Goal: Task Accomplishment & Management: Use online tool/utility

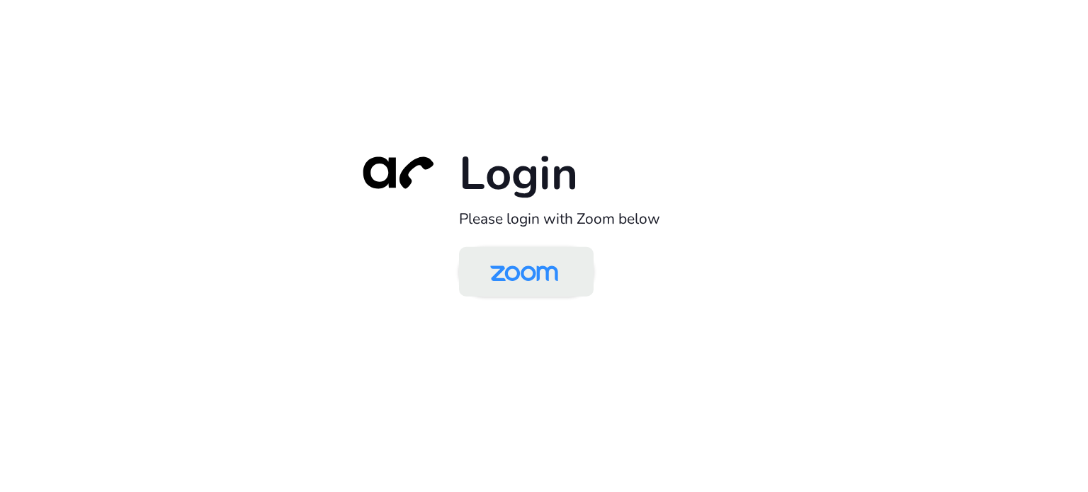
click at [532, 281] on img at bounding box center [524, 273] width 98 height 46
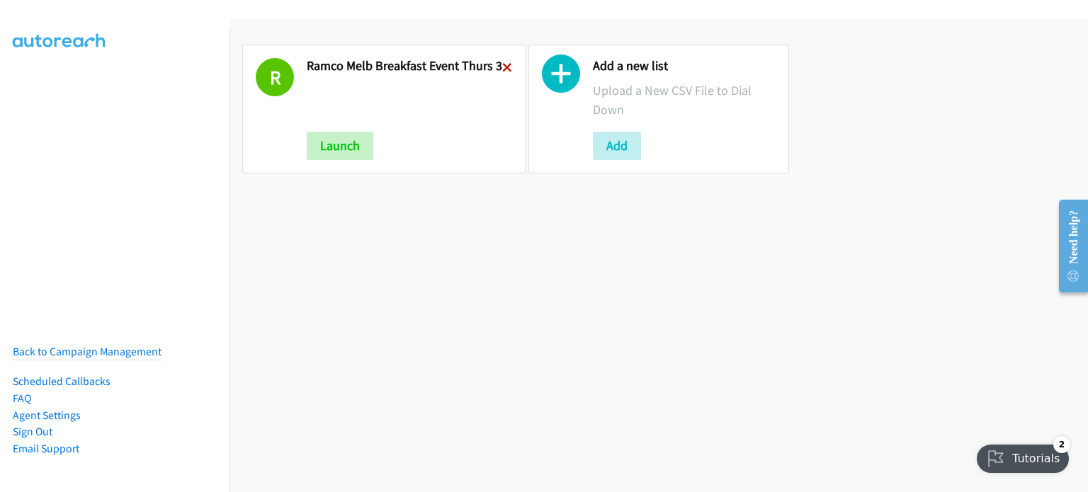
click at [503, 64] on icon at bounding box center [507, 69] width 10 height 10
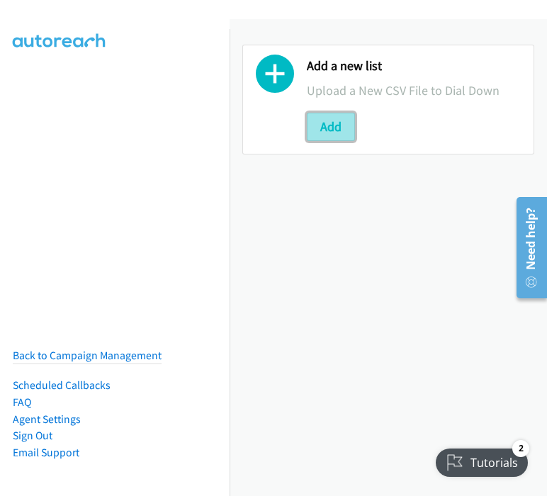
click at [334, 124] on button "Add" at bounding box center [331, 127] width 48 height 28
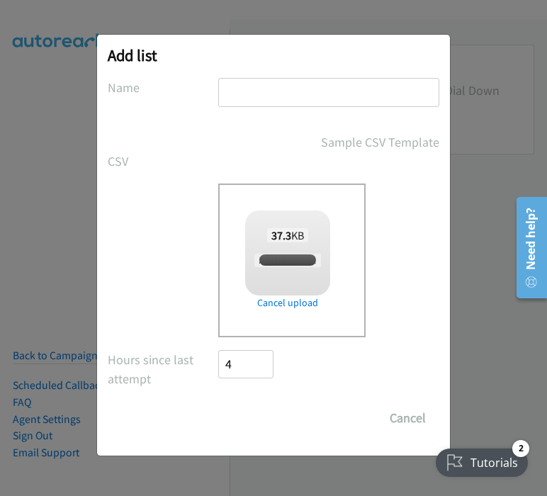
checkbox input "true"
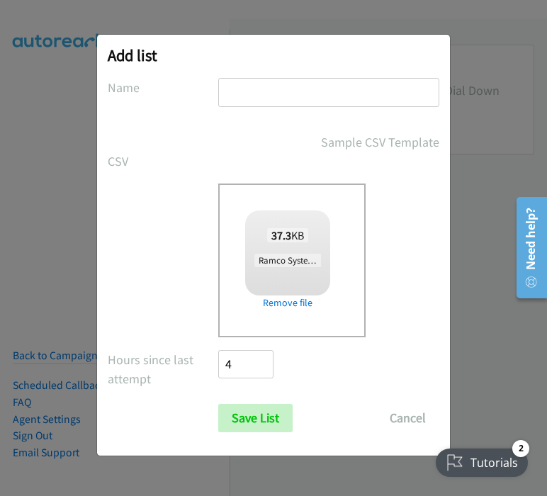
click at [253, 96] on input "text" at bounding box center [328, 92] width 221 height 29
click at [403, 92] on input "ramco melb breakfast event thurs 1" at bounding box center [328, 92] width 221 height 29
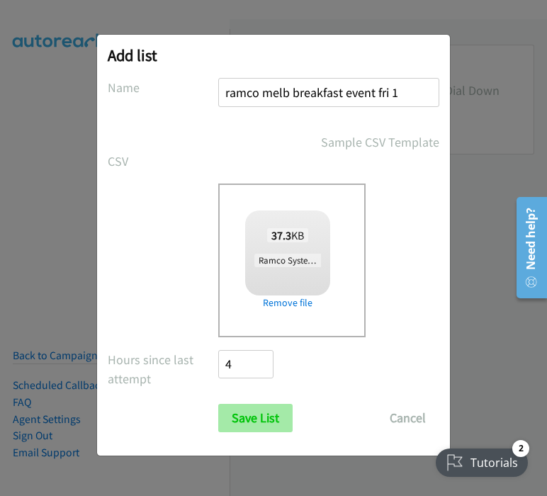
type input "ramco melb breakfast event fri 1"
click at [242, 421] on input "Save List" at bounding box center [255, 418] width 74 height 28
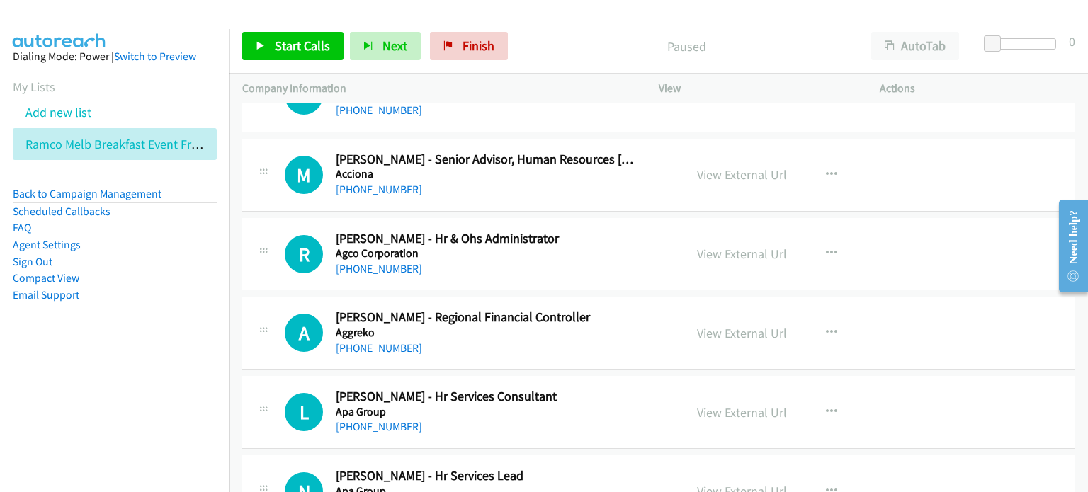
scroll to position [354, 0]
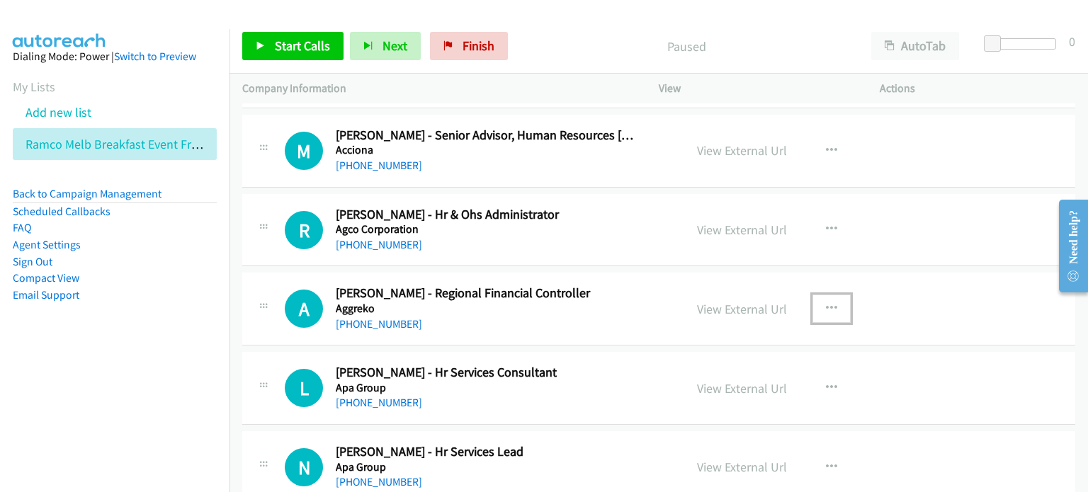
click at [546, 305] on icon "button" at bounding box center [831, 308] width 11 height 11
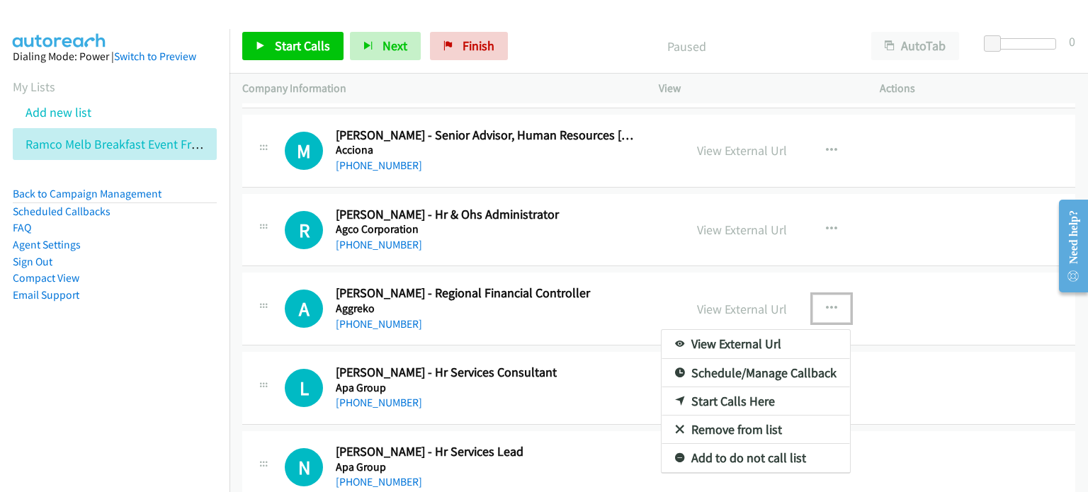
click at [546, 399] on link "Start Calls Here" at bounding box center [755, 401] width 188 height 28
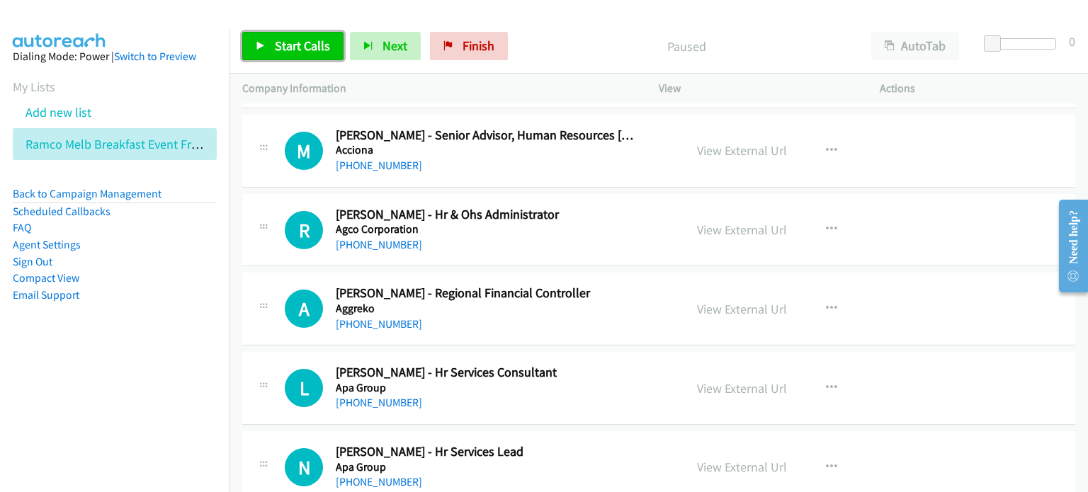
click at [277, 41] on span "Start Calls" at bounding box center [302, 46] width 55 height 16
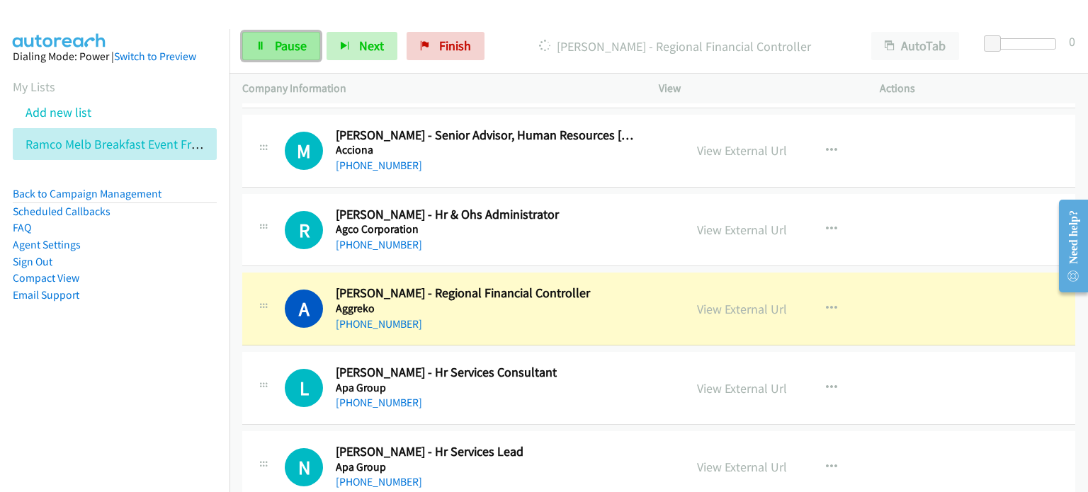
click at [286, 41] on span "Pause" at bounding box center [291, 46] width 32 height 16
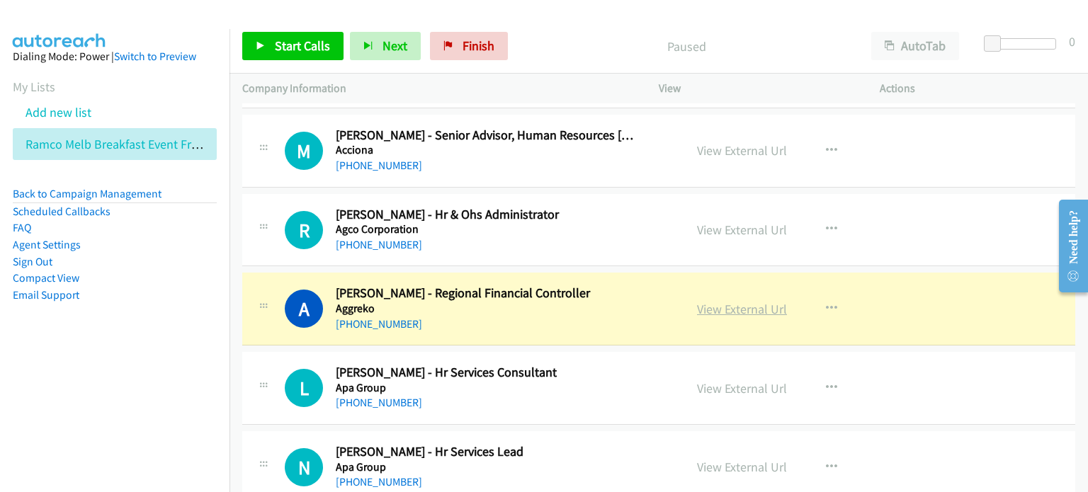
click at [546, 312] on link "View External Url" at bounding box center [742, 309] width 90 height 16
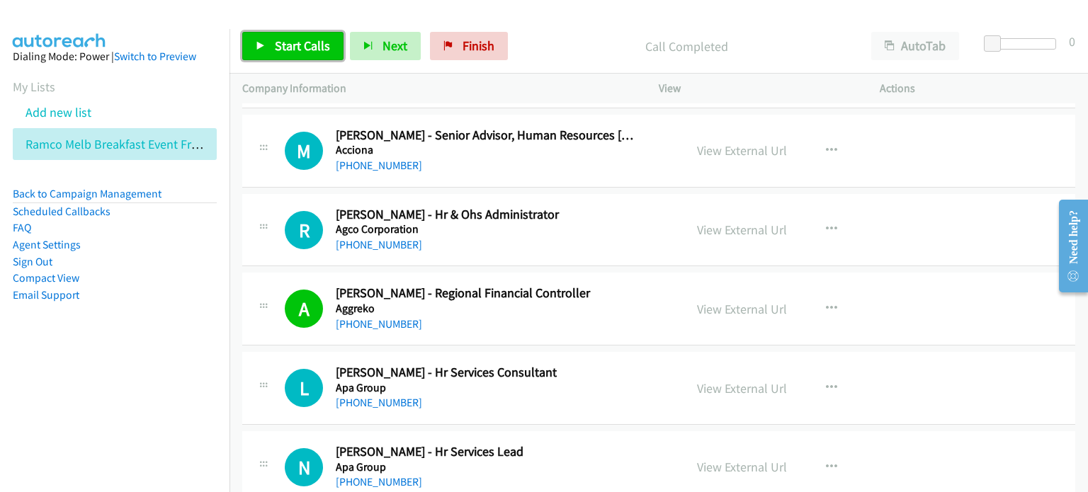
click at [305, 38] on span "Start Calls" at bounding box center [302, 46] width 55 height 16
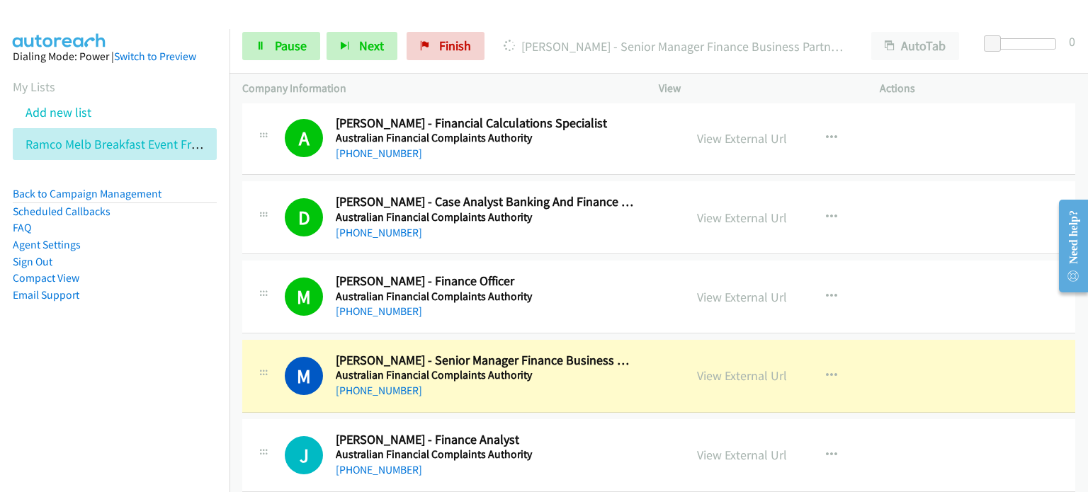
scroll to position [1133, 0]
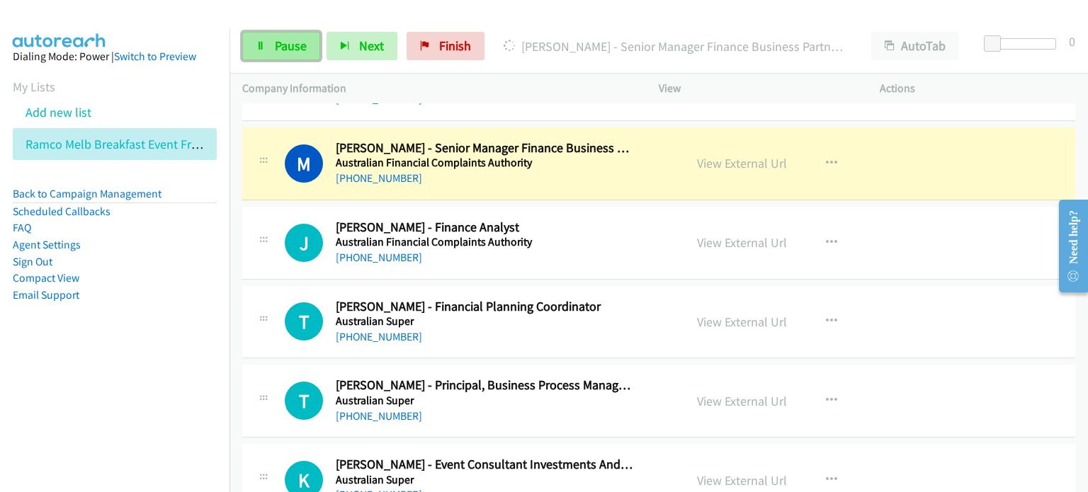
click at [289, 40] on span "Pause" at bounding box center [291, 46] width 32 height 16
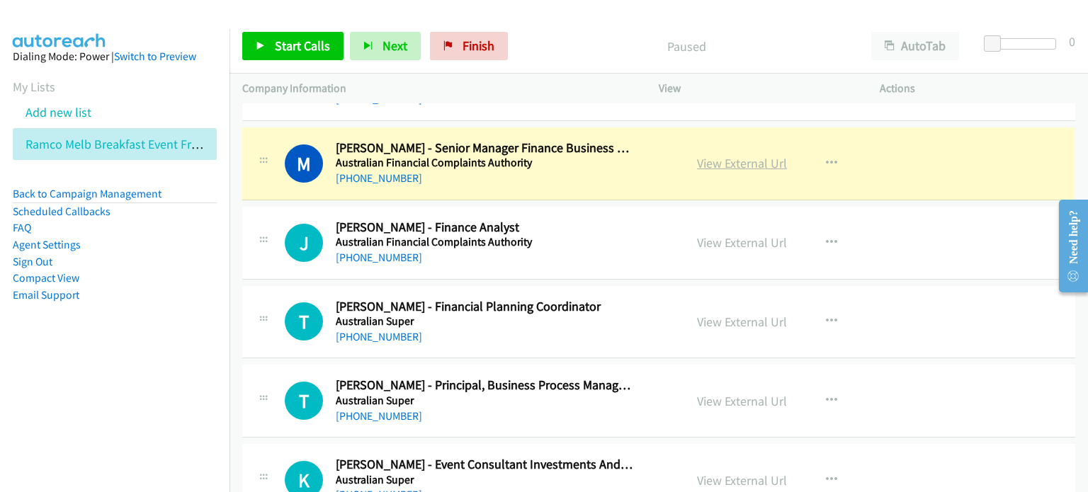
click at [546, 163] on link "View External Url" at bounding box center [742, 163] width 90 height 16
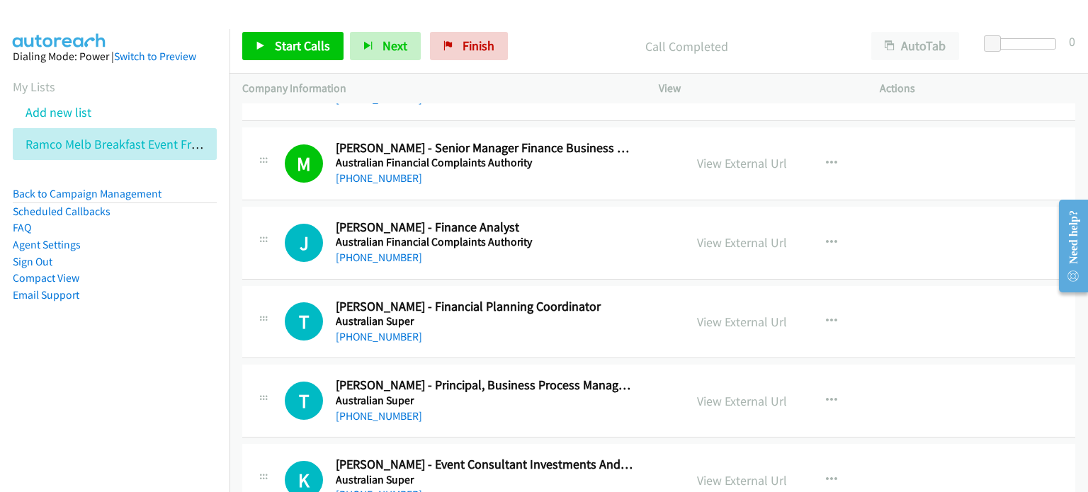
click at [515, 13] on div at bounding box center [537, 27] width 1075 height 55
click at [546, 38] on p "Call Completed" at bounding box center [686, 46] width 319 height 19
click at [301, 46] on span "Start Calls" at bounding box center [302, 46] width 55 height 16
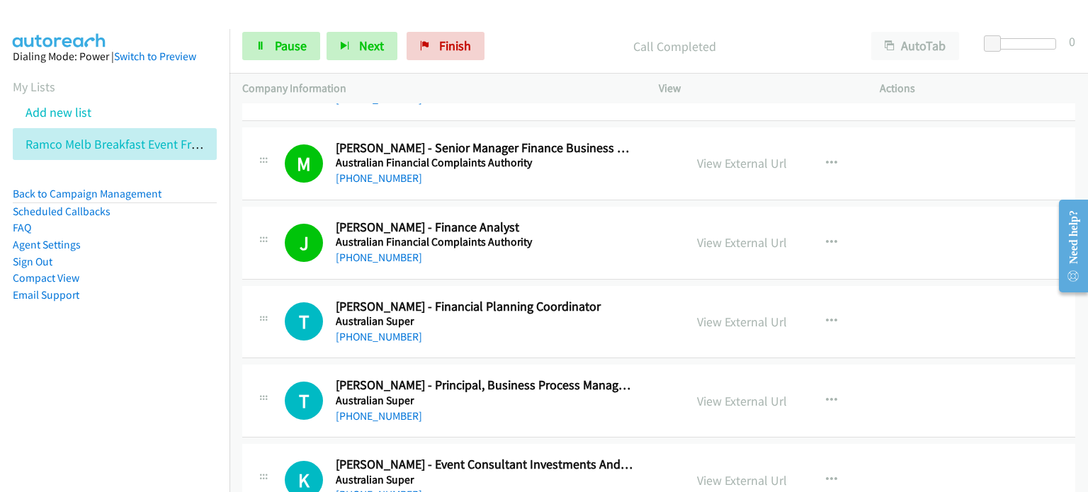
scroll to position [1204, 0]
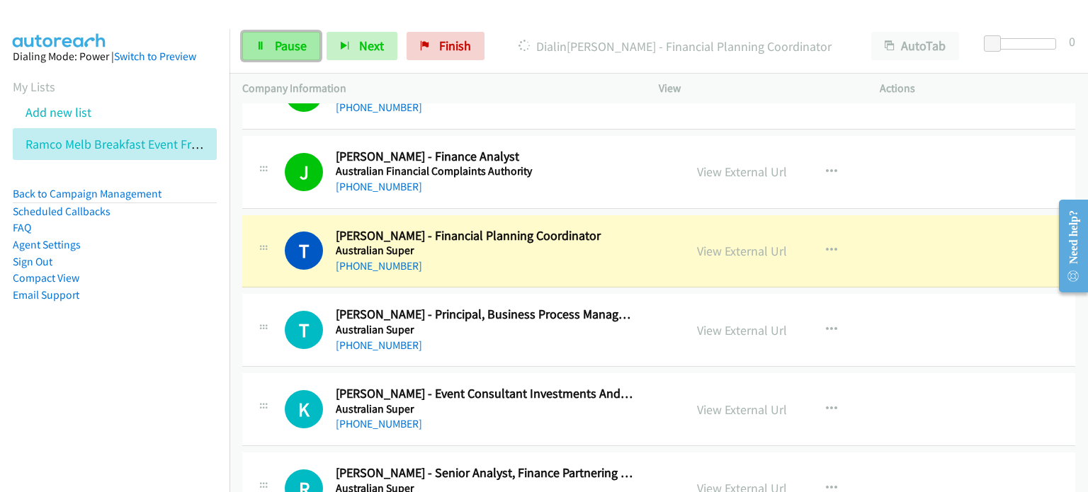
click at [280, 42] on span "Pause" at bounding box center [291, 46] width 32 height 16
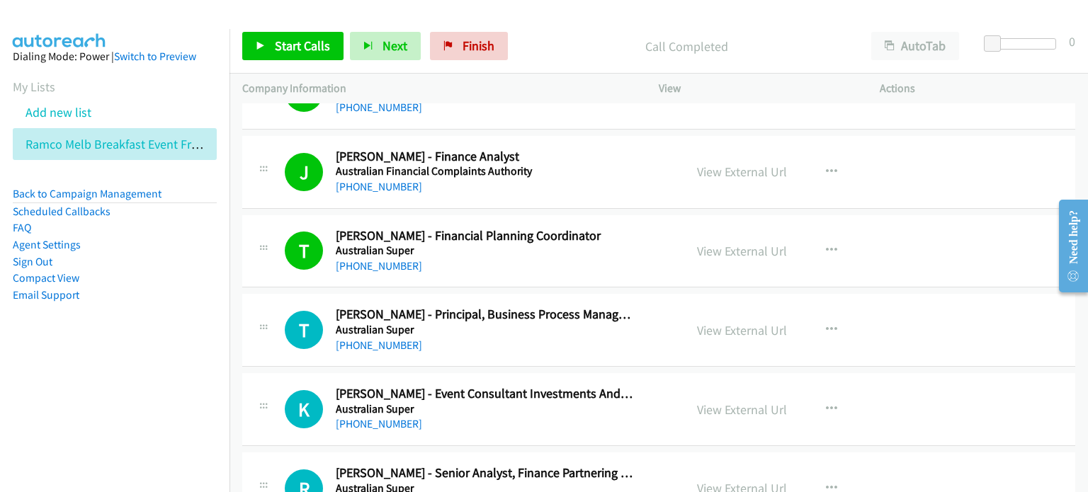
click at [535, 27] on div "Start Calls Pause Next Finish Call Completed AutoTab AutoTab 0" at bounding box center [658, 46] width 858 height 55
click at [546, 247] on link "View External Url" at bounding box center [742, 251] width 90 height 16
click at [295, 46] on span "Start Calls" at bounding box center [302, 46] width 55 height 16
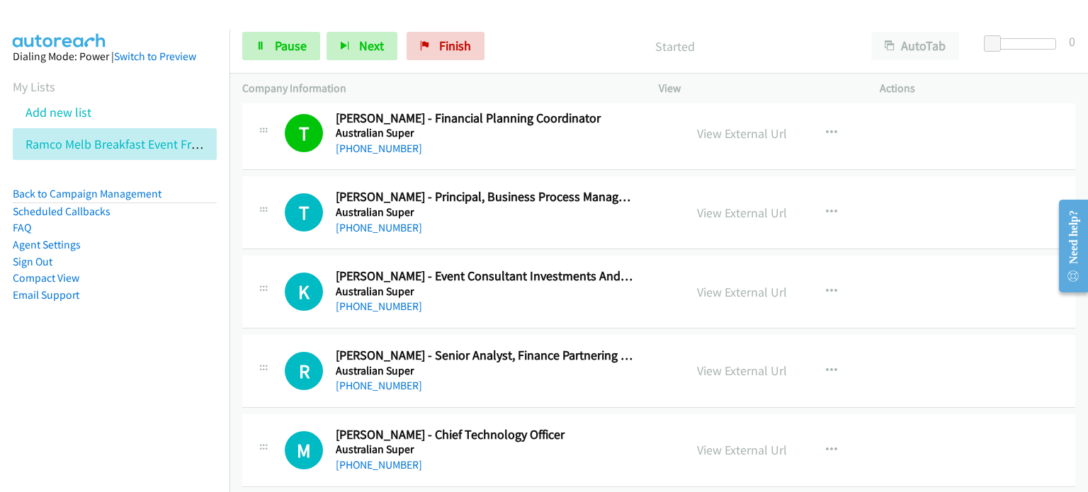
scroll to position [1345, 0]
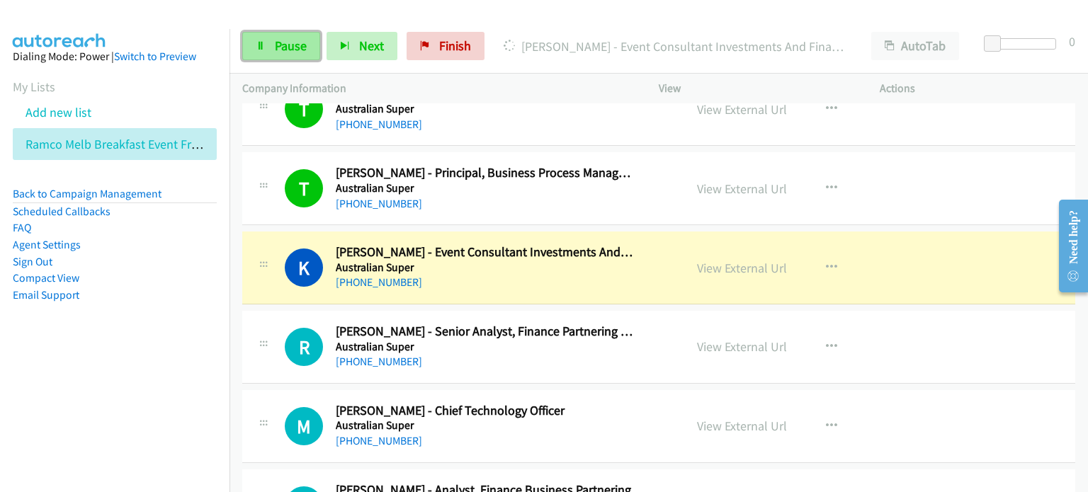
click at [290, 45] on span "Pause" at bounding box center [291, 46] width 32 height 16
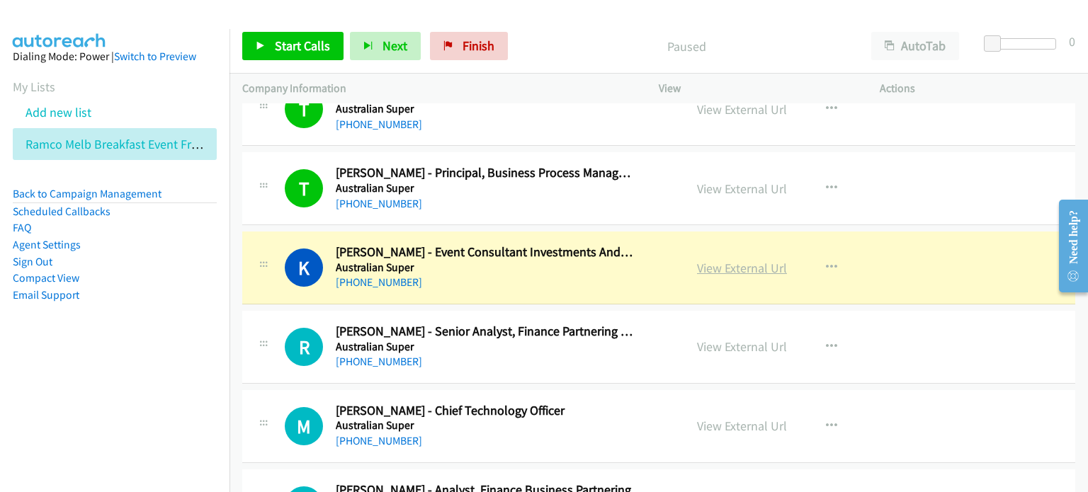
click at [546, 265] on link "View External Url" at bounding box center [742, 268] width 90 height 16
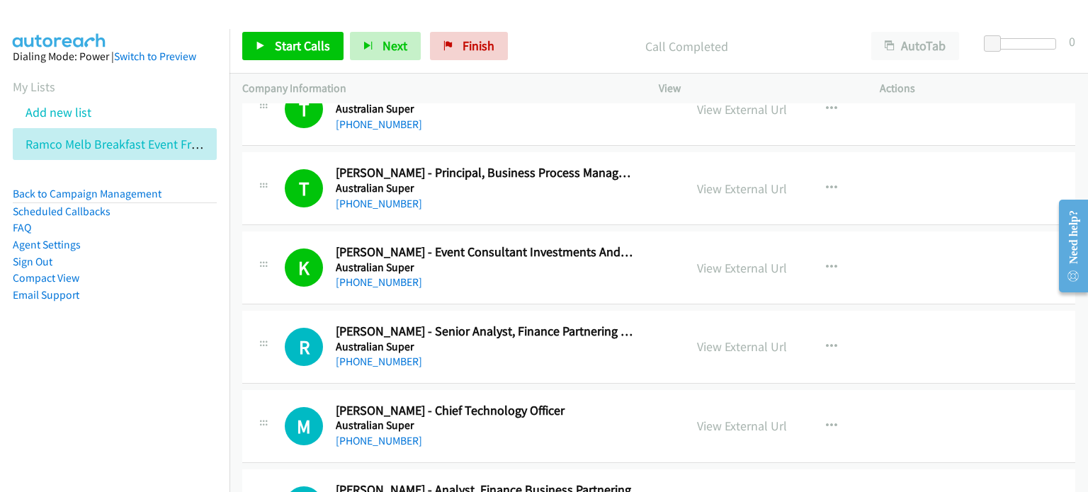
click at [546, 25] on div "Start Calls Pause Next Finish Call Completed AutoTab AutoTab 0" at bounding box center [658, 46] width 858 height 55
click at [295, 45] on span "Start Calls" at bounding box center [302, 46] width 55 height 16
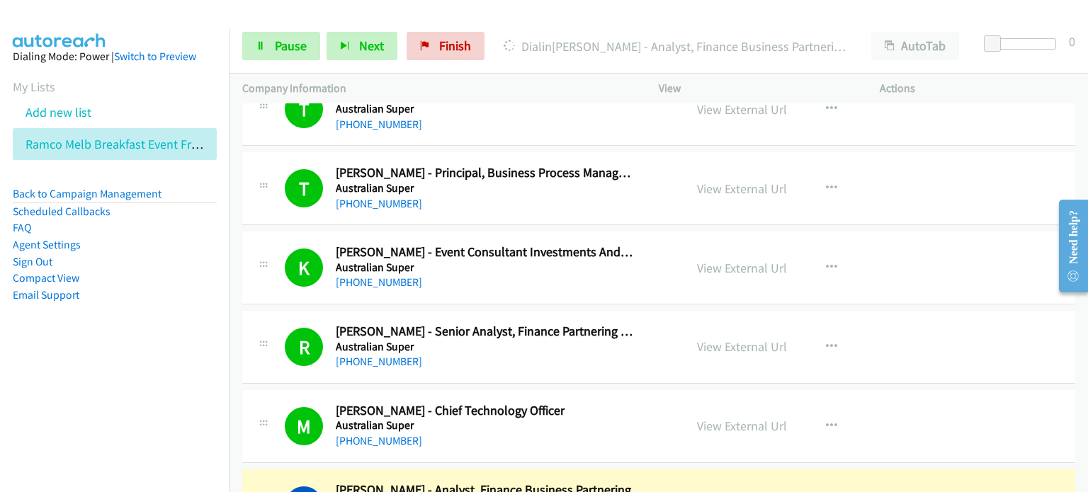
scroll to position [1487, 0]
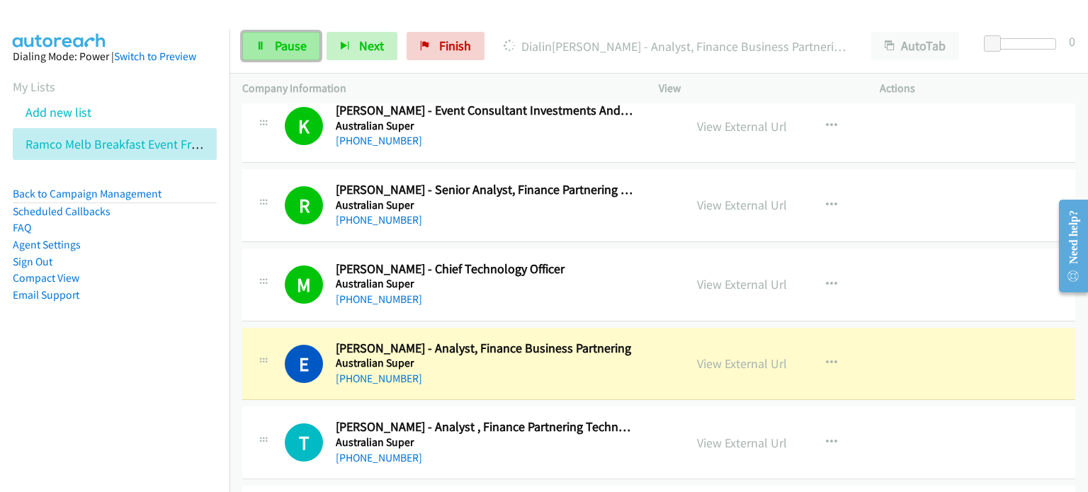
click at [275, 44] on span "Pause" at bounding box center [291, 46] width 32 height 16
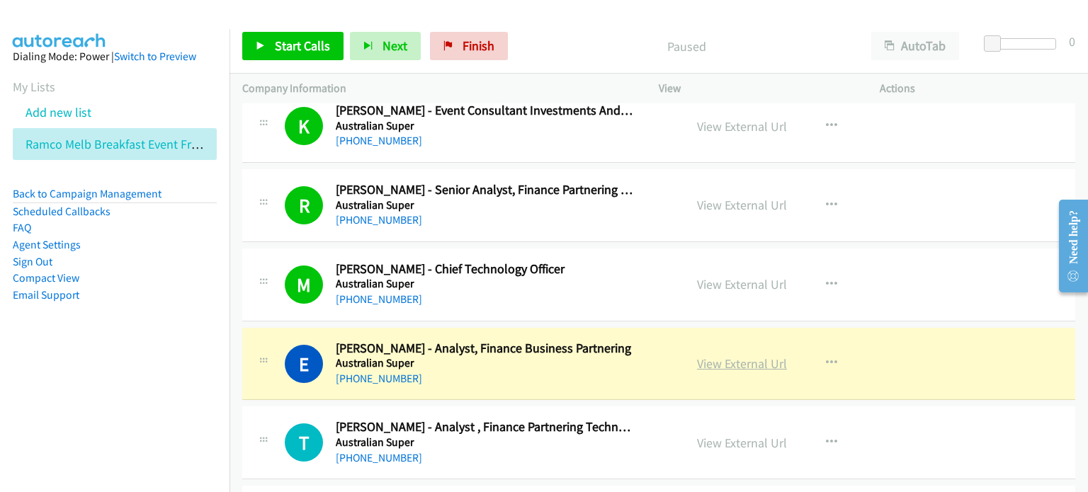
click at [546, 362] on link "View External Url" at bounding box center [742, 363] width 90 height 16
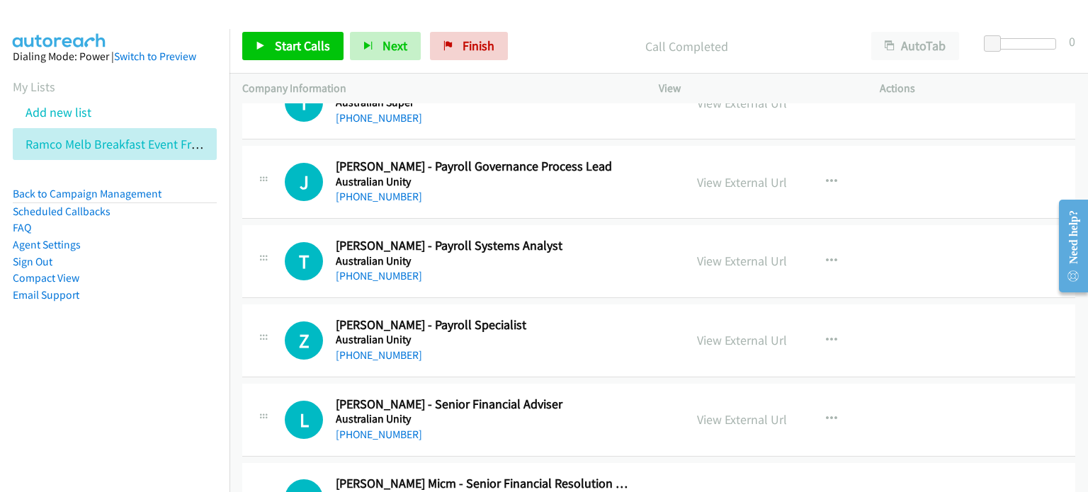
scroll to position [1699, 0]
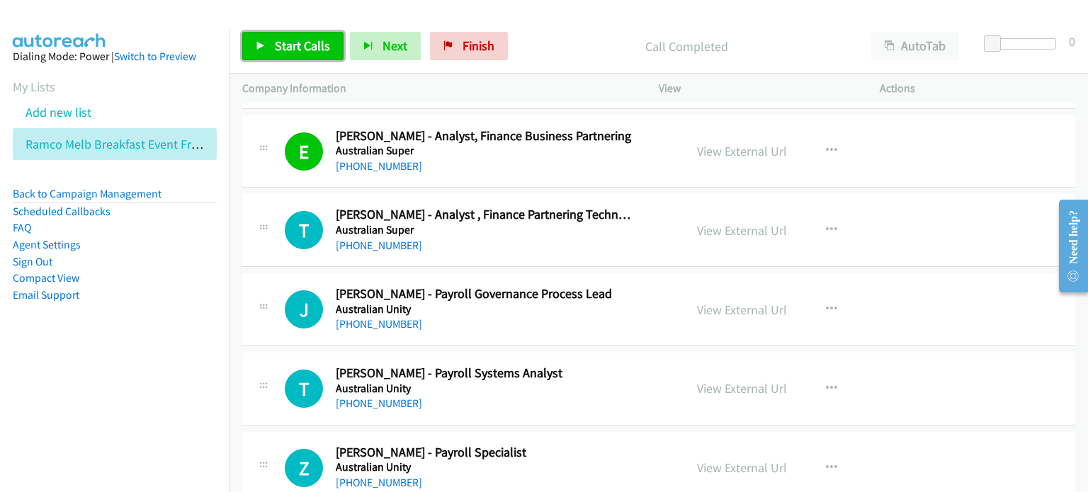
click at [283, 47] on span "Start Calls" at bounding box center [302, 46] width 55 height 16
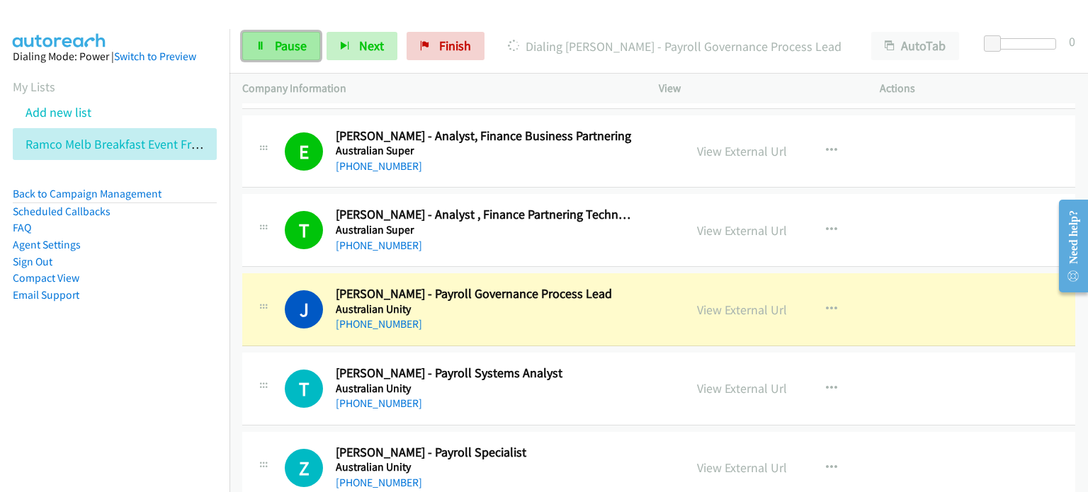
click at [276, 39] on span "Pause" at bounding box center [291, 46] width 32 height 16
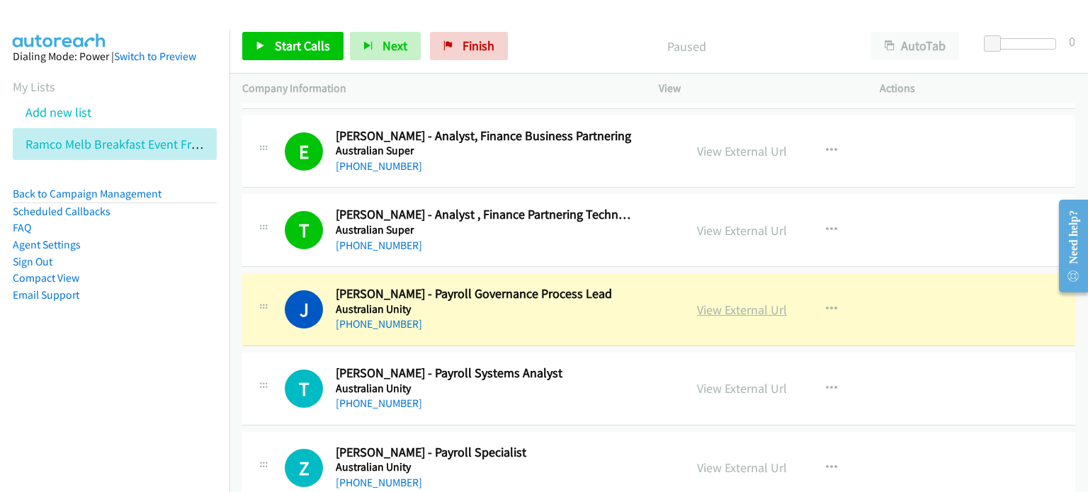
click at [546, 307] on link "View External Url" at bounding box center [742, 310] width 90 height 16
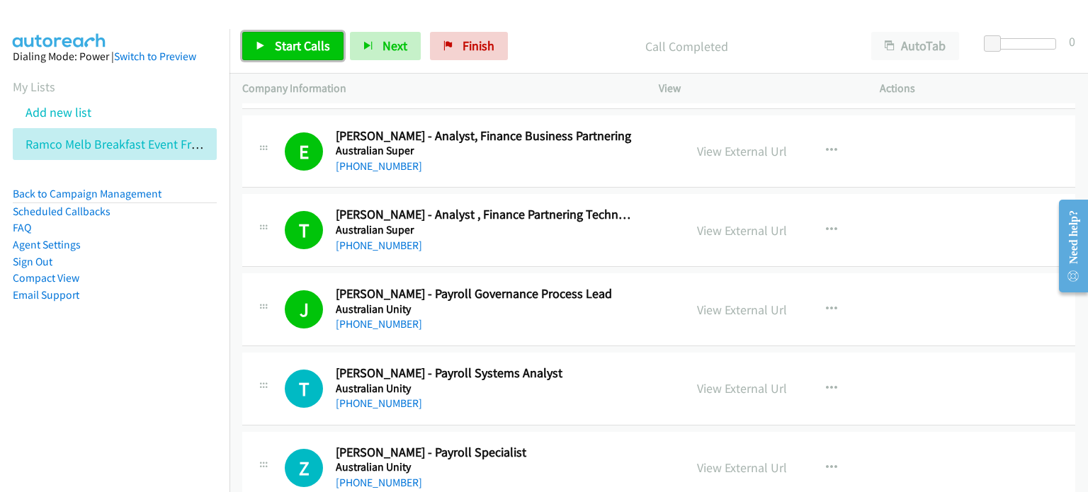
click at [295, 40] on span "Start Calls" at bounding box center [302, 46] width 55 height 16
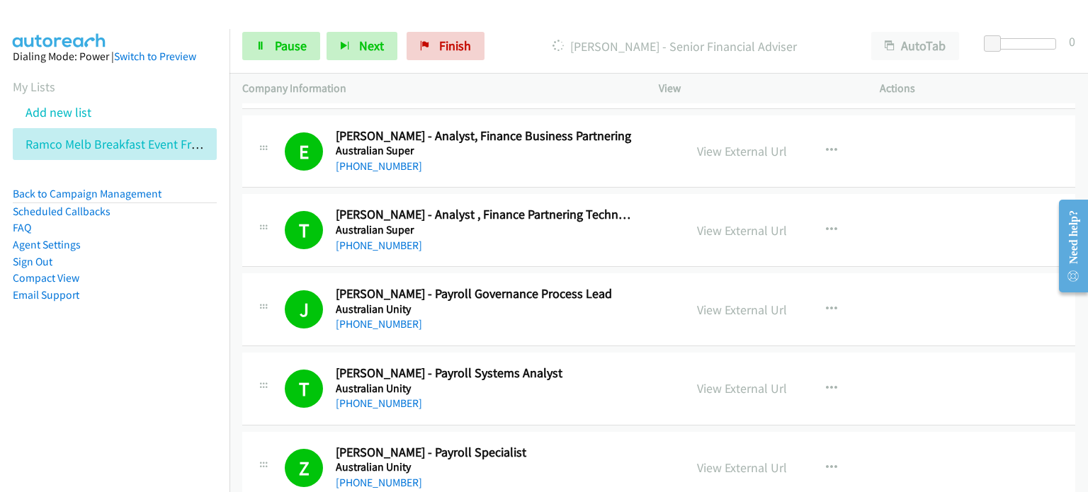
scroll to position [1912, 0]
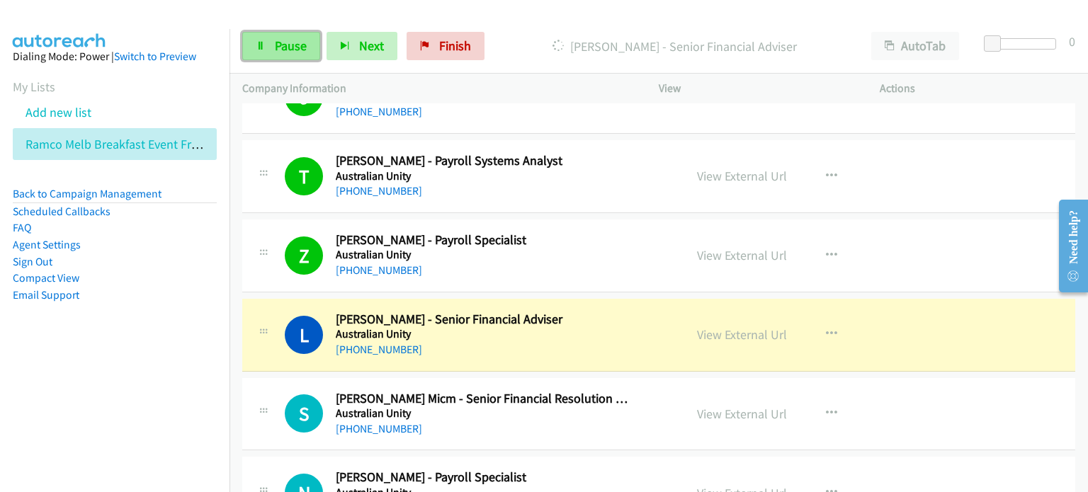
click at [289, 45] on span "Pause" at bounding box center [291, 46] width 32 height 16
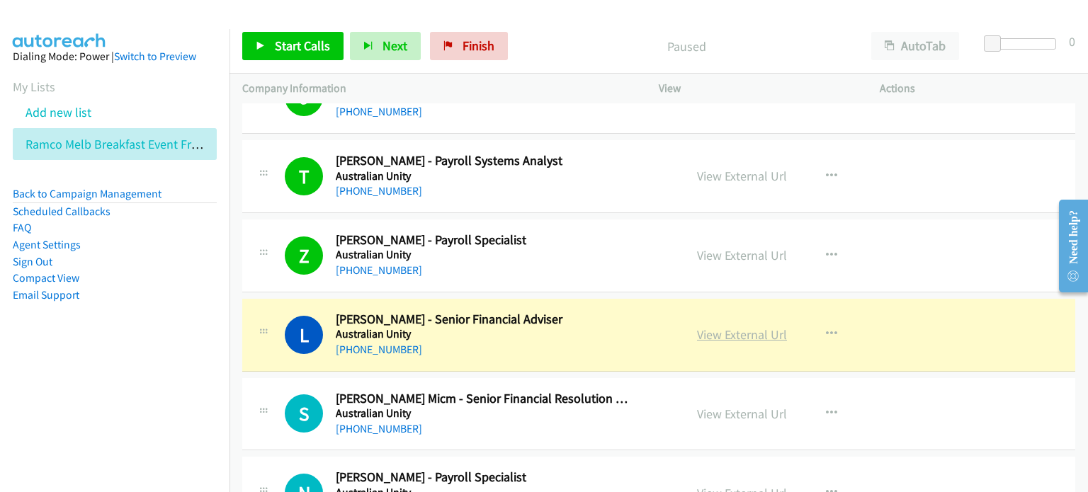
click at [546, 333] on link "View External Url" at bounding box center [742, 334] width 90 height 16
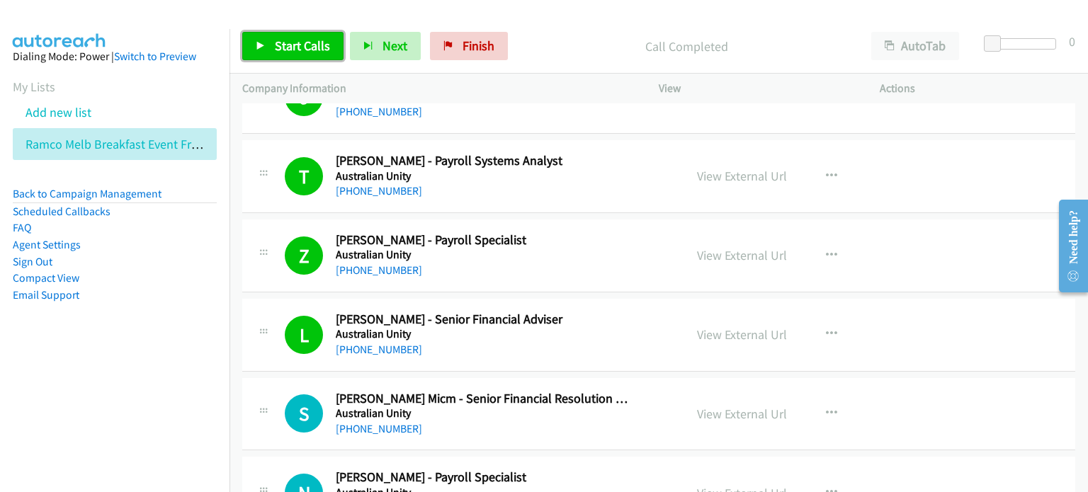
click at [275, 40] on span "Start Calls" at bounding box center [302, 46] width 55 height 16
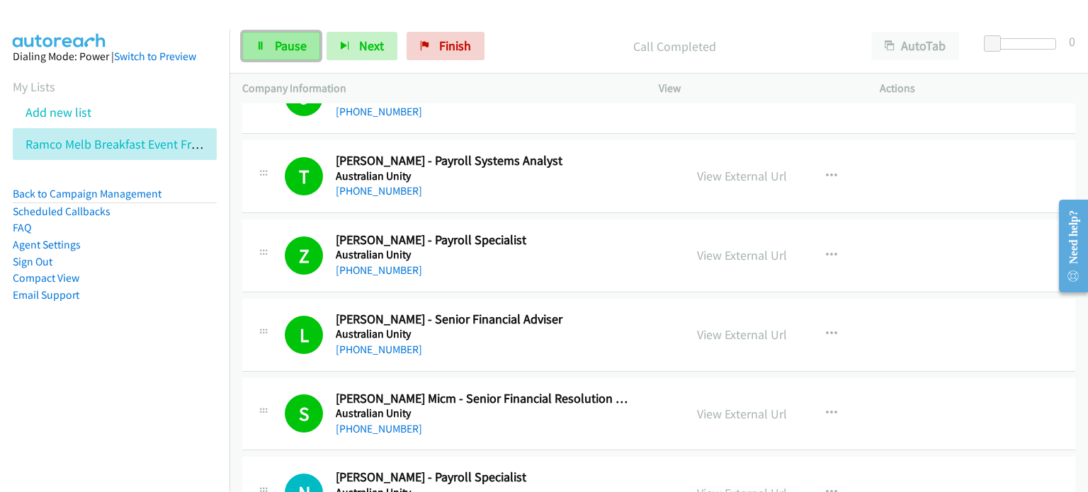
click at [268, 42] on link "Pause" at bounding box center [281, 46] width 78 height 28
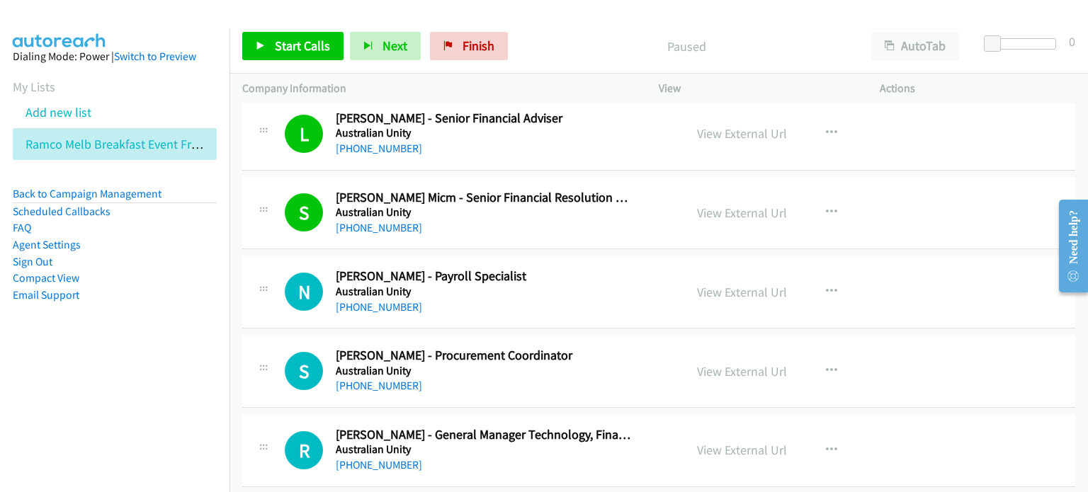
scroll to position [2195, 0]
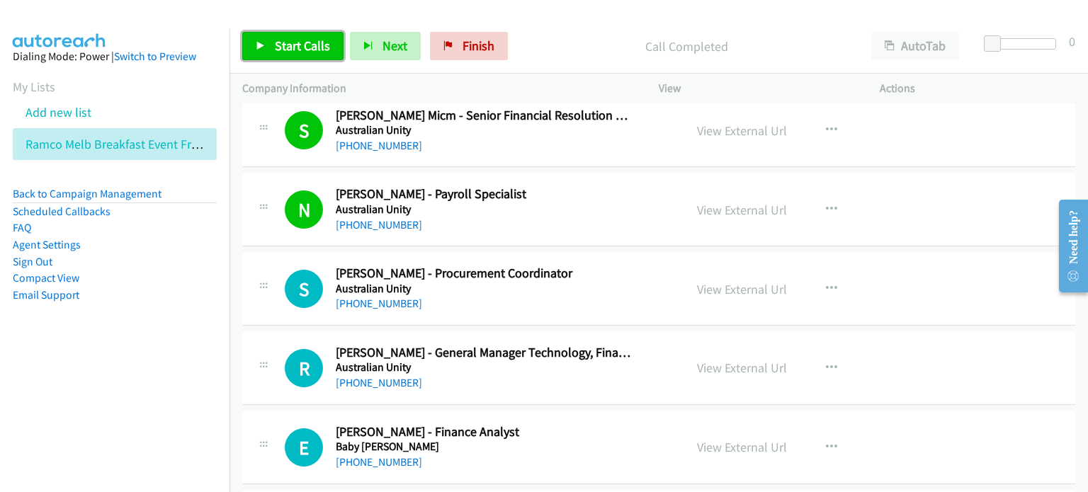
click at [265, 42] on link "Start Calls" at bounding box center [292, 46] width 101 height 28
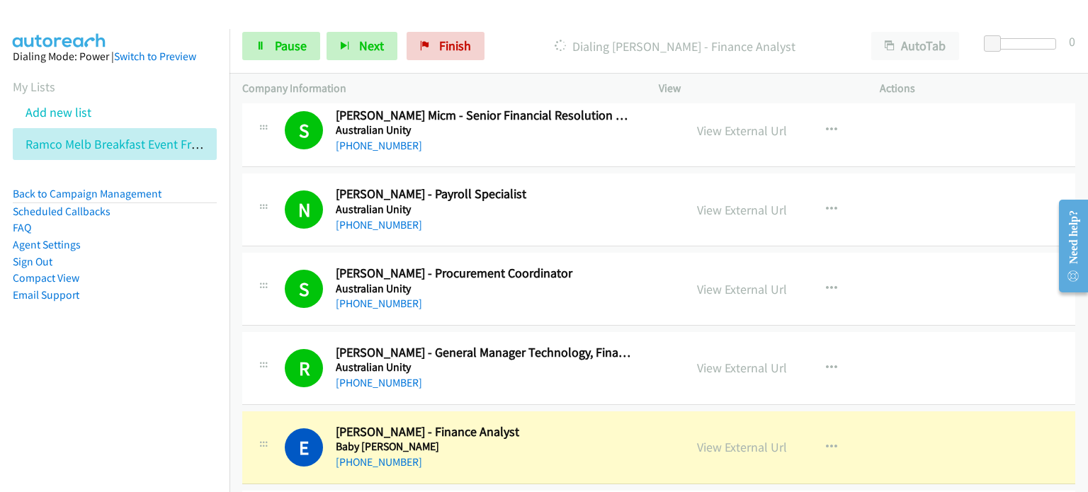
scroll to position [2336, 0]
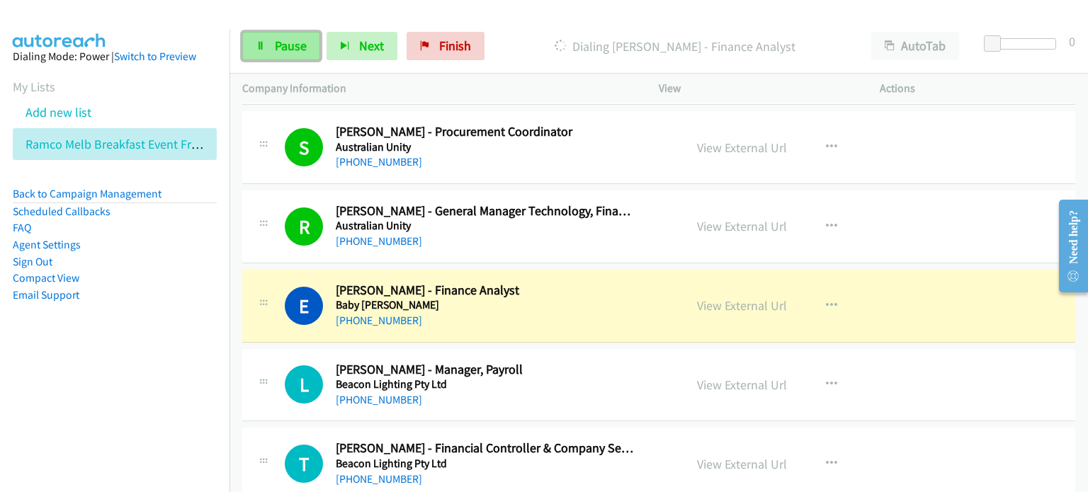
click at [282, 38] on span "Pause" at bounding box center [291, 46] width 32 height 16
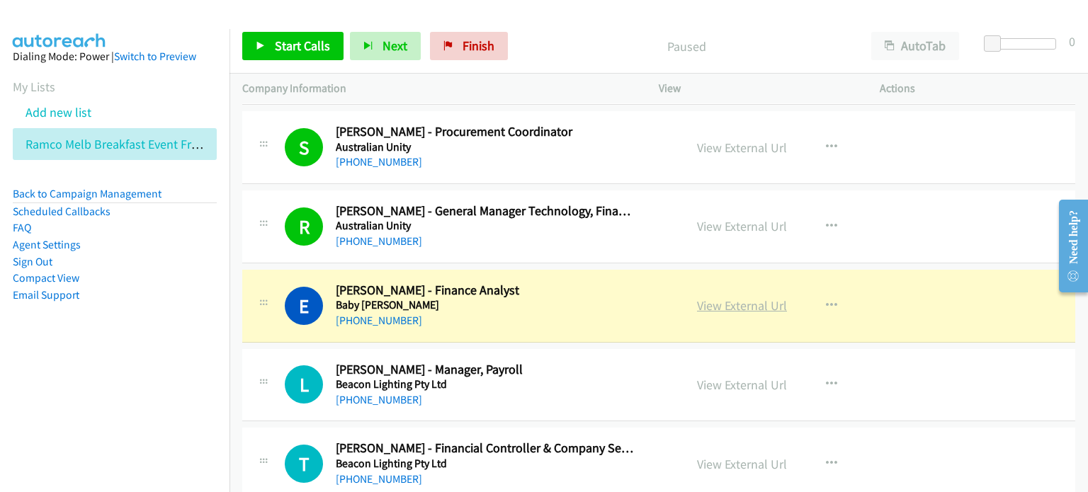
click at [546, 299] on link "View External Url" at bounding box center [742, 305] width 90 height 16
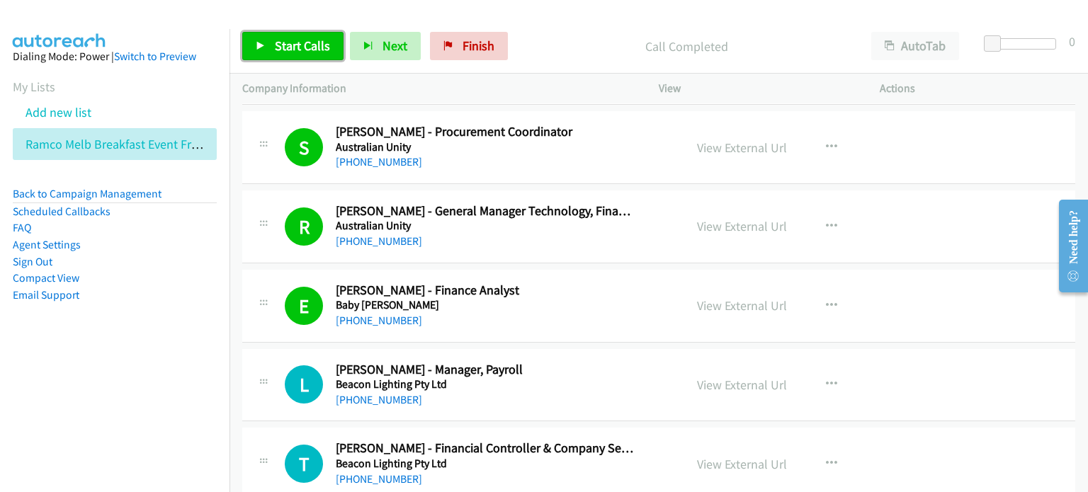
click at [289, 38] on span "Start Calls" at bounding box center [302, 46] width 55 height 16
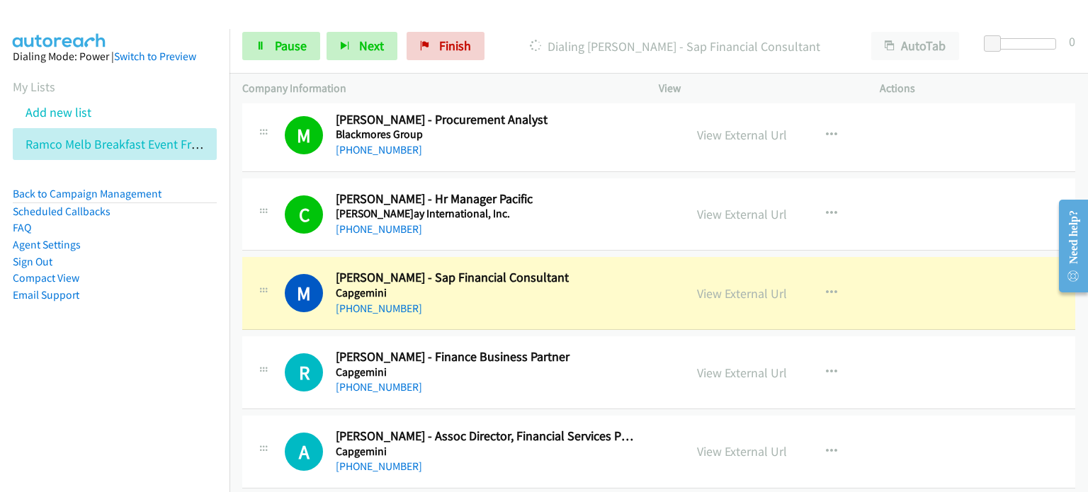
scroll to position [2974, 0]
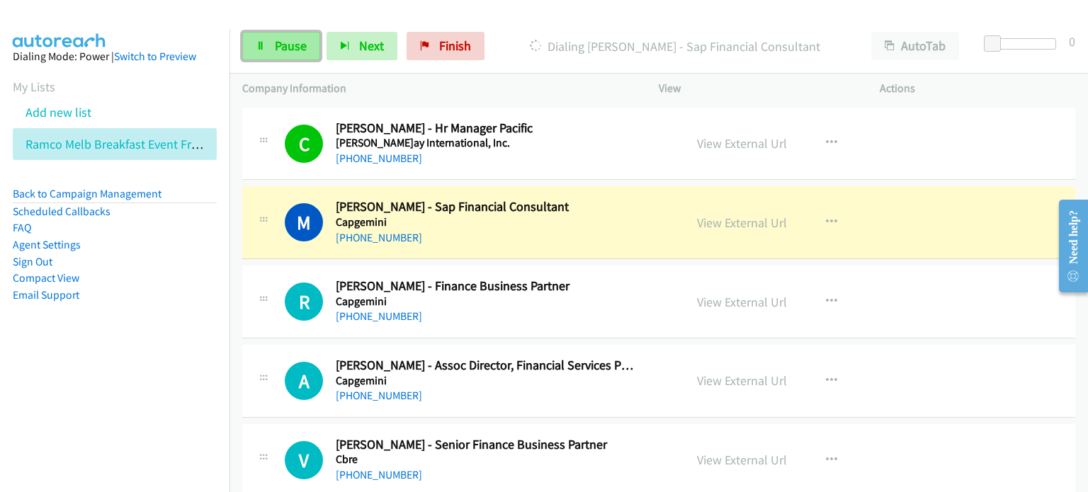
click at [287, 45] on span "Pause" at bounding box center [291, 46] width 32 height 16
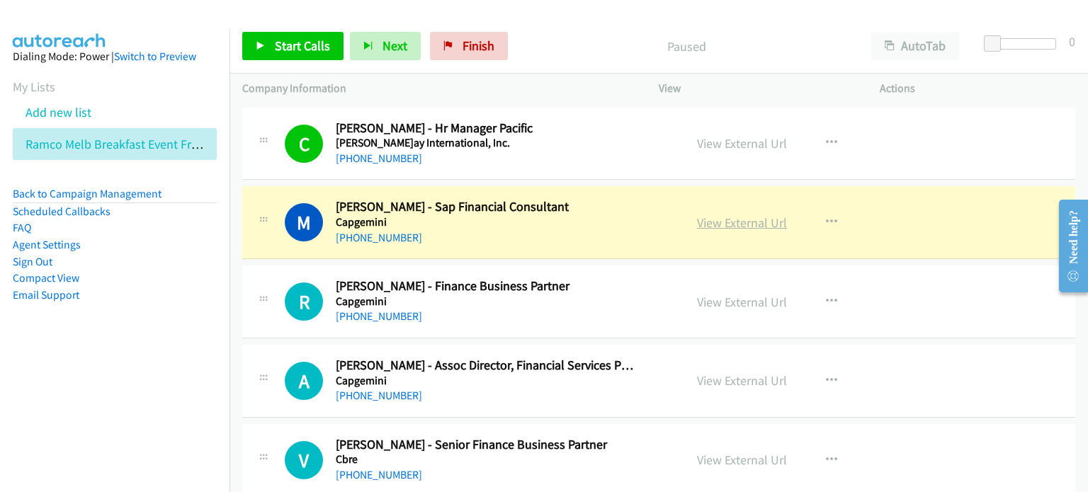
click at [546, 219] on link "View External Url" at bounding box center [742, 223] width 90 height 16
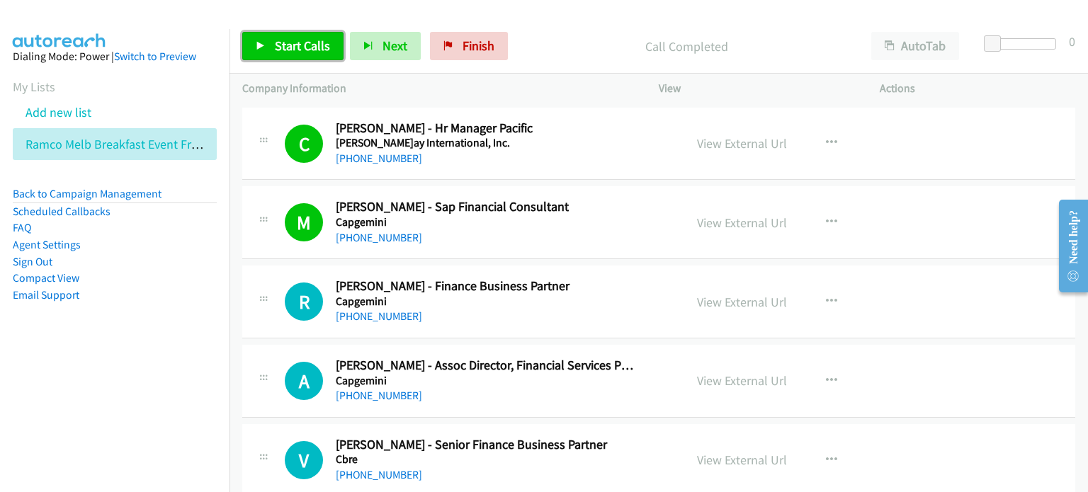
click at [275, 42] on span "Start Calls" at bounding box center [302, 46] width 55 height 16
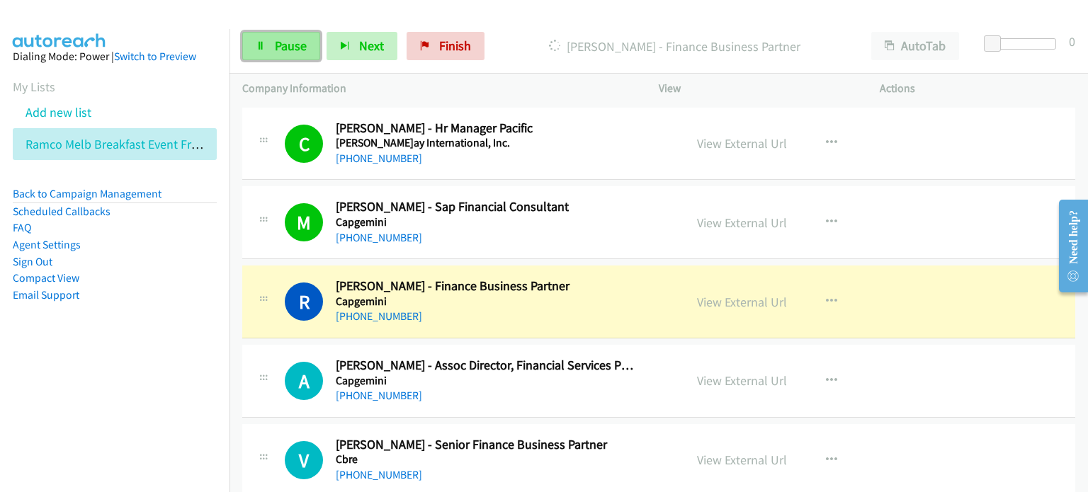
click at [281, 45] on span "Pause" at bounding box center [291, 46] width 32 height 16
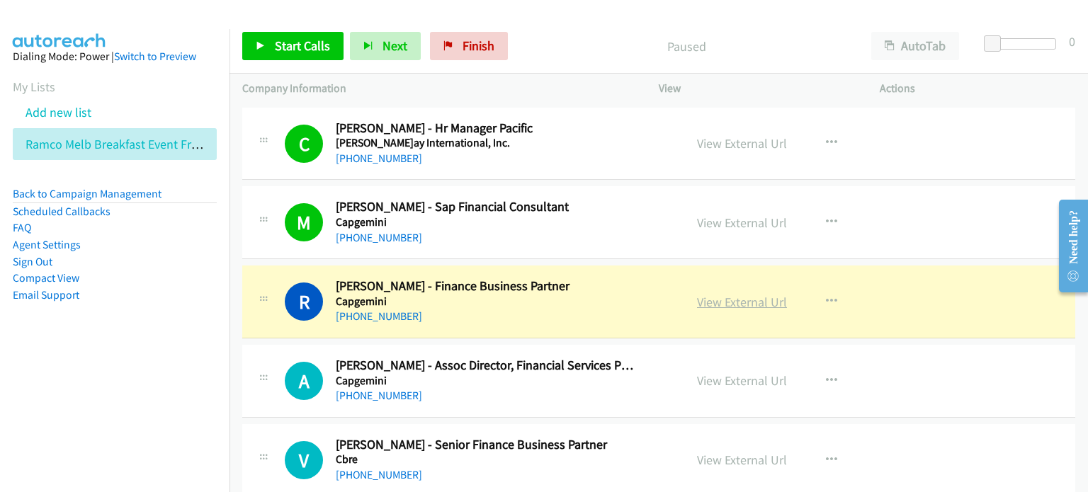
click at [546, 299] on link "View External Url" at bounding box center [742, 302] width 90 height 16
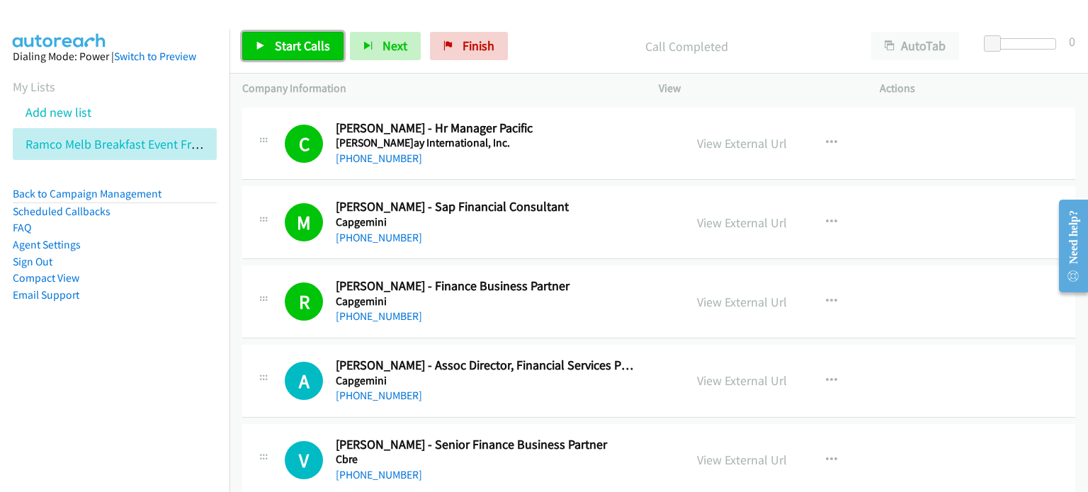
click at [268, 42] on link "Start Calls" at bounding box center [292, 46] width 101 height 28
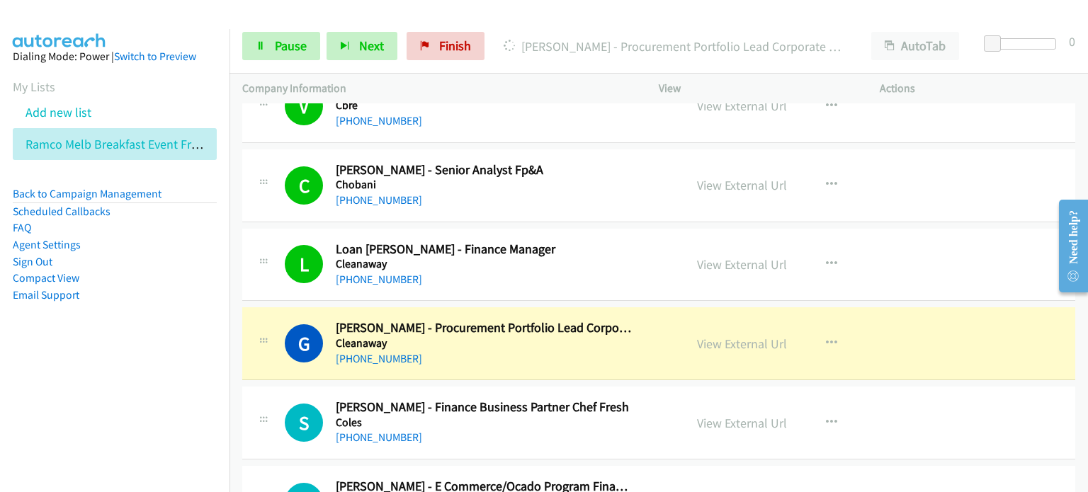
scroll to position [3398, 0]
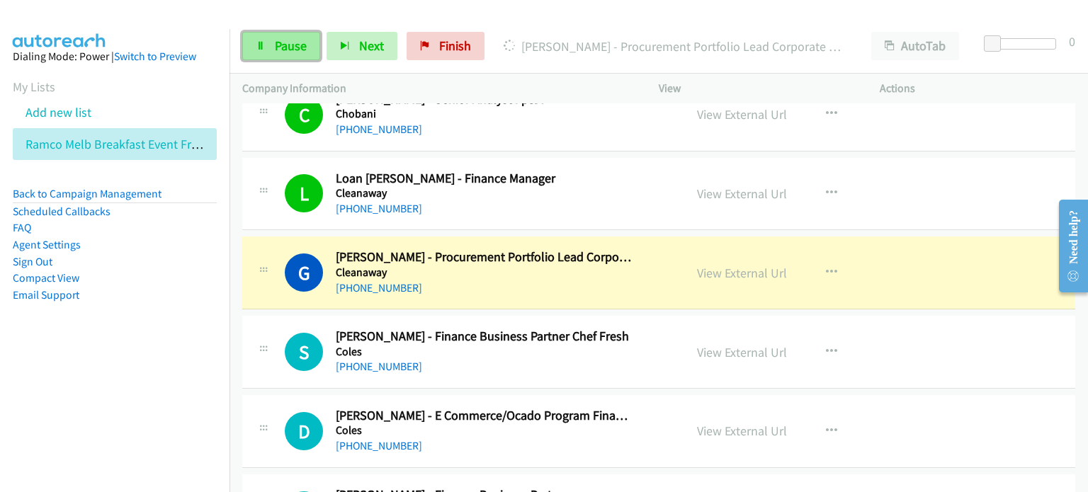
click at [262, 36] on link "Pause" at bounding box center [281, 46] width 78 height 28
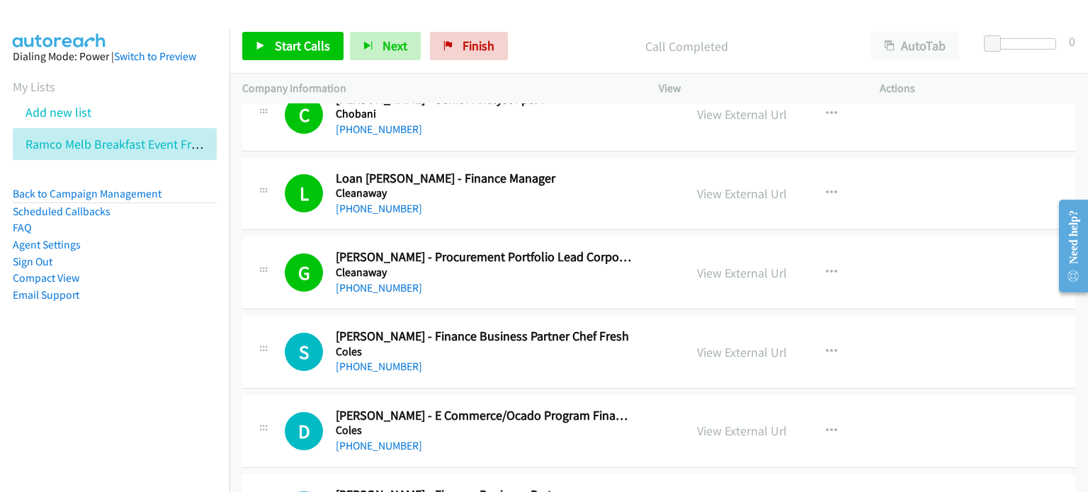
click at [546, 43] on p "Call Completed" at bounding box center [686, 46] width 319 height 19
click at [546, 28] on div "Start Calls Pause Next Finish Call Completed AutoTab AutoTab 0" at bounding box center [658, 46] width 858 height 55
click at [546, 269] on link "View External Url" at bounding box center [742, 273] width 90 height 16
click at [278, 41] on span "Start Calls" at bounding box center [302, 46] width 55 height 16
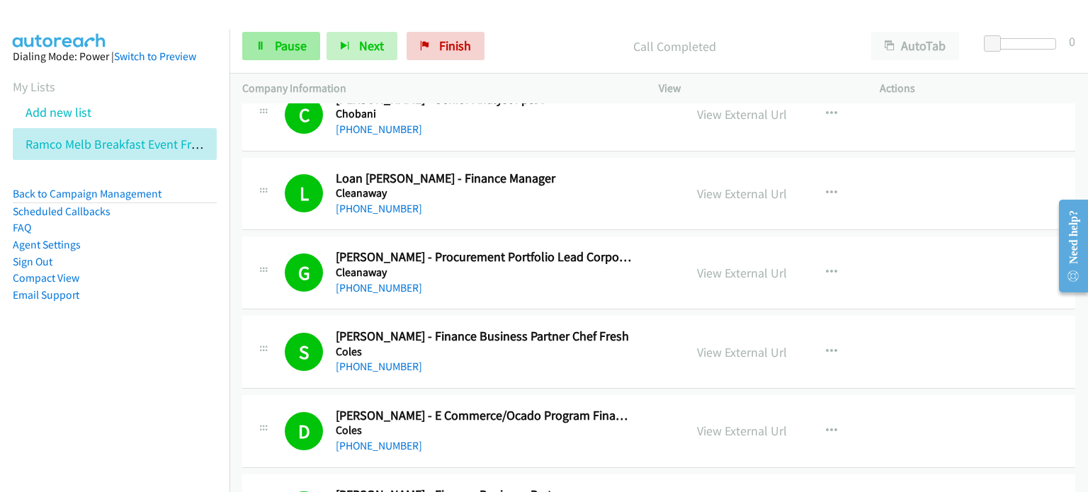
click at [289, 39] on span "Pause" at bounding box center [291, 46] width 32 height 16
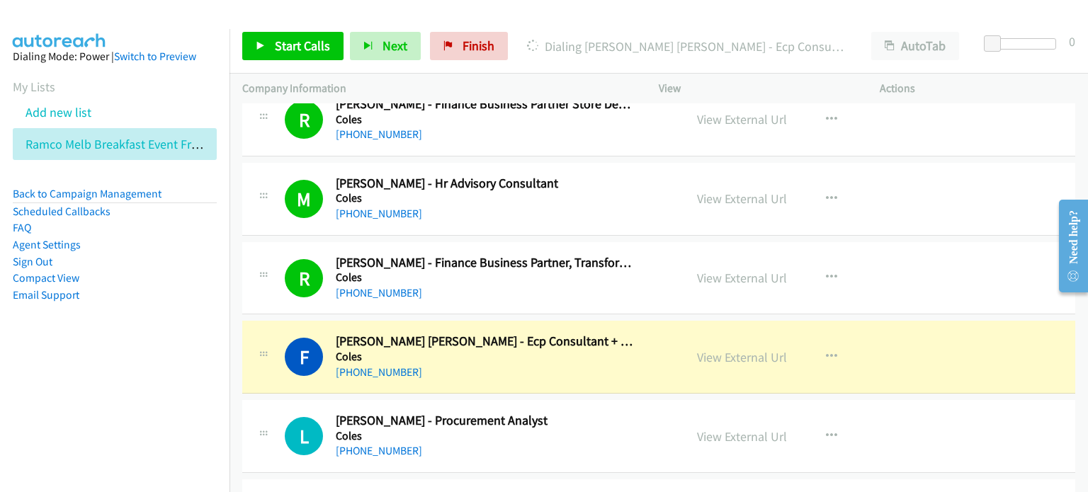
scroll to position [4248, 0]
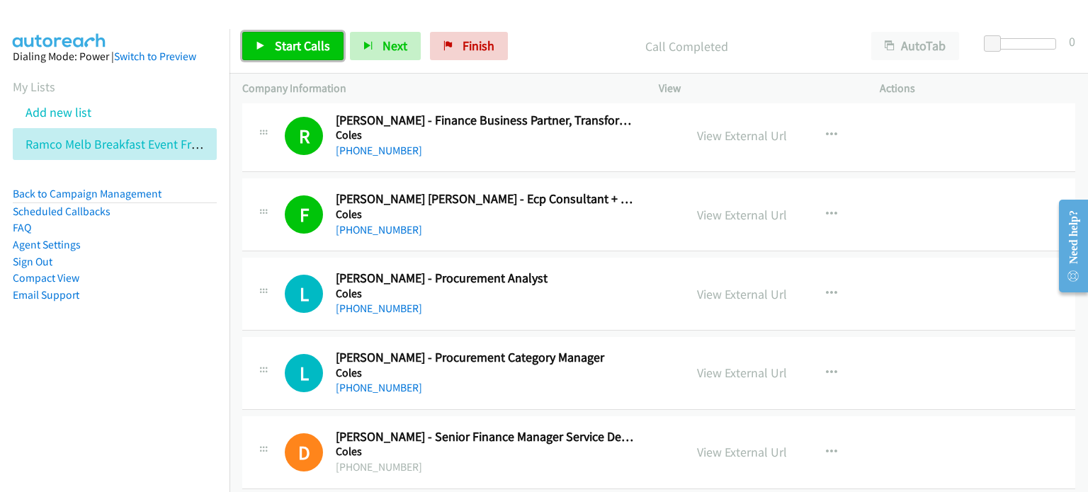
click at [300, 44] on span "Start Calls" at bounding box center [302, 46] width 55 height 16
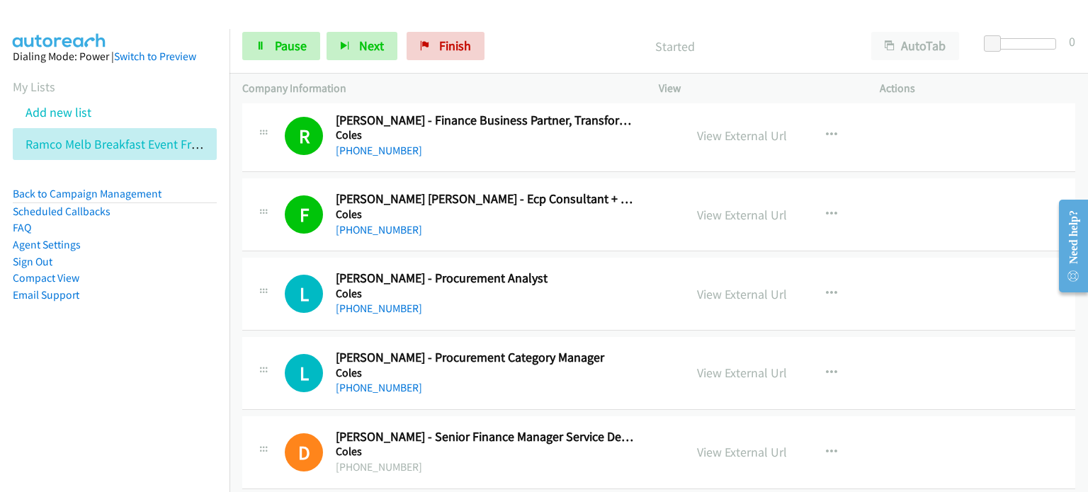
scroll to position [4319, 0]
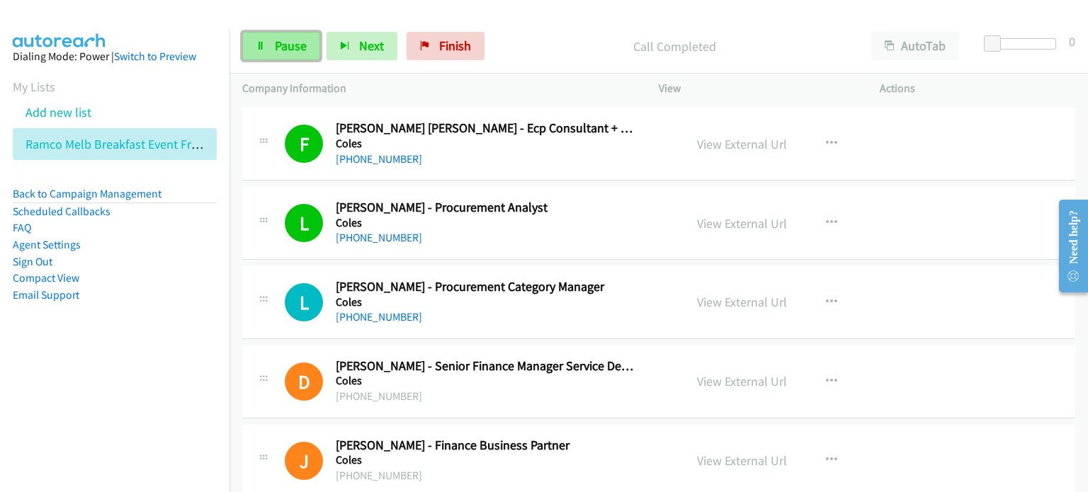
click at [289, 42] on span "Pause" at bounding box center [291, 46] width 32 height 16
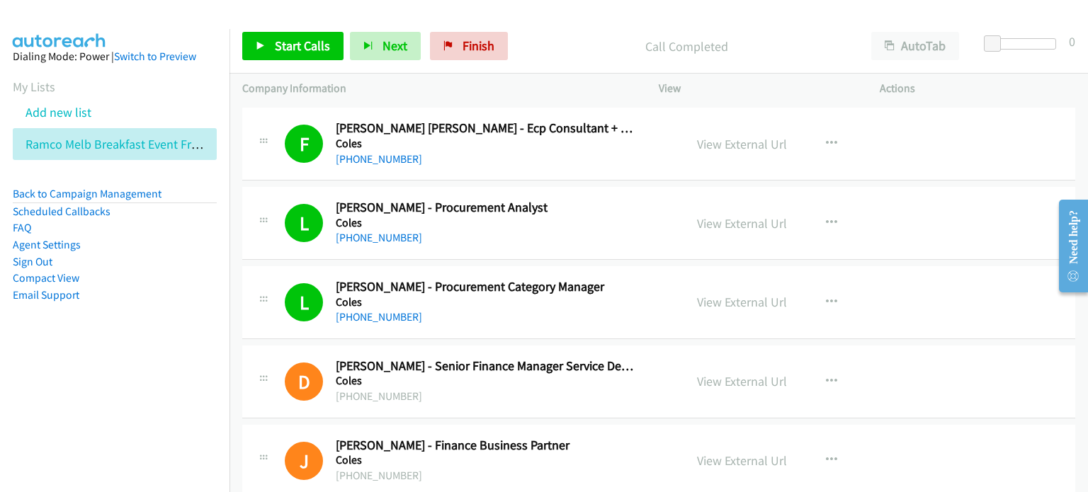
click at [176, 272] on li "Compact View" at bounding box center [115, 278] width 204 height 17
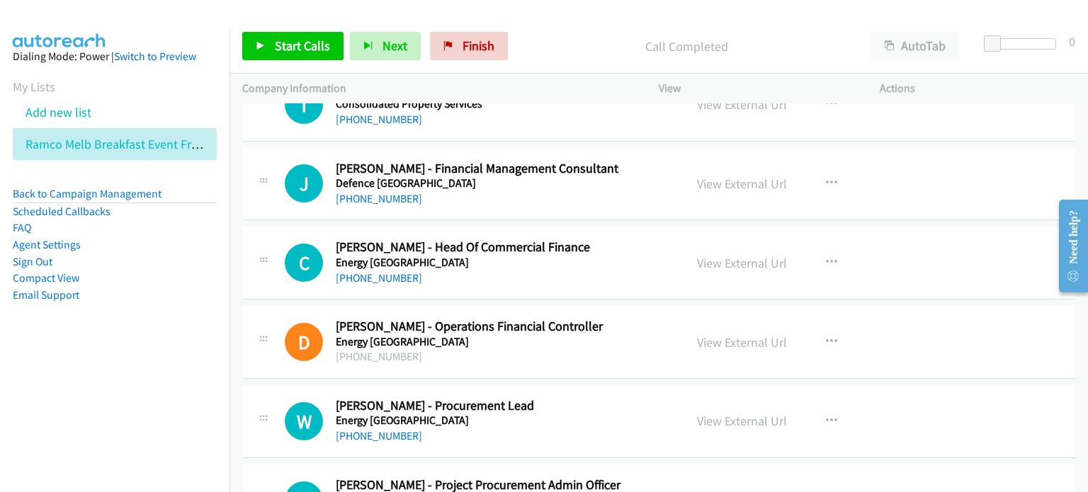
scroll to position [5947, 0]
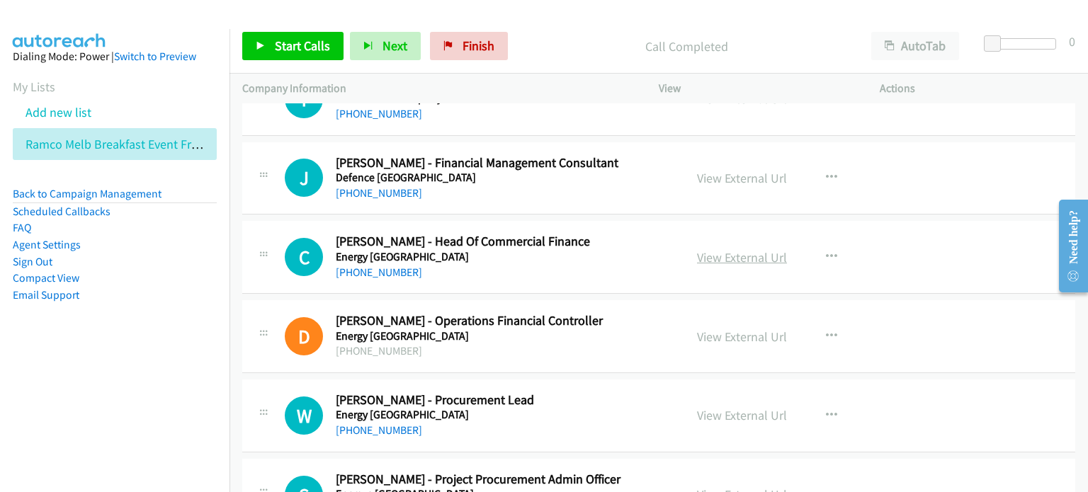
click at [546, 252] on link "View External Url" at bounding box center [742, 257] width 90 height 16
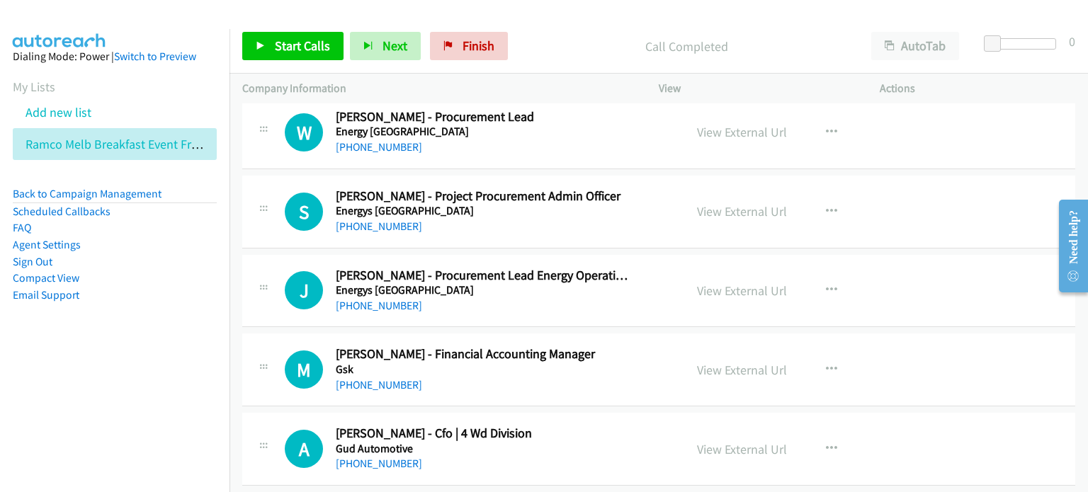
scroll to position [6372, 0]
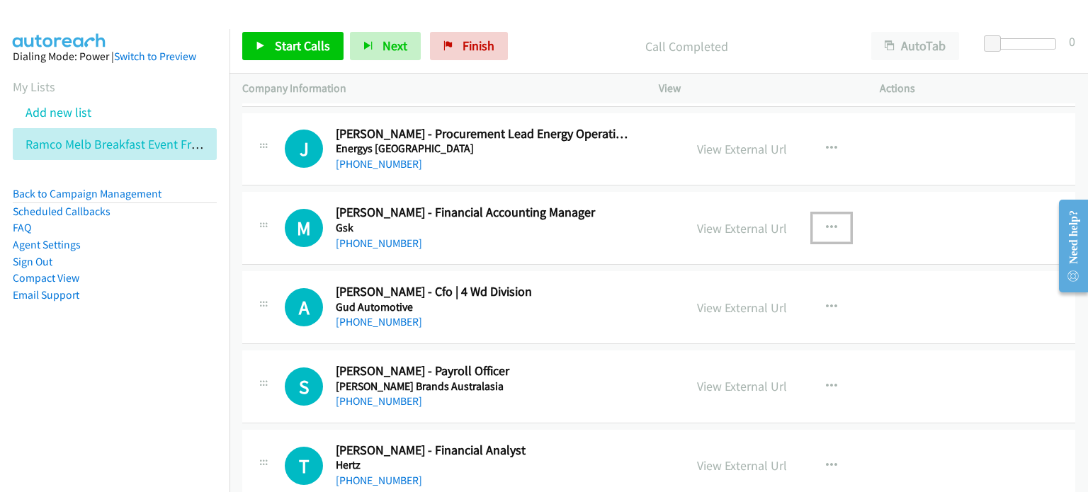
click at [546, 222] on icon "button" at bounding box center [831, 227] width 11 height 11
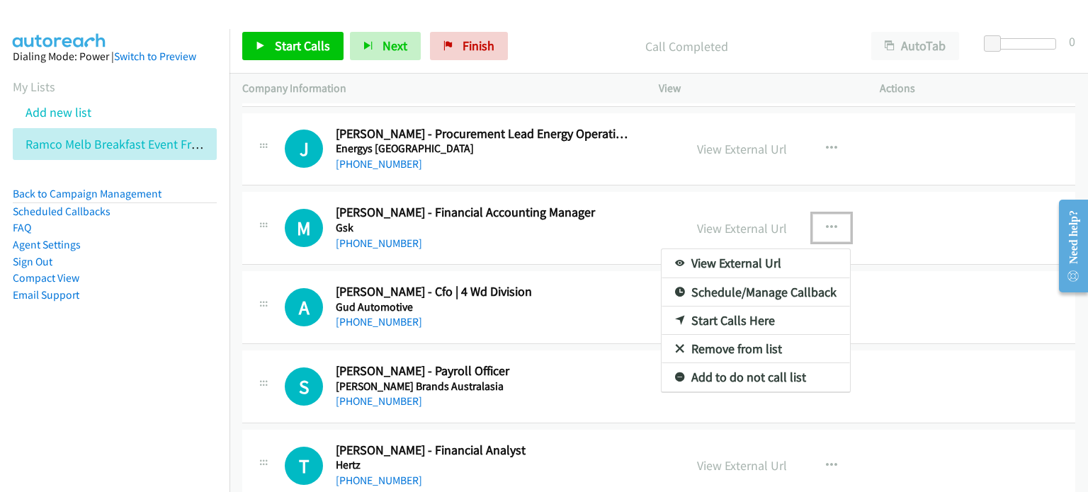
click at [546, 309] on link "Start Calls Here" at bounding box center [755, 321] width 188 height 28
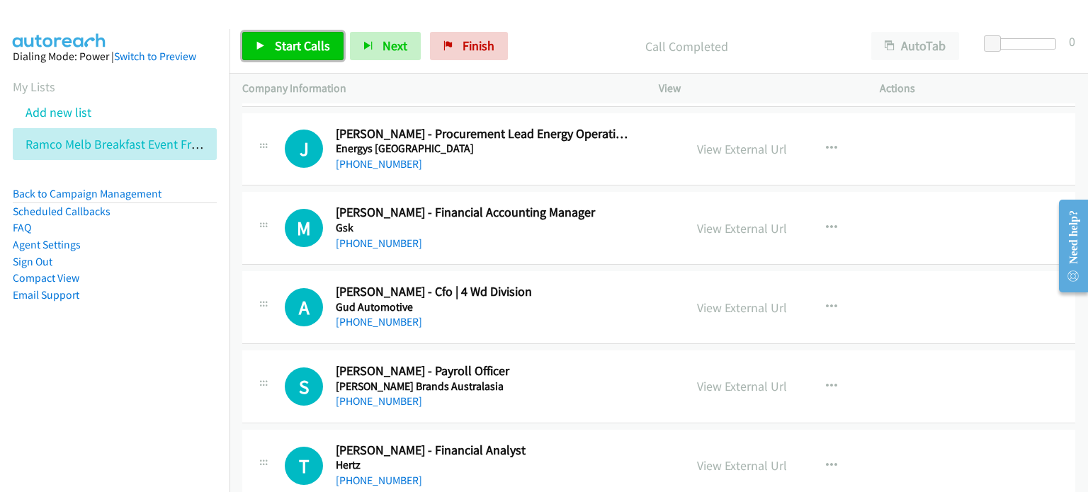
click at [260, 38] on link "Start Calls" at bounding box center [292, 46] width 101 height 28
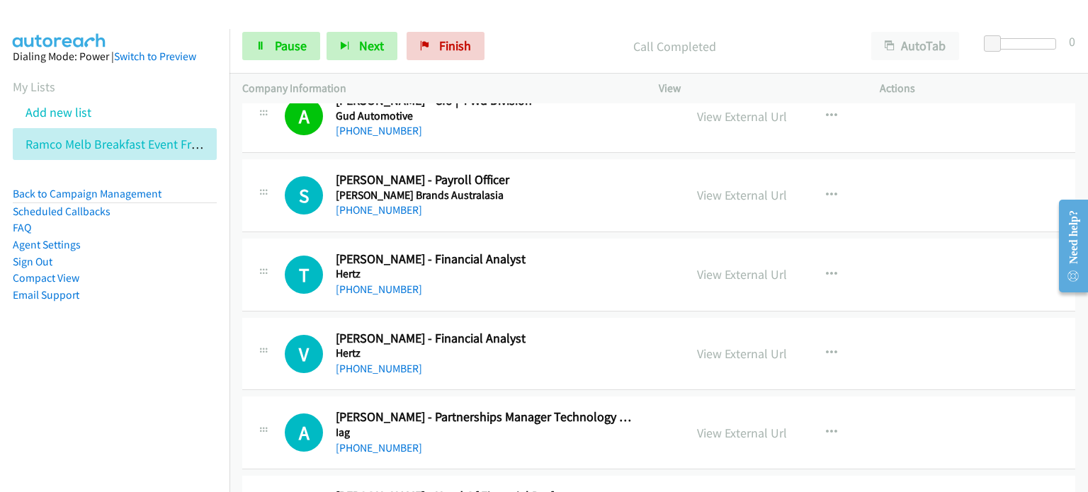
scroll to position [6584, 0]
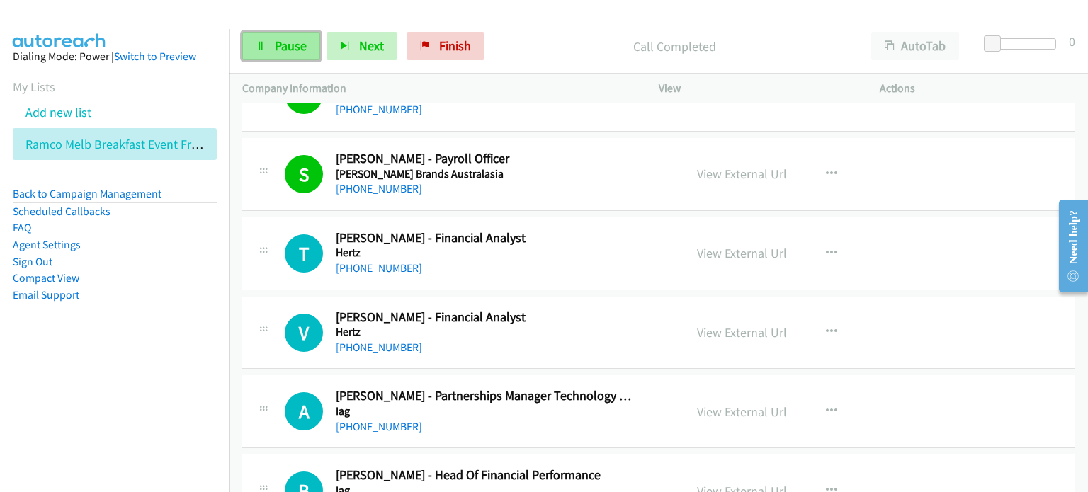
click at [273, 40] on link "Pause" at bounding box center [281, 46] width 78 height 28
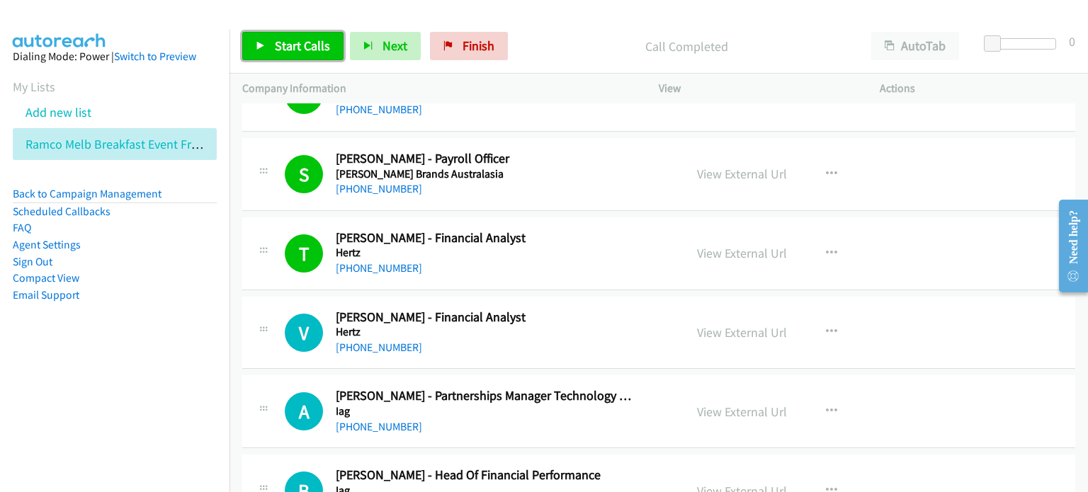
click at [307, 42] on span "Start Calls" at bounding box center [302, 46] width 55 height 16
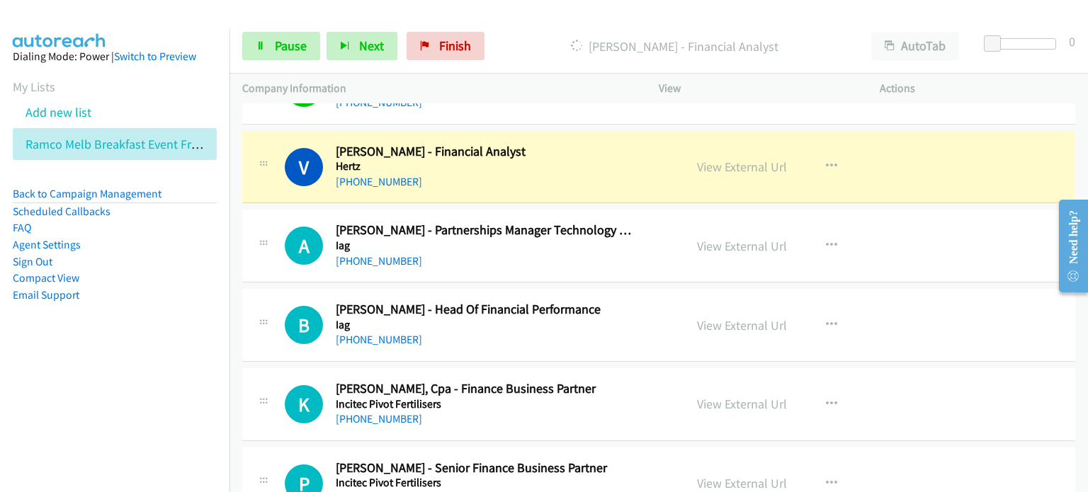
scroll to position [6726, 0]
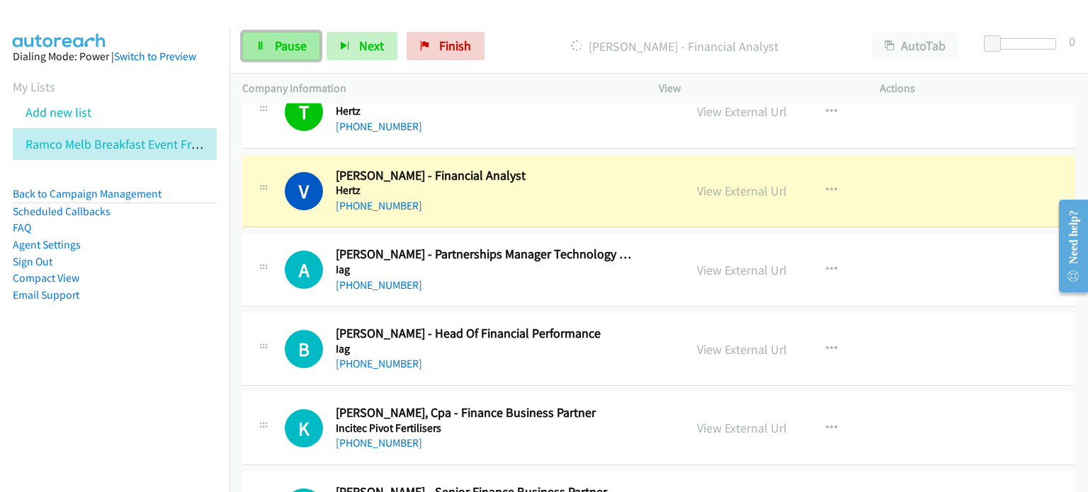
click at [289, 43] on span "Pause" at bounding box center [291, 46] width 32 height 16
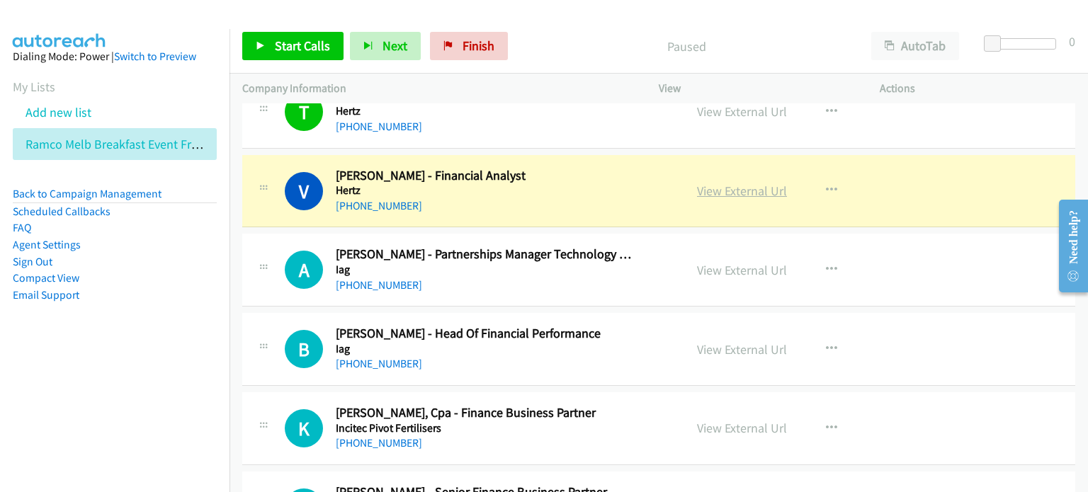
click at [546, 183] on link "View External Url" at bounding box center [742, 191] width 90 height 16
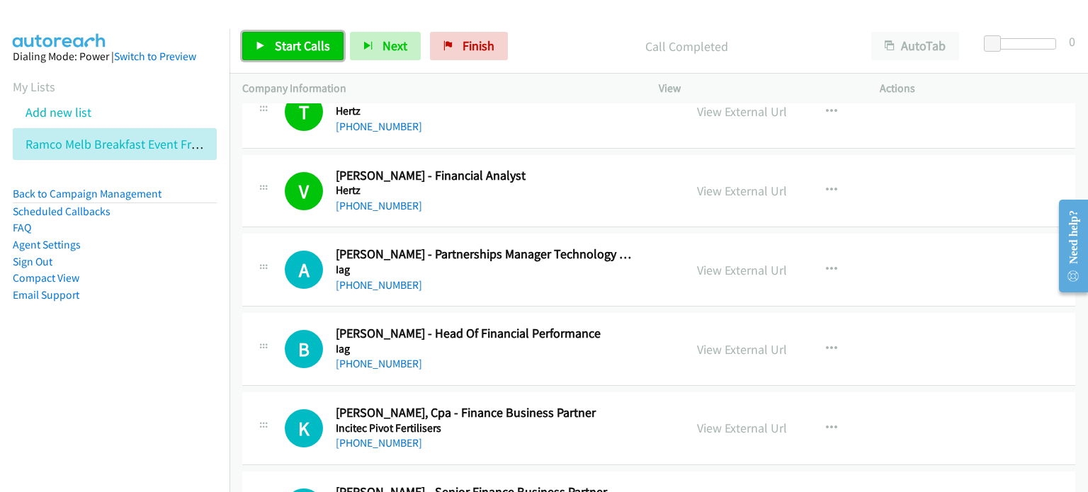
click at [285, 42] on span "Start Calls" at bounding box center [302, 46] width 55 height 16
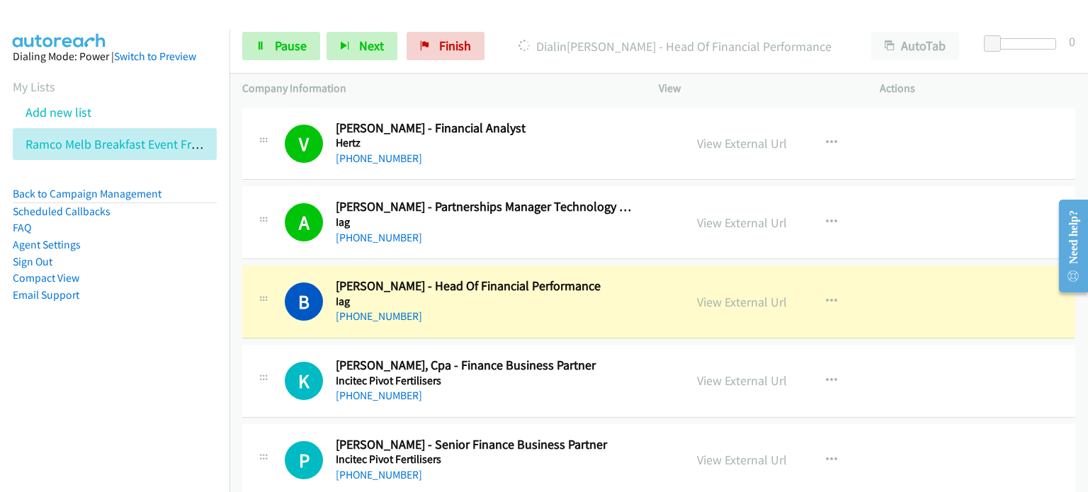
scroll to position [6868, 0]
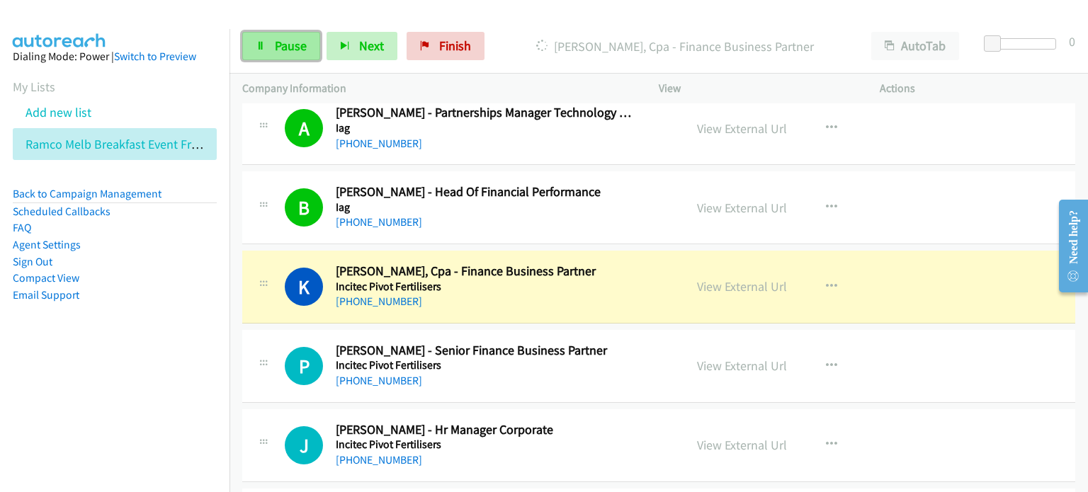
click at [283, 43] on span "Pause" at bounding box center [291, 46] width 32 height 16
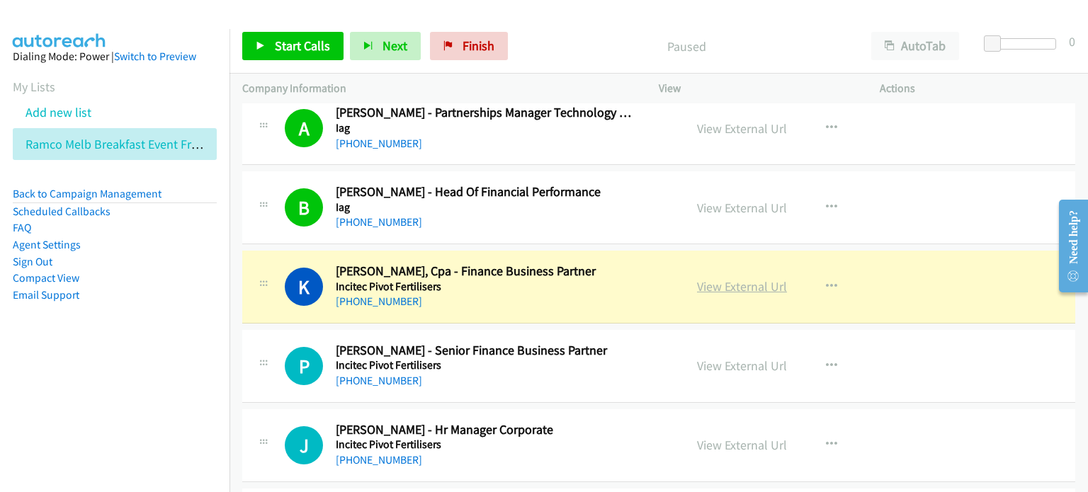
click at [546, 278] on link "View External Url" at bounding box center [742, 286] width 90 height 16
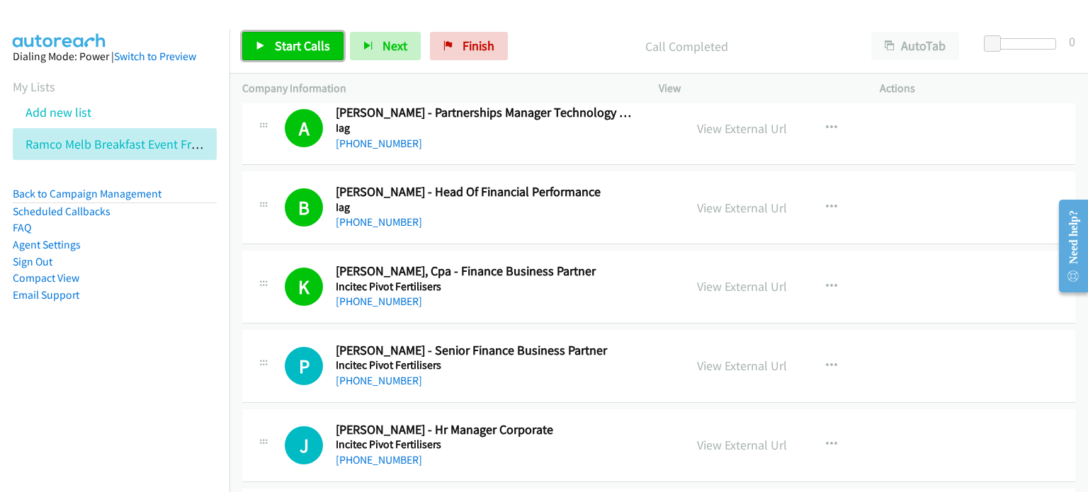
click at [288, 40] on span "Start Calls" at bounding box center [302, 46] width 55 height 16
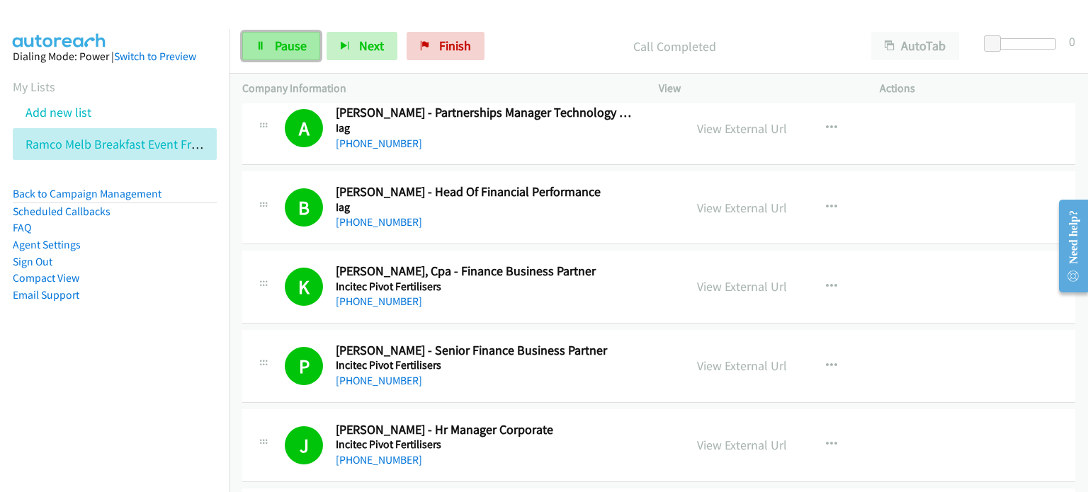
click at [291, 40] on span "Pause" at bounding box center [291, 46] width 32 height 16
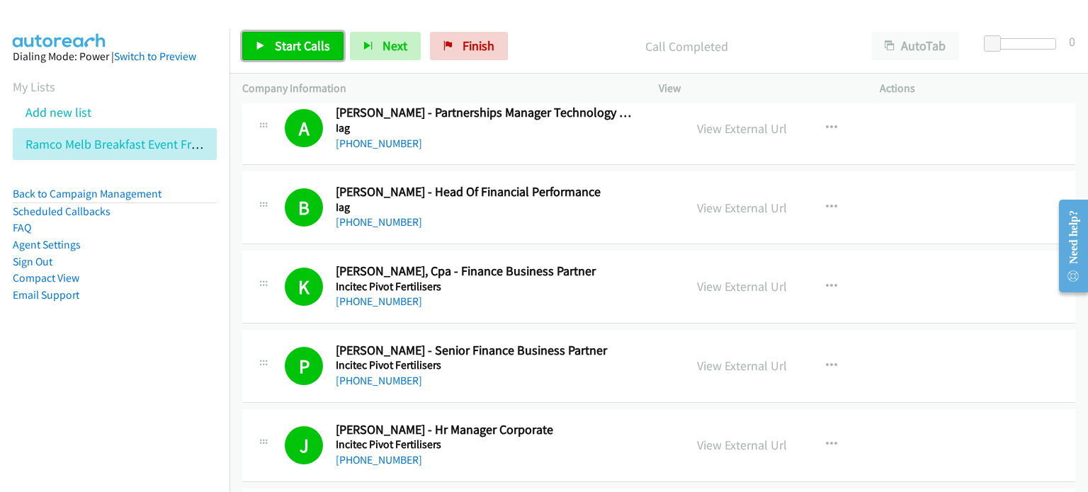
click at [270, 39] on link "Start Calls" at bounding box center [292, 46] width 101 height 28
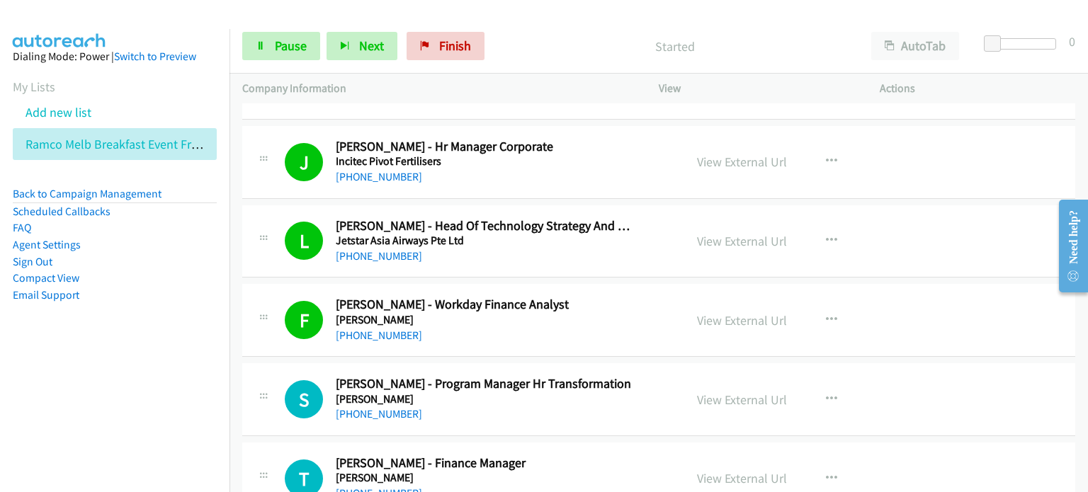
scroll to position [7363, 0]
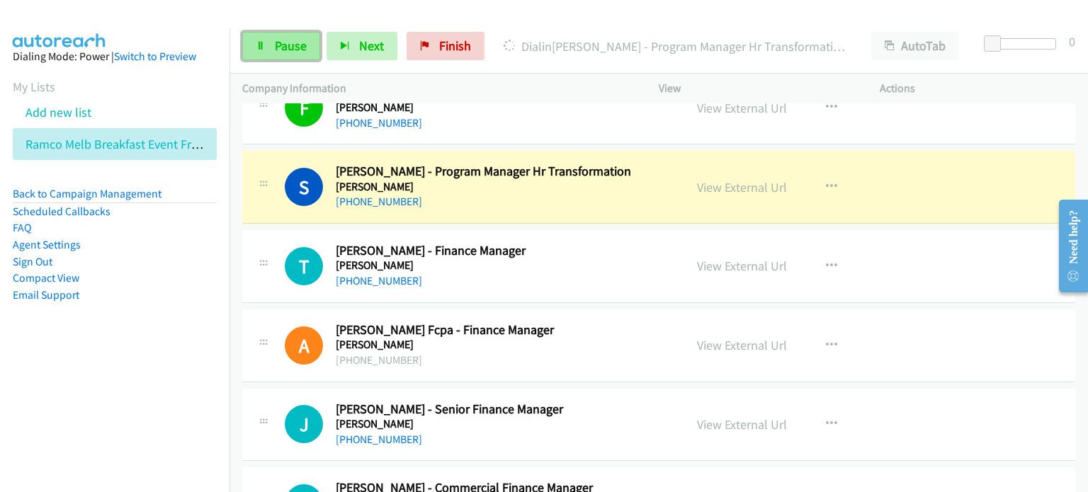
click at [286, 40] on span "Pause" at bounding box center [291, 46] width 32 height 16
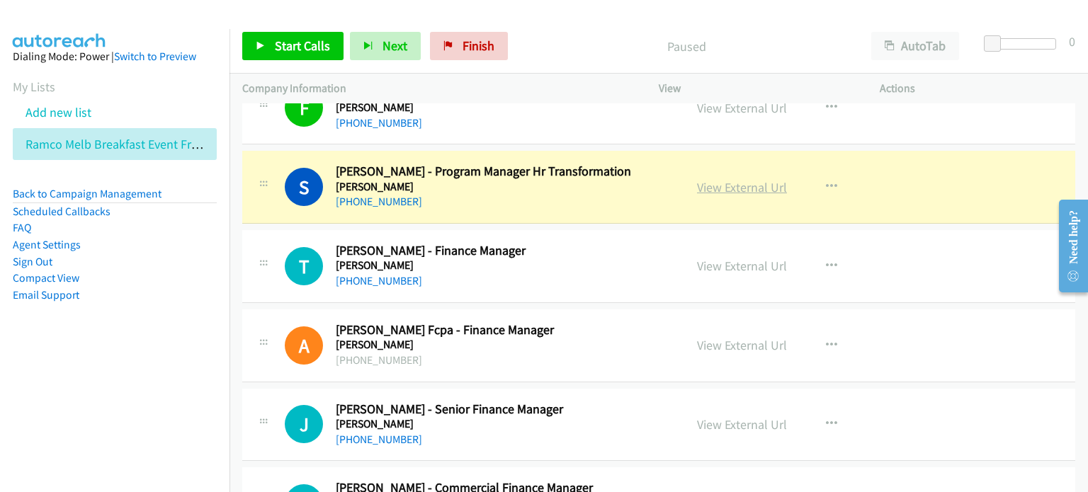
click at [546, 179] on link "View External Url" at bounding box center [742, 187] width 90 height 16
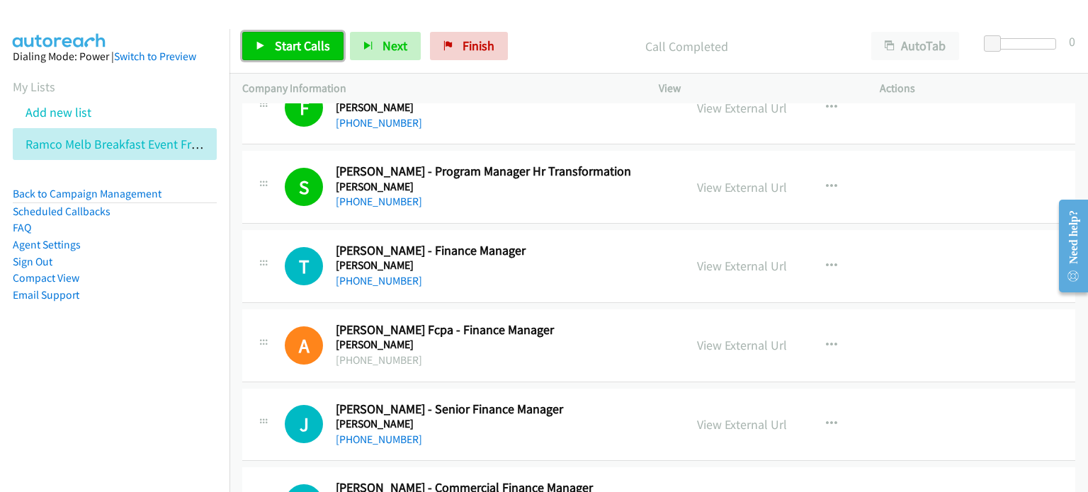
click at [287, 37] on link "Start Calls" at bounding box center [292, 46] width 101 height 28
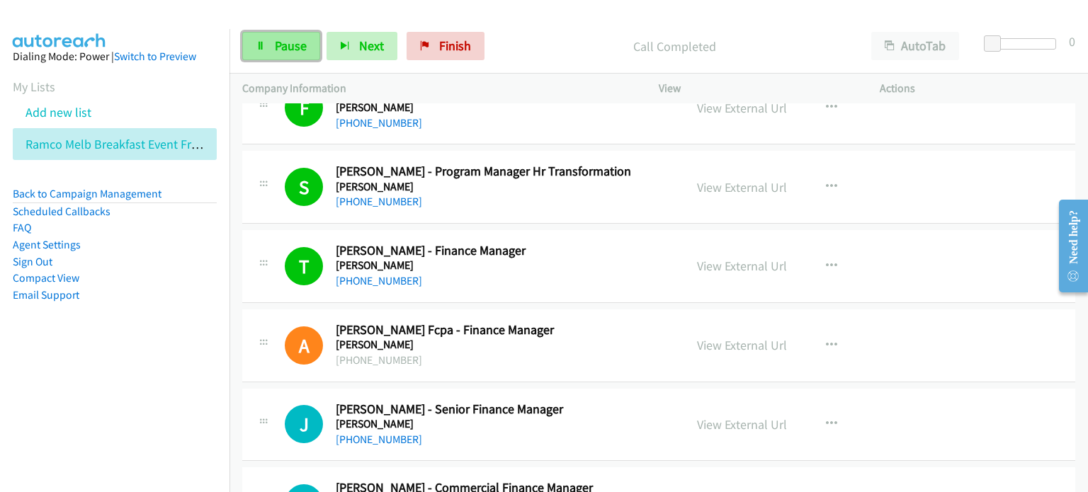
click at [277, 44] on span "Pause" at bounding box center [291, 46] width 32 height 16
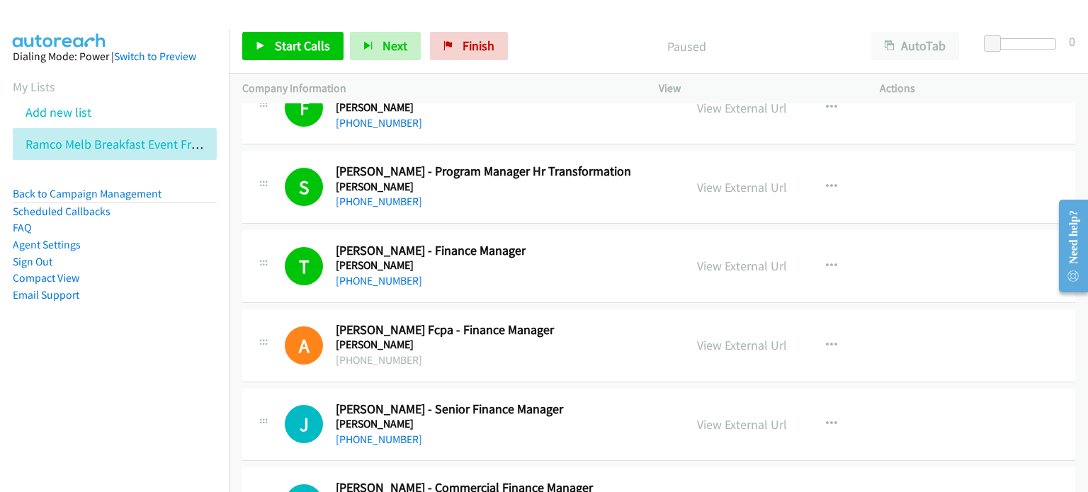
click at [546, 44] on p "Paused" at bounding box center [686, 46] width 319 height 19
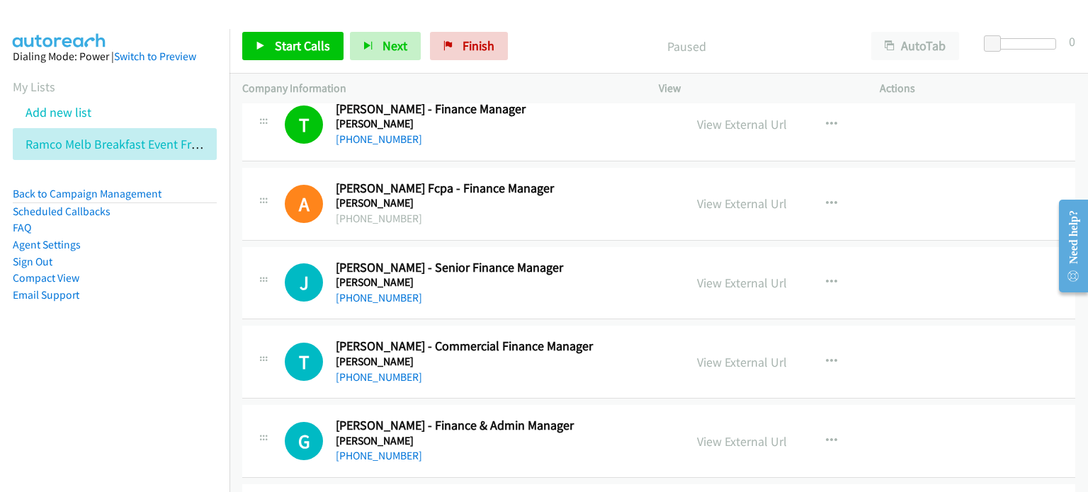
scroll to position [7576, 0]
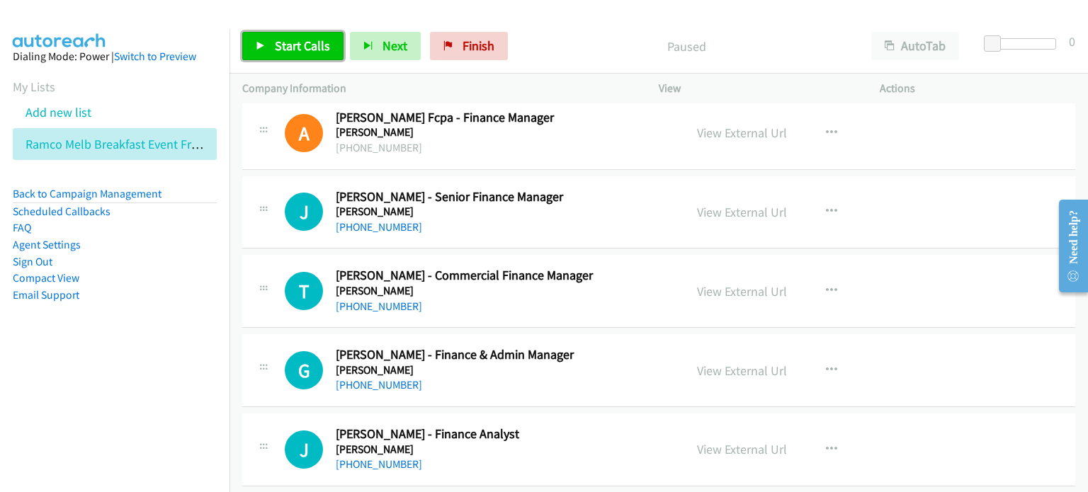
click at [282, 44] on span "Start Calls" at bounding box center [302, 46] width 55 height 16
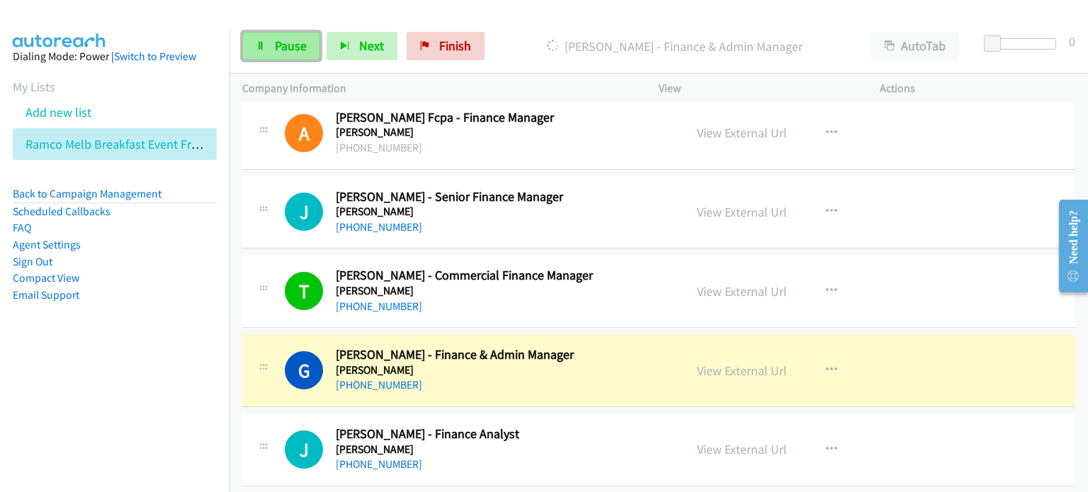
click at [292, 43] on span "Pause" at bounding box center [291, 46] width 32 height 16
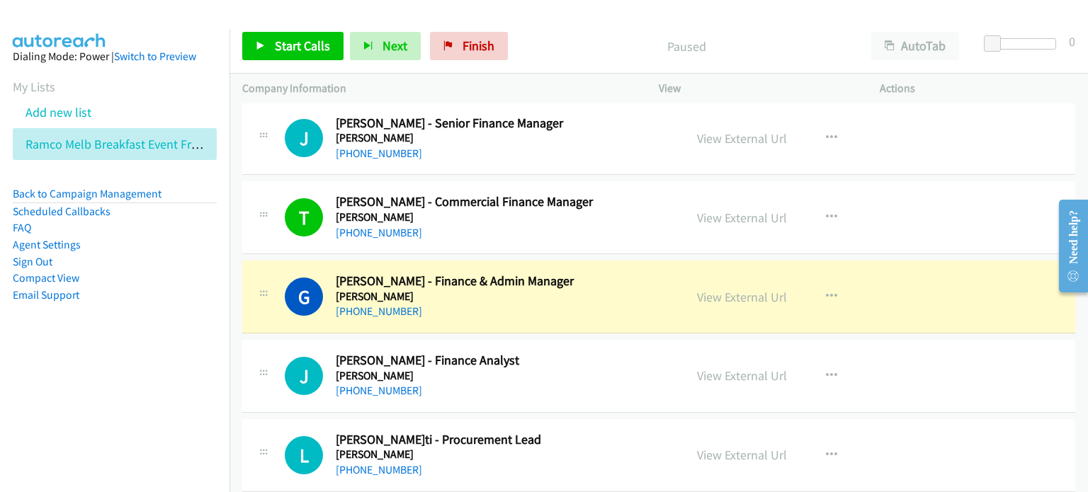
scroll to position [7717, 0]
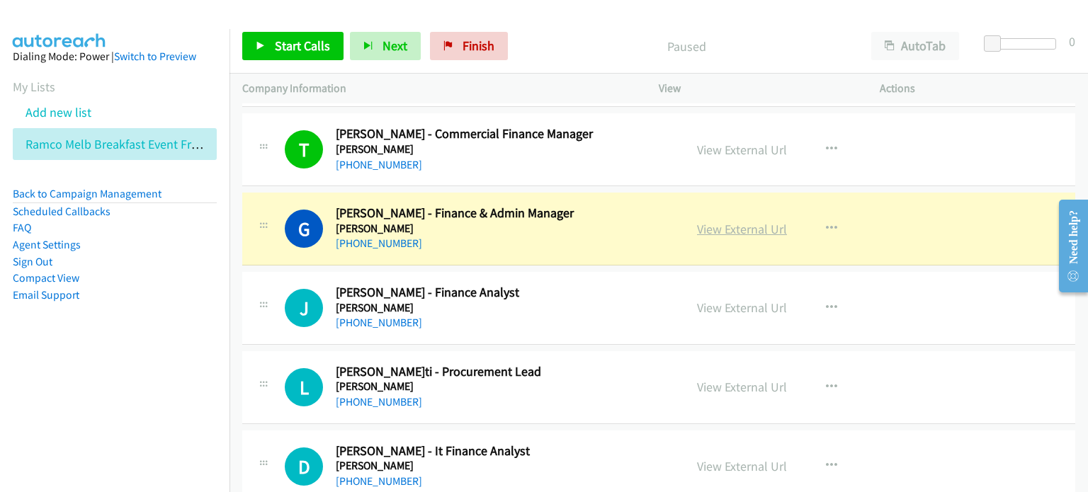
click at [546, 221] on link "View External Url" at bounding box center [742, 229] width 90 height 16
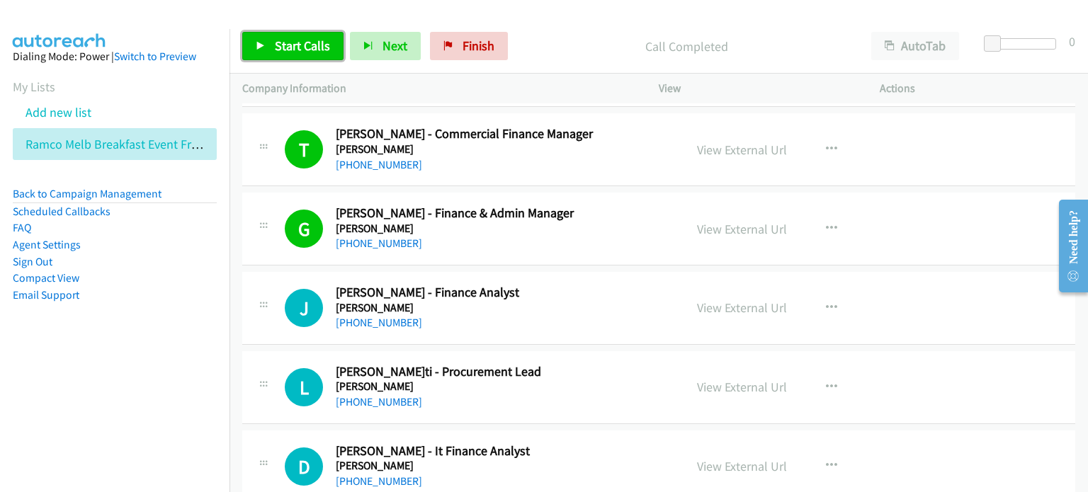
click at [297, 39] on span "Start Calls" at bounding box center [302, 46] width 55 height 16
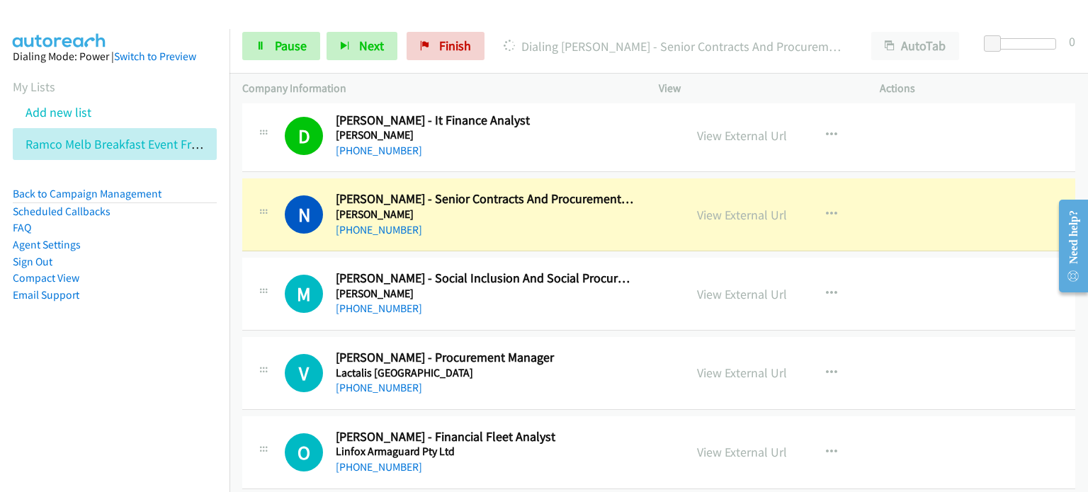
scroll to position [8071, 0]
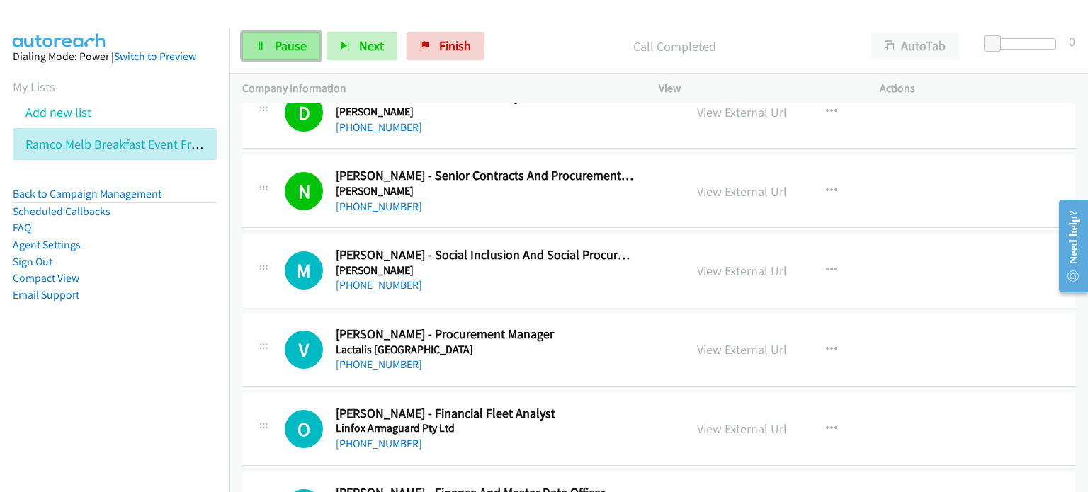
click at [286, 44] on span "Pause" at bounding box center [291, 46] width 32 height 16
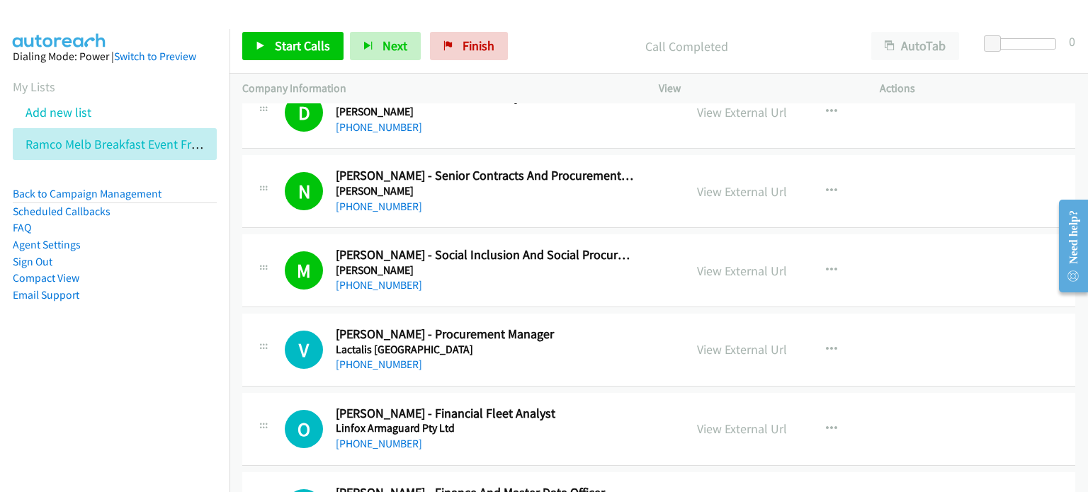
click at [187, 349] on aside "Dialing Mode: Power | Switch to Preview My Lists Add new list Ramco Melb Breakf…" at bounding box center [114, 198] width 229 height 338
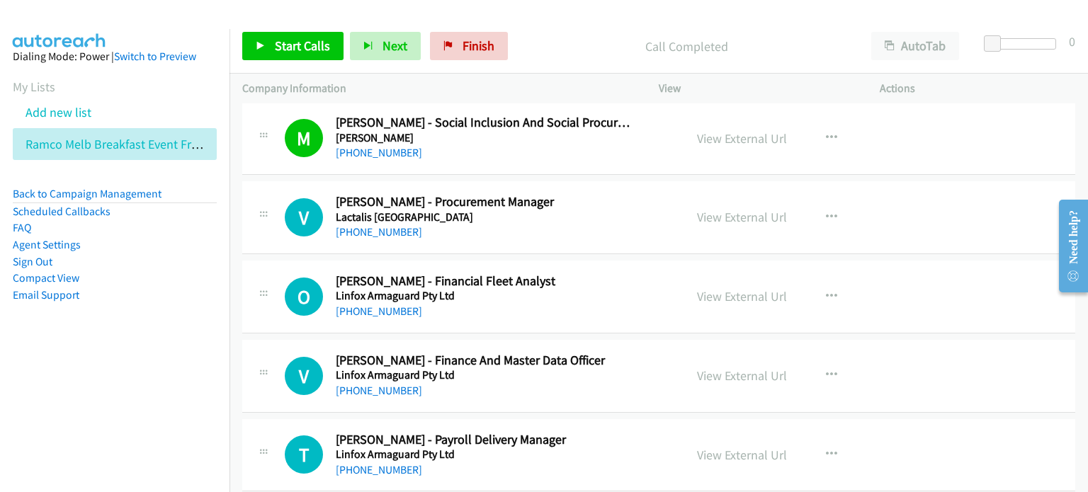
scroll to position [8213, 0]
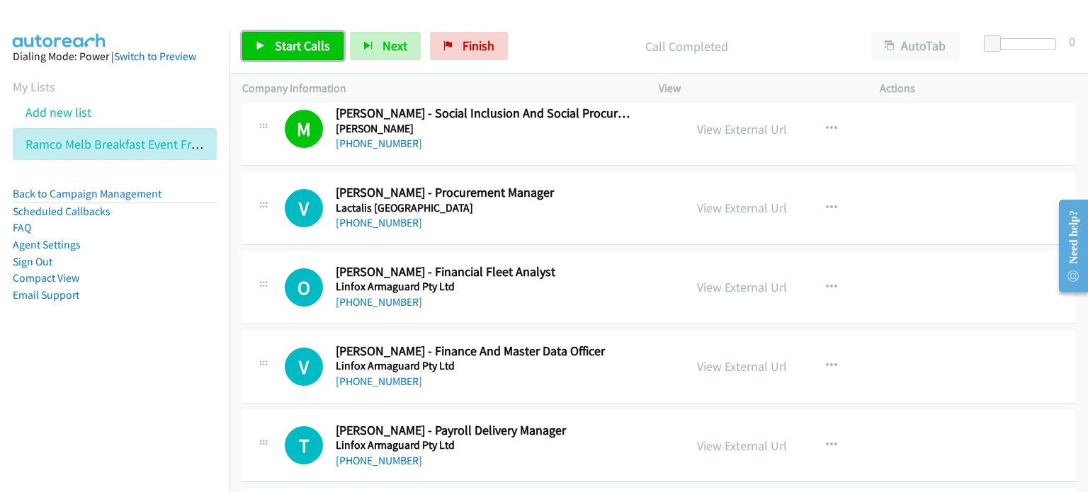
click at [280, 42] on span "Start Calls" at bounding box center [302, 46] width 55 height 16
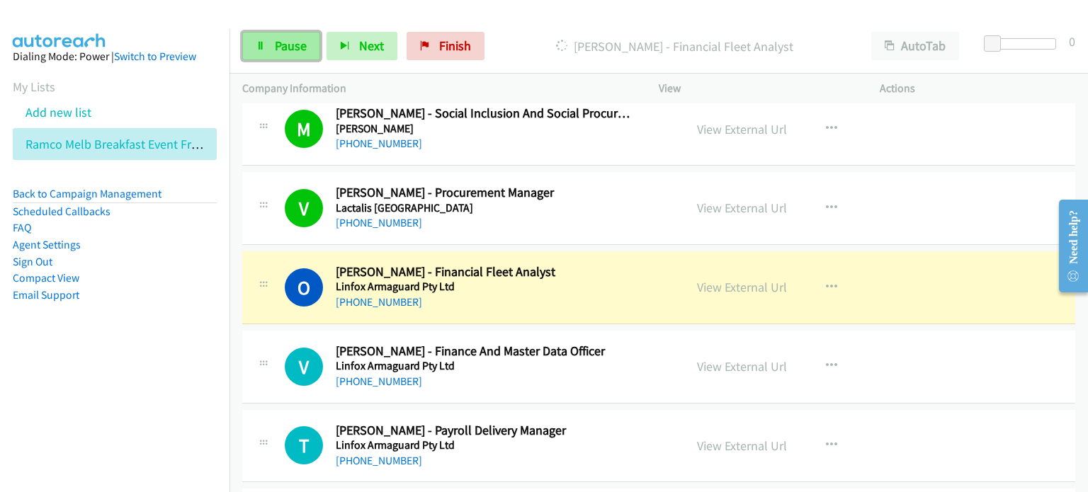
click at [275, 45] on span "Pause" at bounding box center [291, 46] width 32 height 16
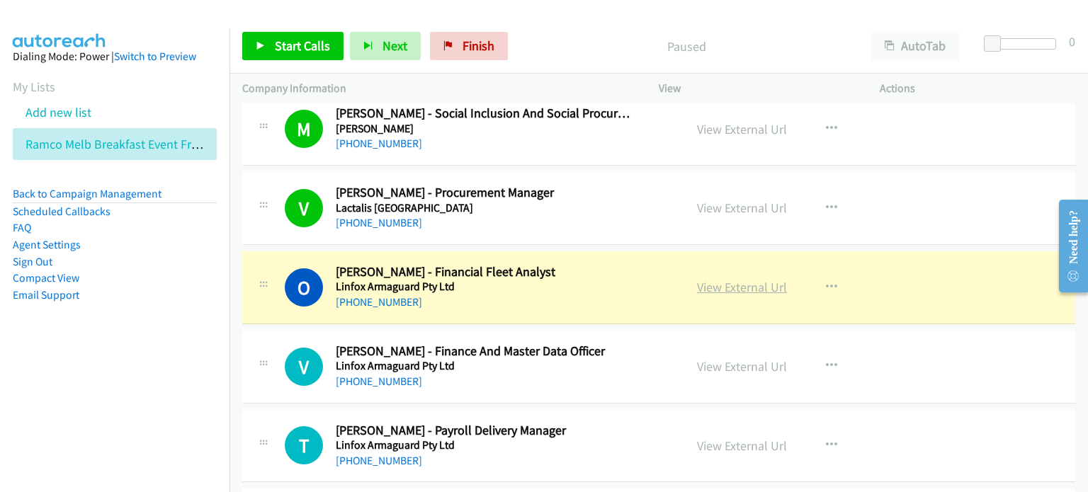
click at [546, 279] on link "View External Url" at bounding box center [742, 287] width 90 height 16
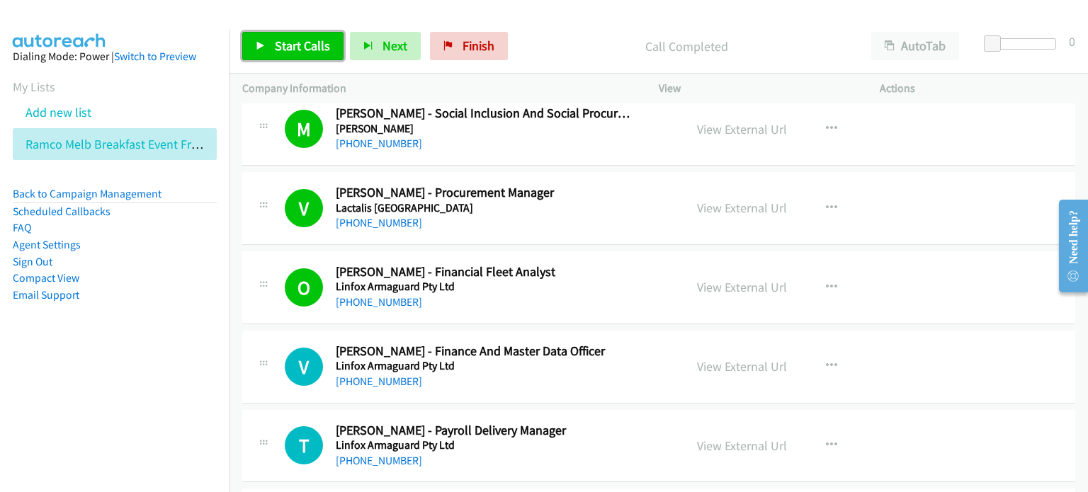
click at [284, 43] on span "Start Calls" at bounding box center [302, 46] width 55 height 16
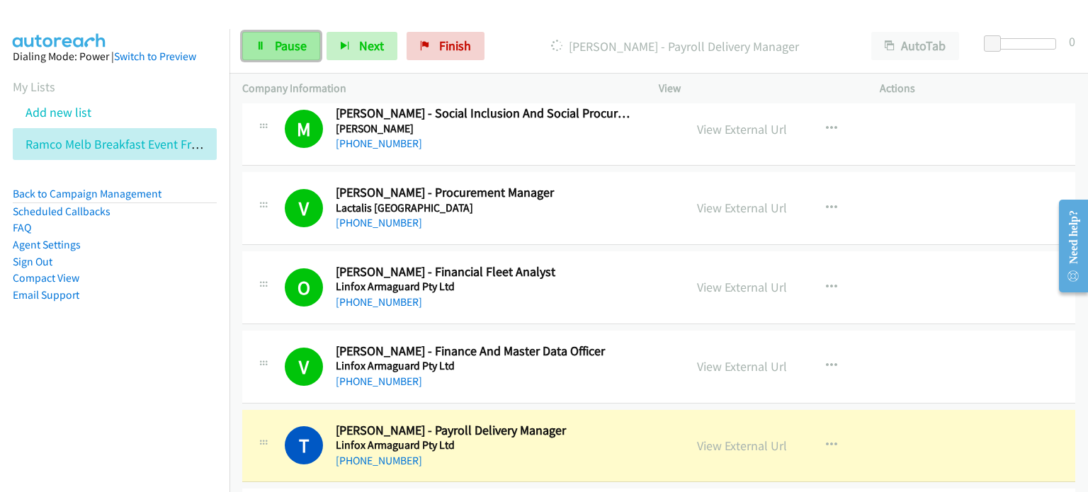
click at [271, 42] on link "Pause" at bounding box center [281, 46] width 78 height 28
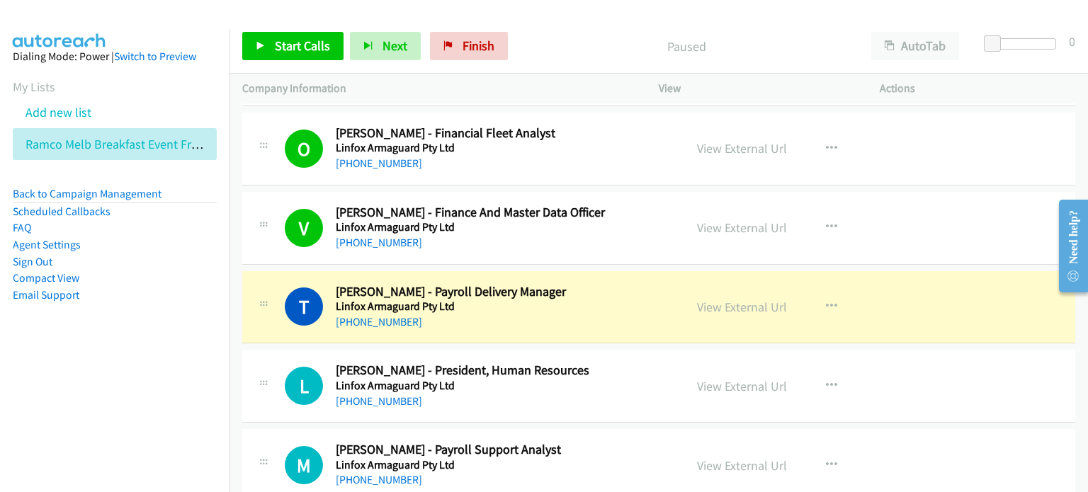
scroll to position [8425, 0]
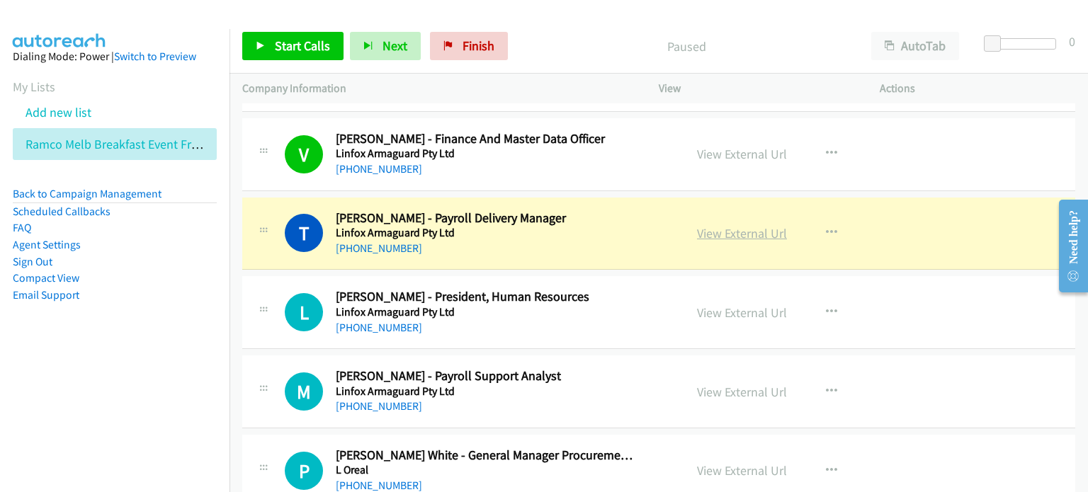
click at [546, 225] on link "View External Url" at bounding box center [742, 233] width 90 height 16
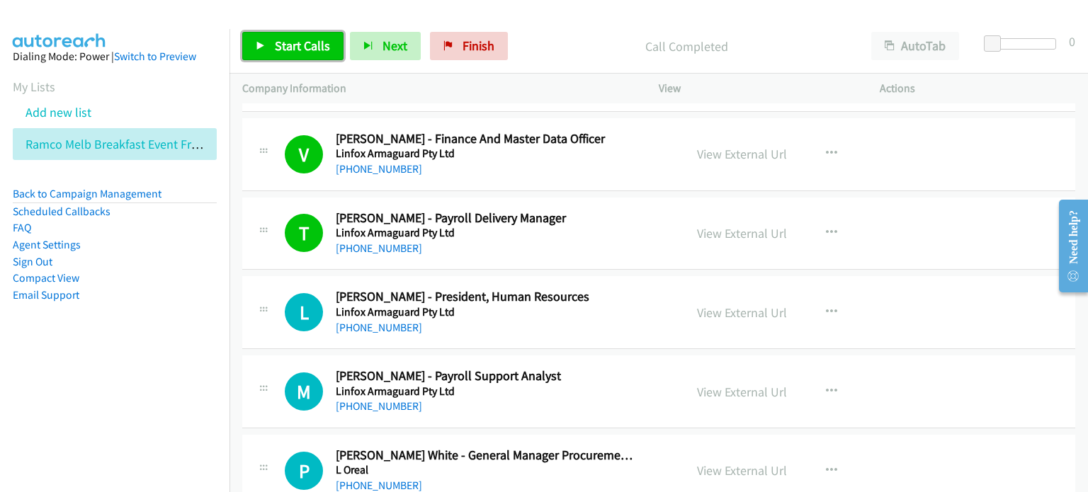
click at [295, 41] on span "Start Calls" at bounding box center [302, 46] width 55 height 16
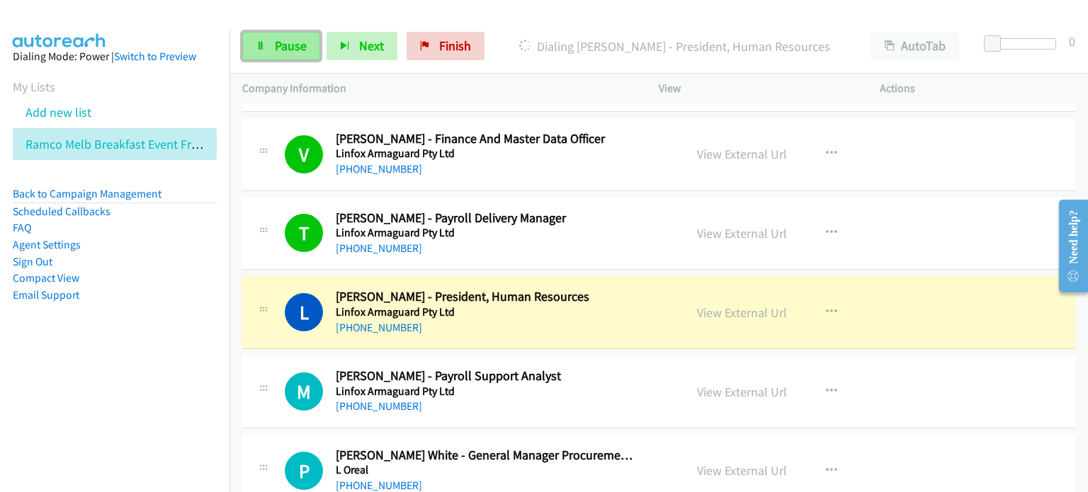
click at [278, 42] on span "Pause" at bounding box center [291, 46] width 32 height 16
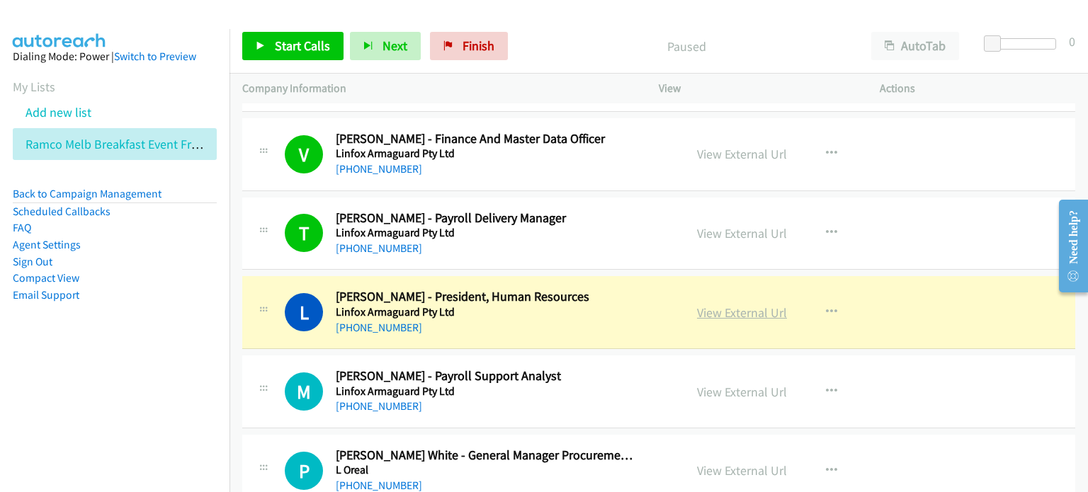
click at [546, 304] on link "View External Url" at bounding box center [742, 312] width 90 height 16
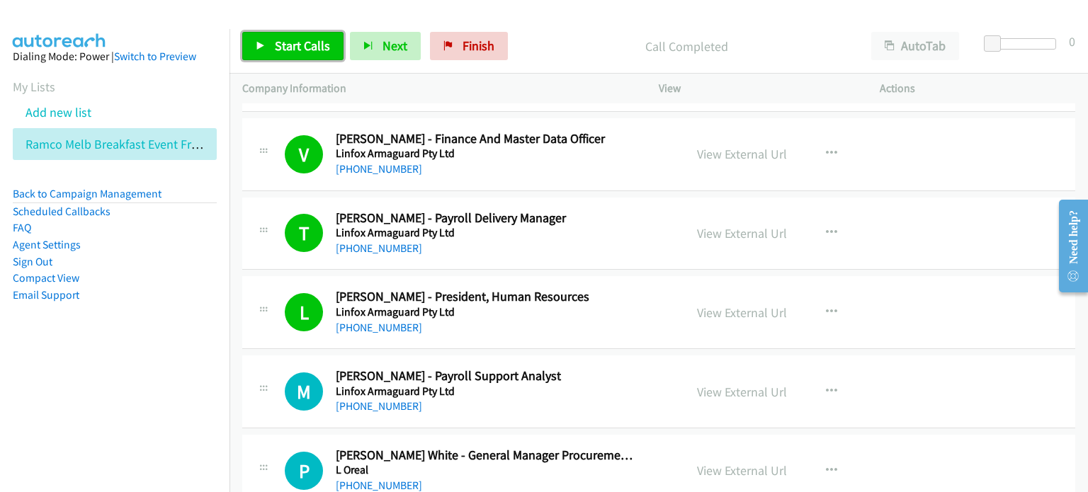
drag, startPoint x: 266, startPoint y: 42, endPoint x: 331, endPoint y: 69, distance: 70.5
click at [266, 42] on link "Start Calls" at bounding box center [292, 46] width 101 height 28
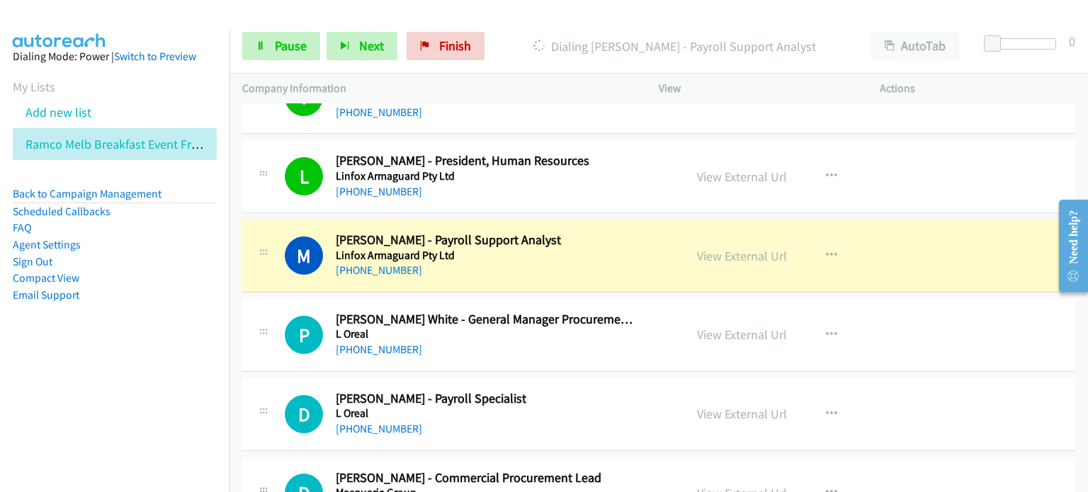
scroll to position [8638, 0]
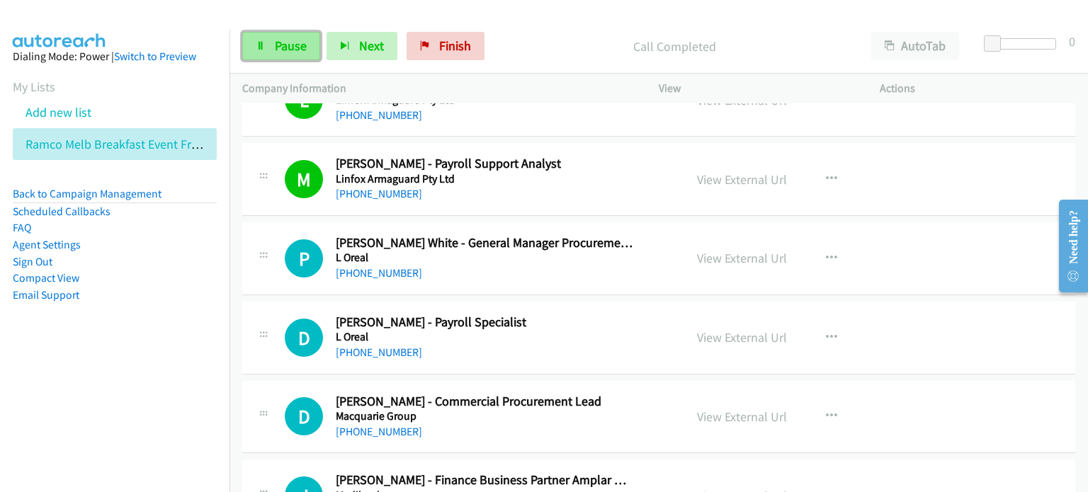
click at [286, 42] on span "Pause" at bounding box center [291, 46] width 32 height 16
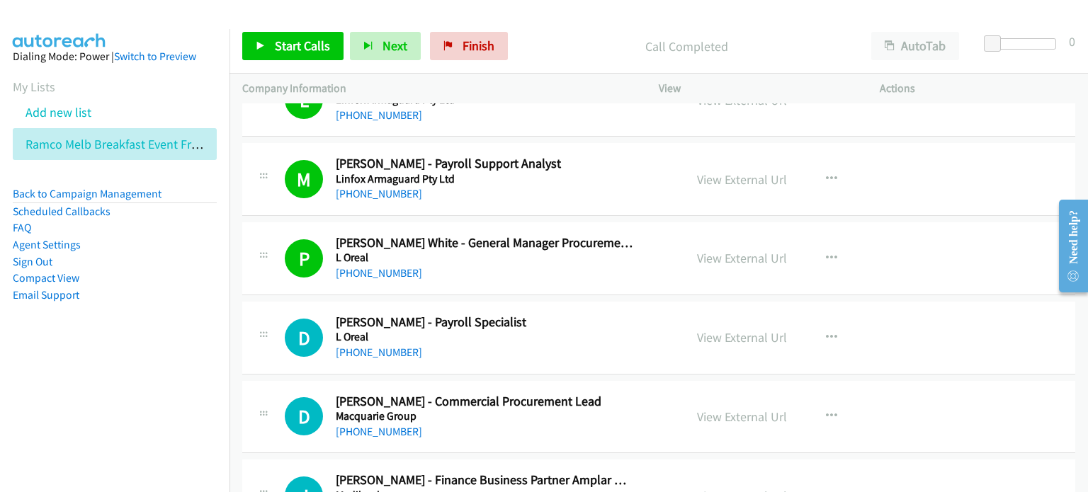
click at [546, 14] on div at bounding box center [537, 27] width 1075 height 55
click at [546, 250] on link "View External Url" at bounding box center [742, 258] width 90 height 16
click at [546, 42] on p "Call Completed" at bounding box center [686, 46] width 319 height 19
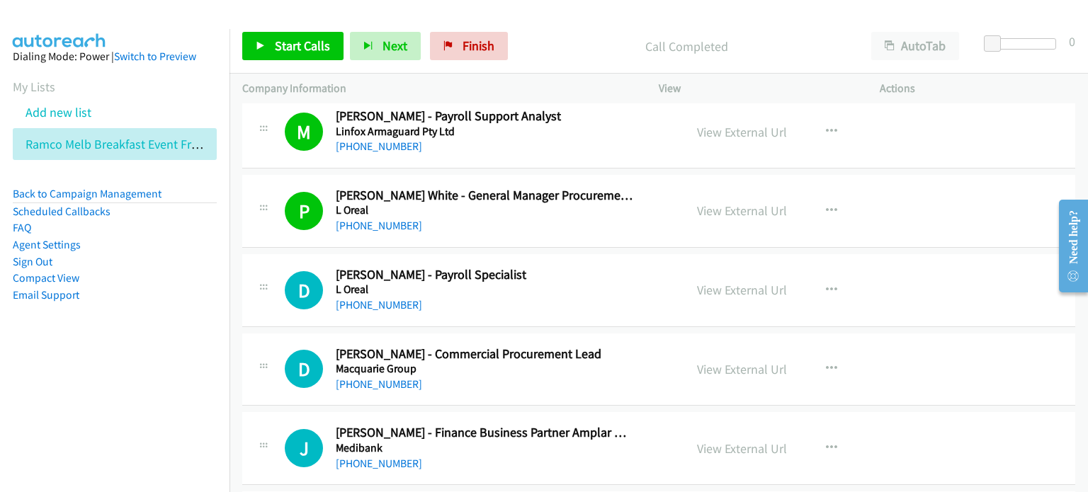
scroll to position [8709, 0]
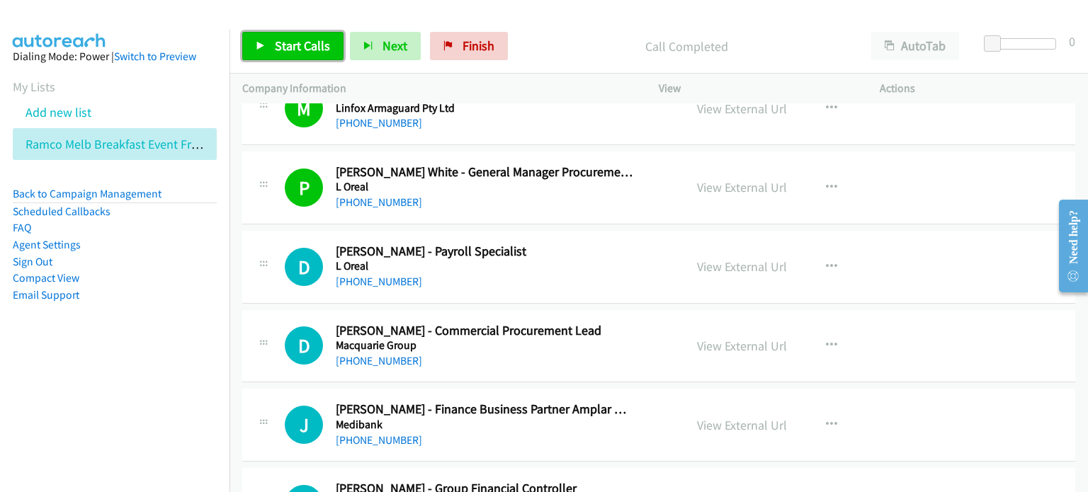
click at [288, 49] on span "Start Calls" at bounding box center [302, 46] width 55 height 16
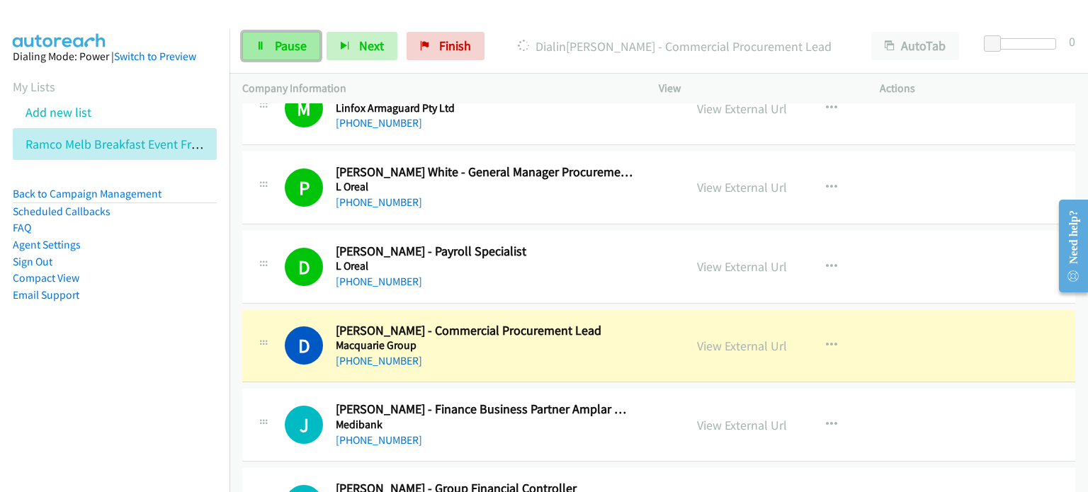
click at [275, 42] on span "Pause" at bounding box center [291, 46] width 32 height 16
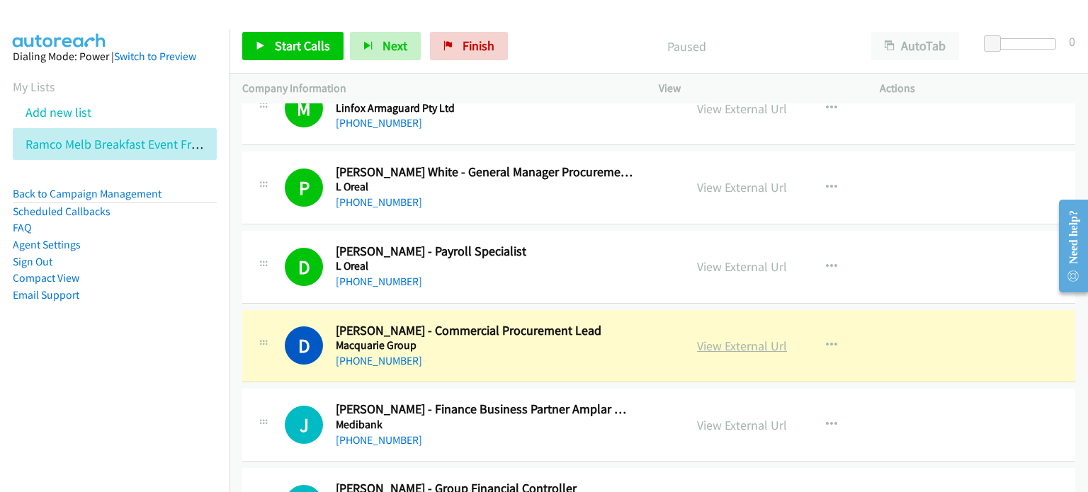
click at [546, 338] on link "View External Url" at bounding box center [742, 346] width 90 height 16
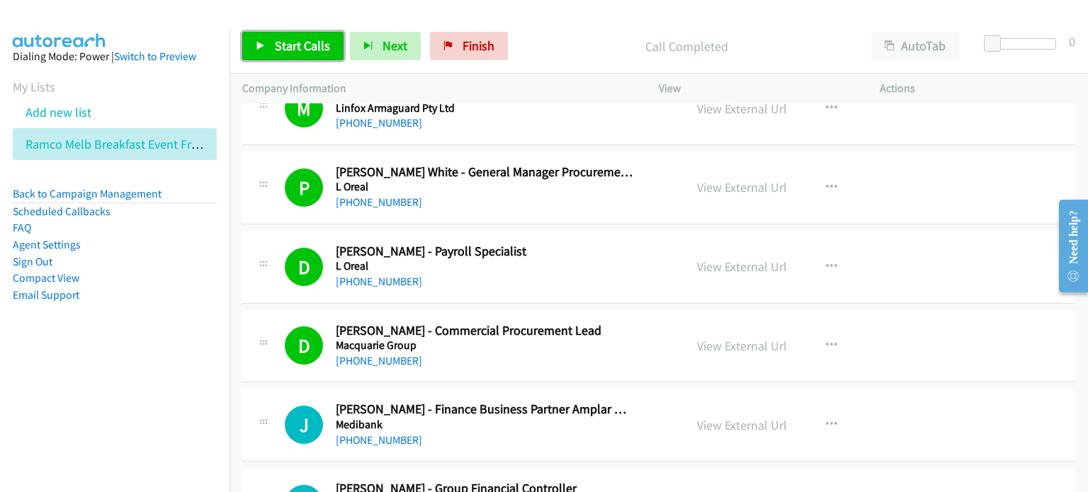
click at [286, 39] on span "Start Calls" at bounding box center [302, 46] width 55 height 16
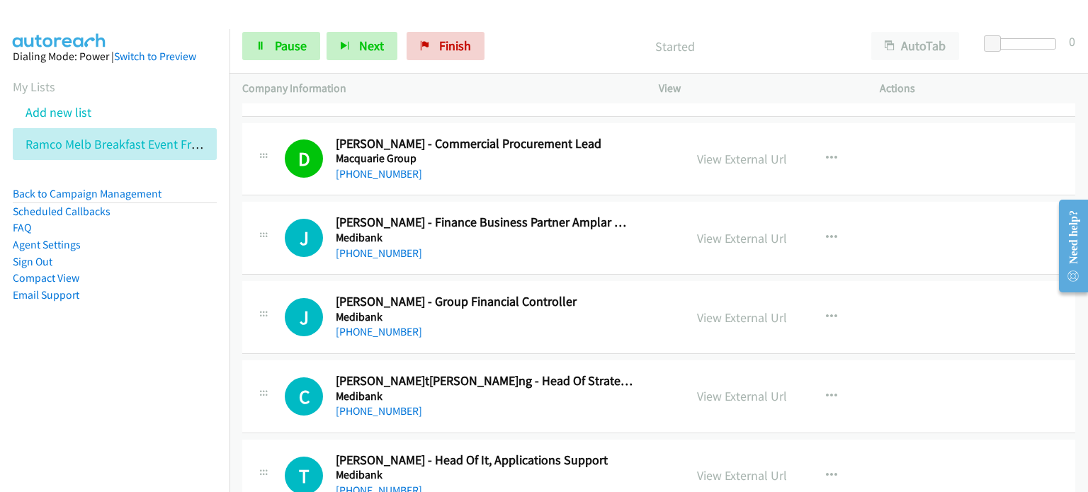
scroll to position [8921, 0]
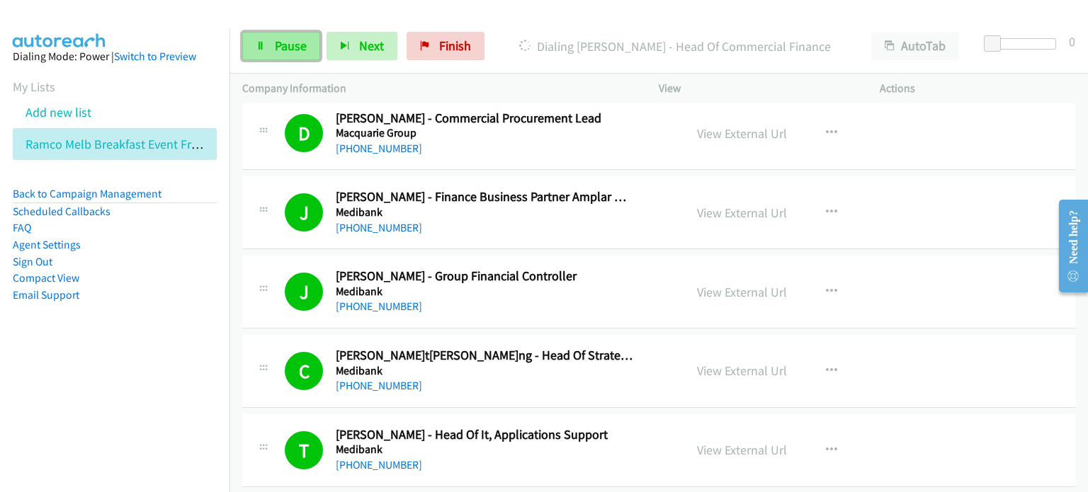
click at [285, 44] on span "Pause" at bounding box center [291, 46] width 32 height 16
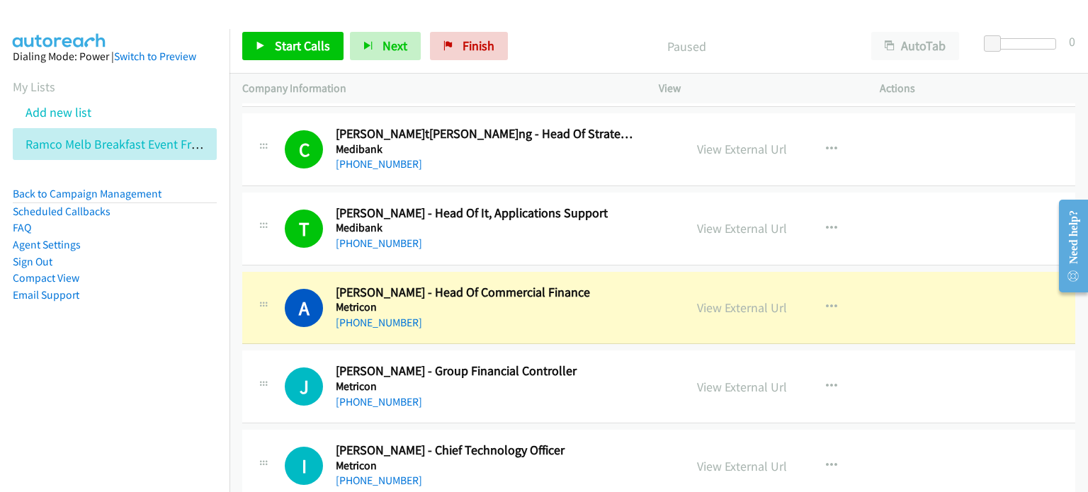
scroll to position [9204, 0]
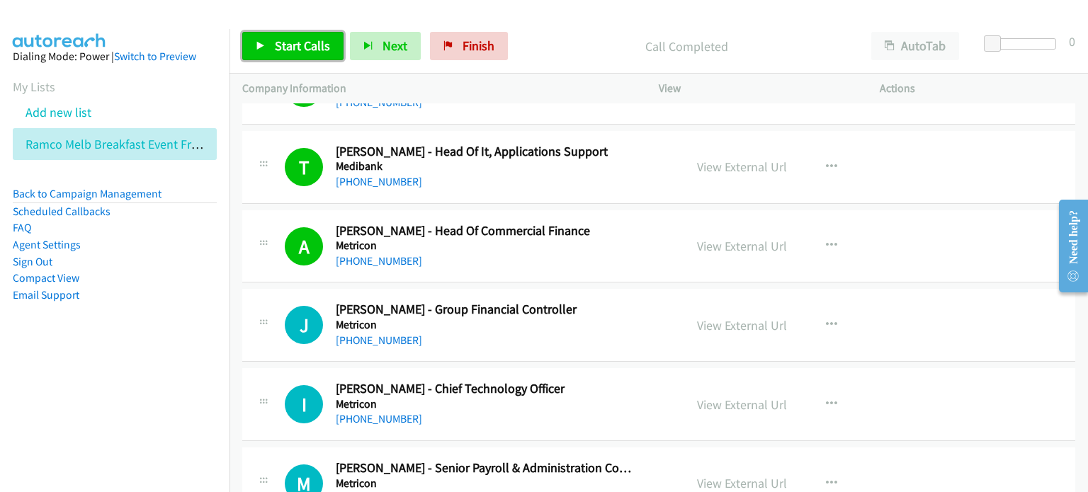
click at [283, 45] on span "Start Calls" at bounding box center [302, 46] width 55 height 16
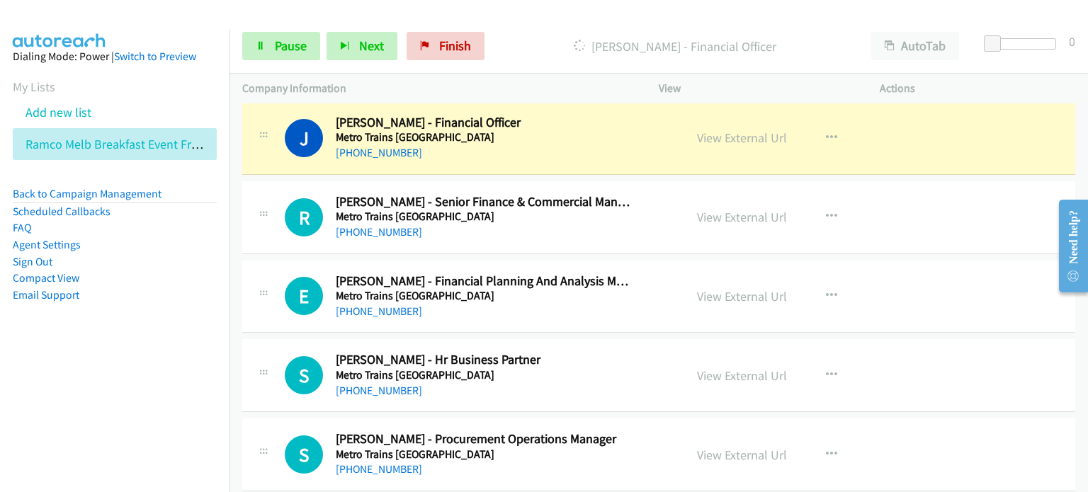
scroll to position [9558, 0]
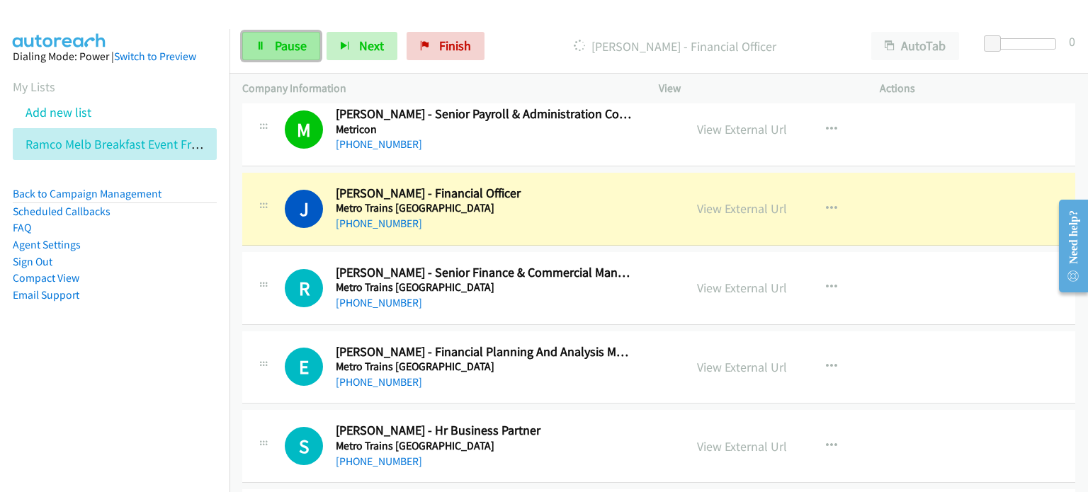
click at [269, 36] on link "Pause" at bounding box center [281, 46] width 78 height 28
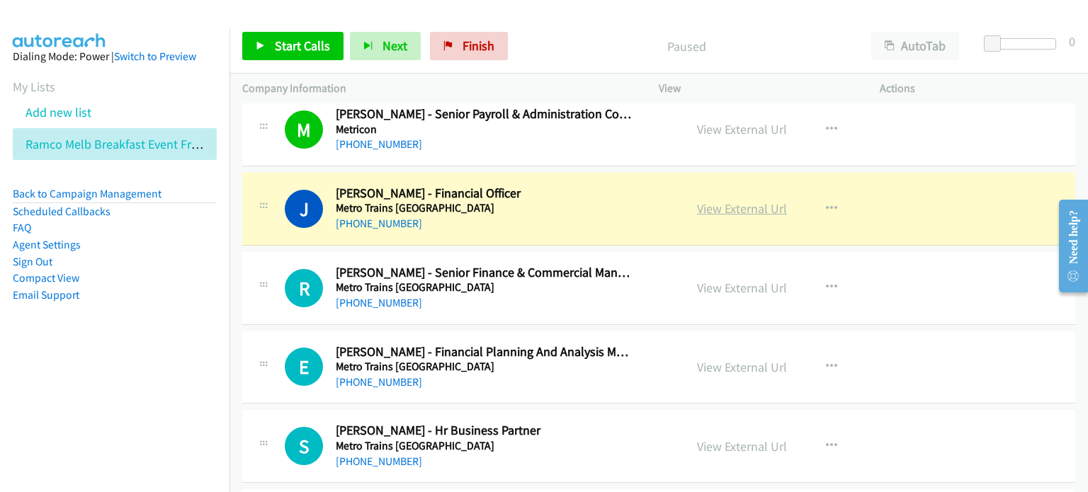
click at [546, 200] on link "View External Url" at bounding box center [742, 208] width 90 height 16
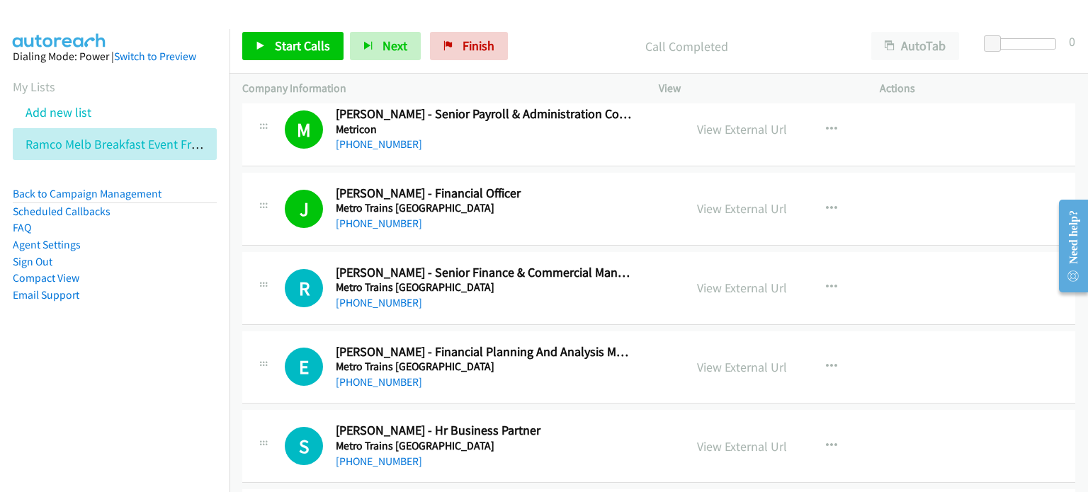
click at [546, 38] on p "Call Completed" at bounding box center [686, 46] width 319 height 19
click at [290, 36] on link "Start Calls" at bounding box center [292, 46] width 101 height 28
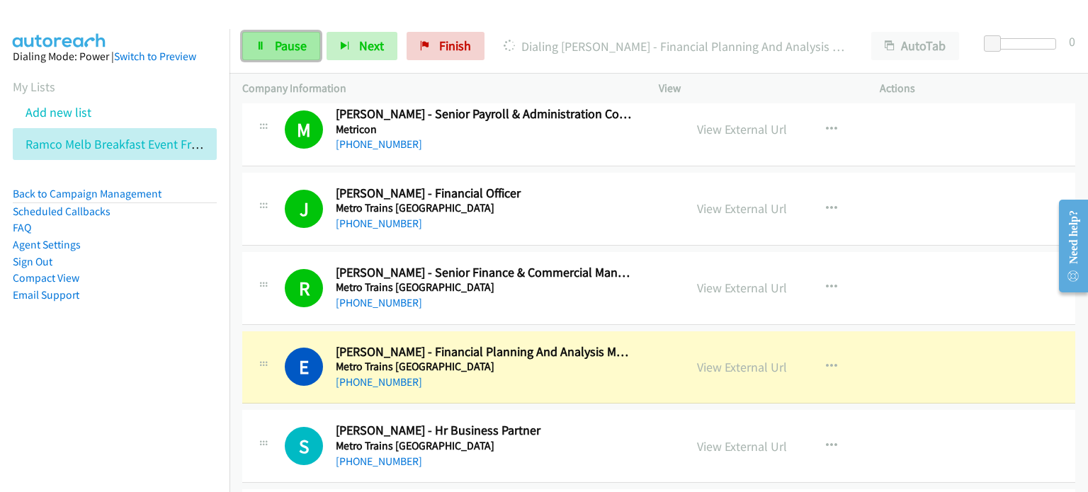
click at [287, 42] on span "Pause" at bounding box center [291, 46] width 32 height 16
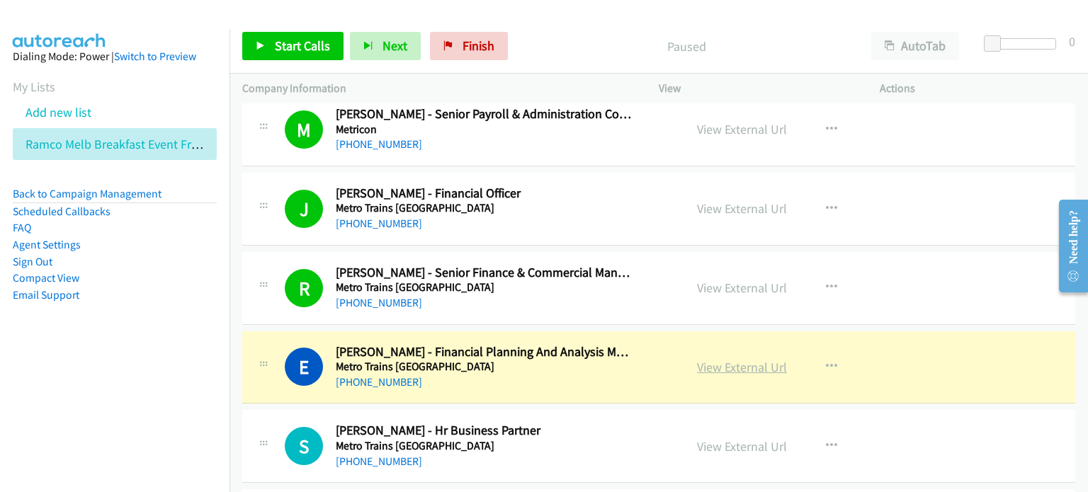
click at [546, 359] on link "View External Url" at bounding box center [742, 367] width 90 height 16
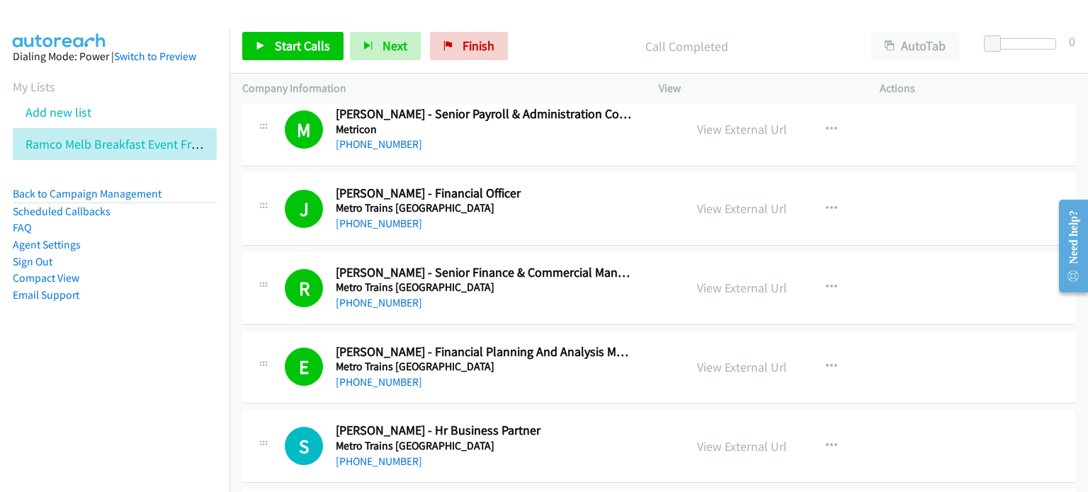
click at [546, 28] on div "Start Calls Pause Next Finish Call Completed AutoTab AutoTab 0" at bounding box center [658, 46] width 858 height 55
click at [290, 43] on span "Start Calls" at bounding box center [302, 46] width 55 height 16
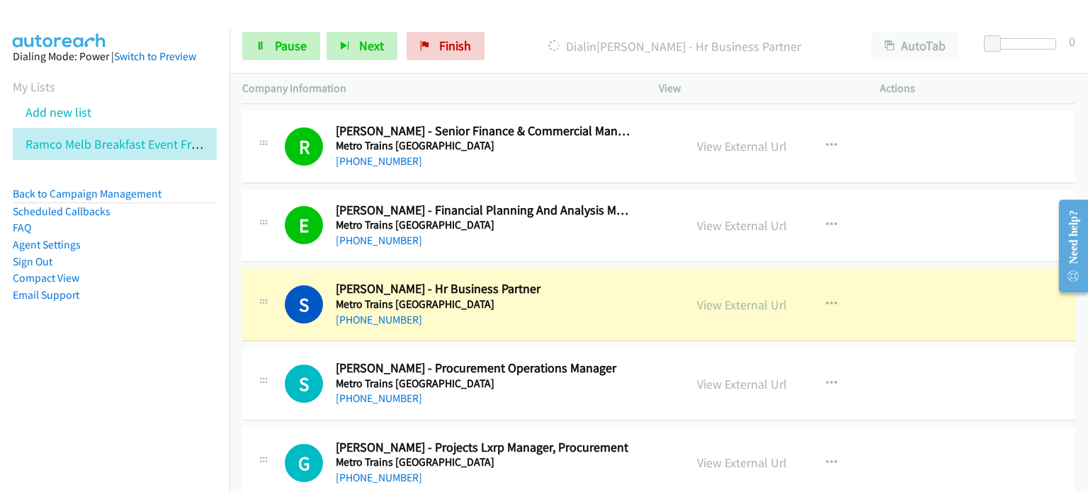
scroll to position [9771, 0]
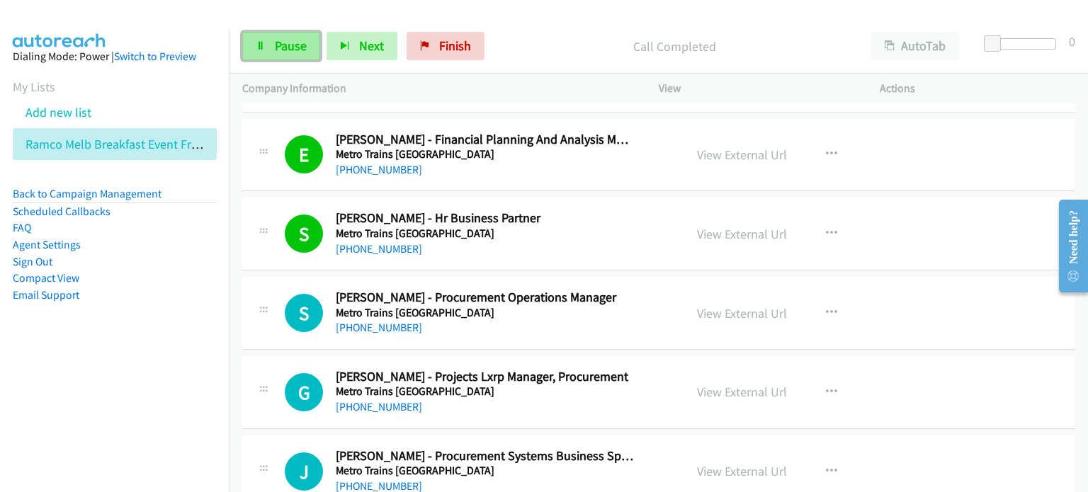
click at [269, 48] on link "Pause" at bounding box center [281, 46] width 78 height 28
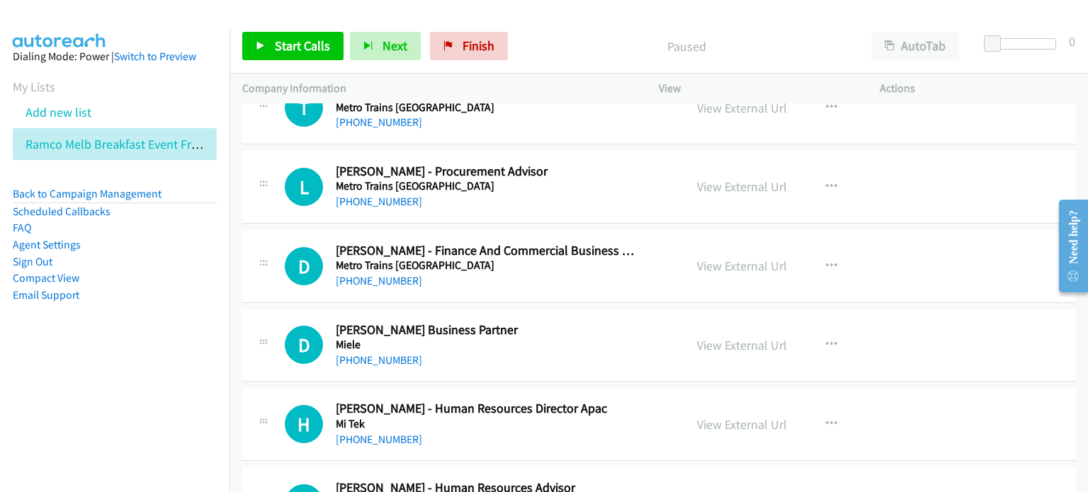
scroll to position [11328, 0]
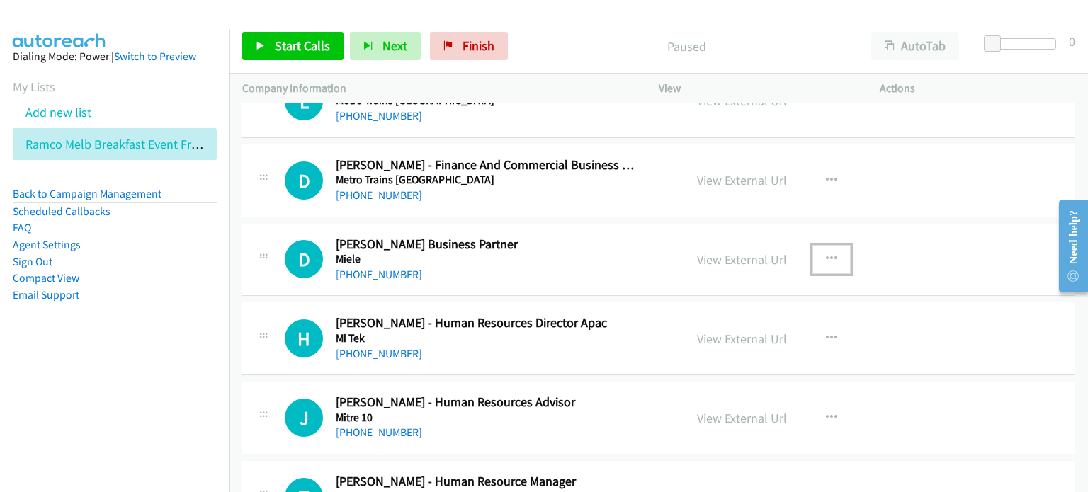
click at [546, 245] on button "button" at bounding box center [831, 259] width 38 height 28
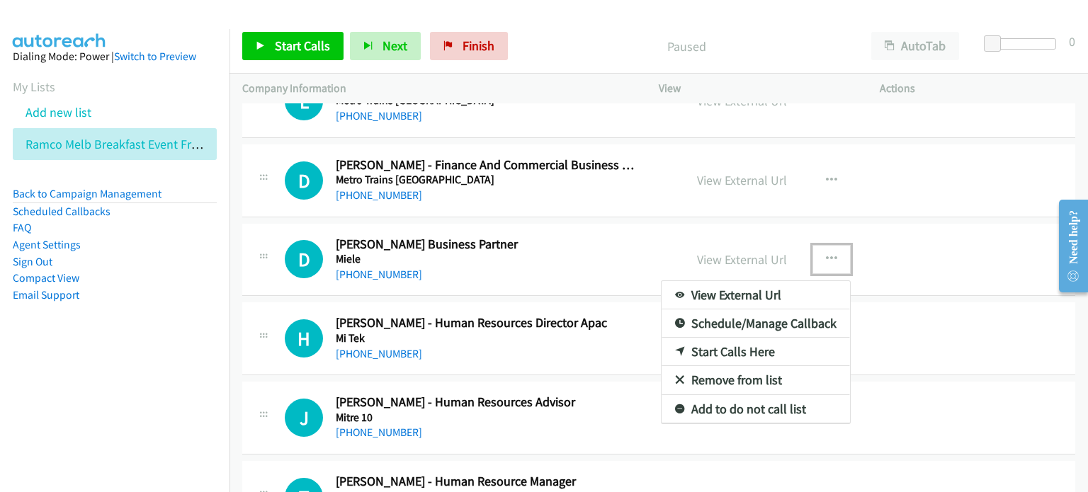
click at [546, 338] on link "Start Calls Here" at bounding box center [755, 352] width 188 height 28
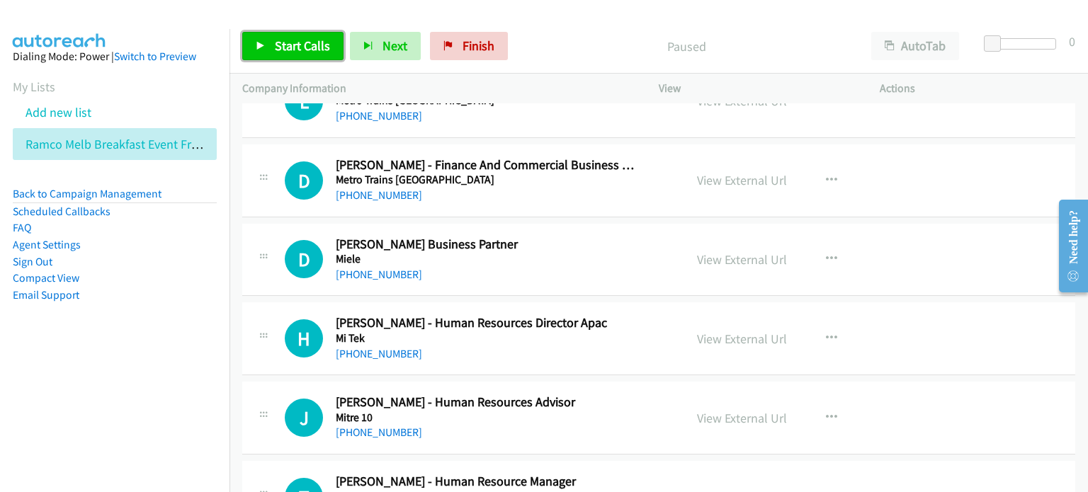
click at [297, 44] on span "Start Calls" at bounding box center [302, 46] width 55 height 16
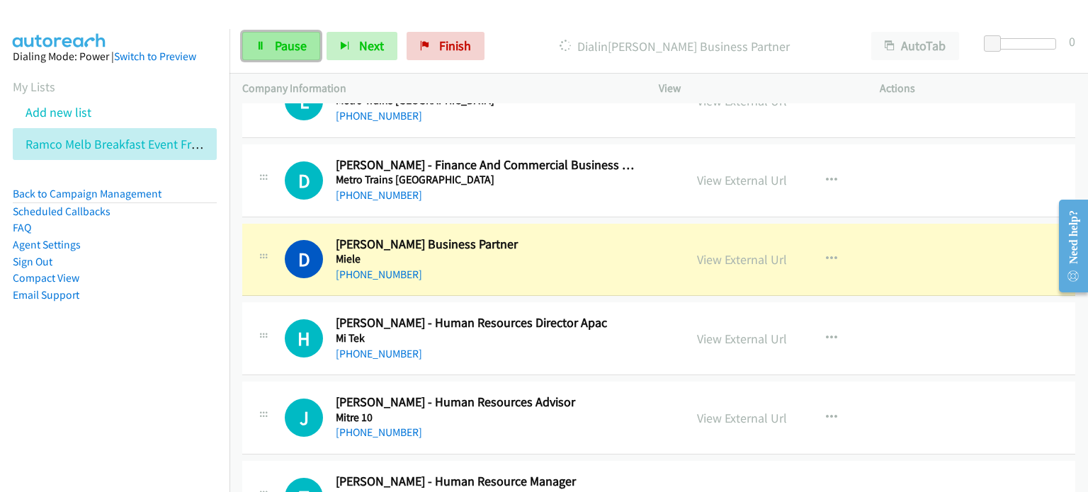
click at [277, 50] on span "Pause" at bounding box center [291, 46] width 32 height 16
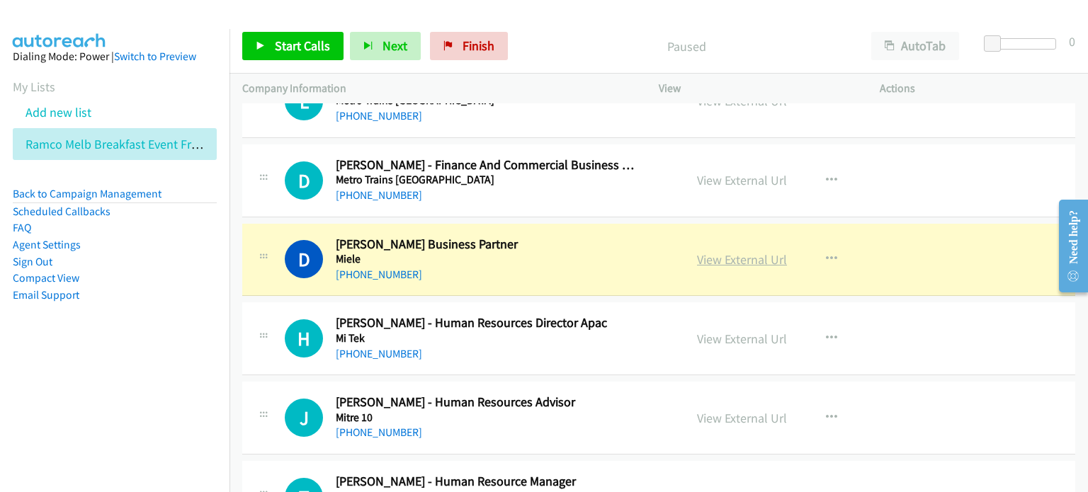
click at [546, 251] on link "View External Url" at bounding box center [742, 259] width 90 height 16
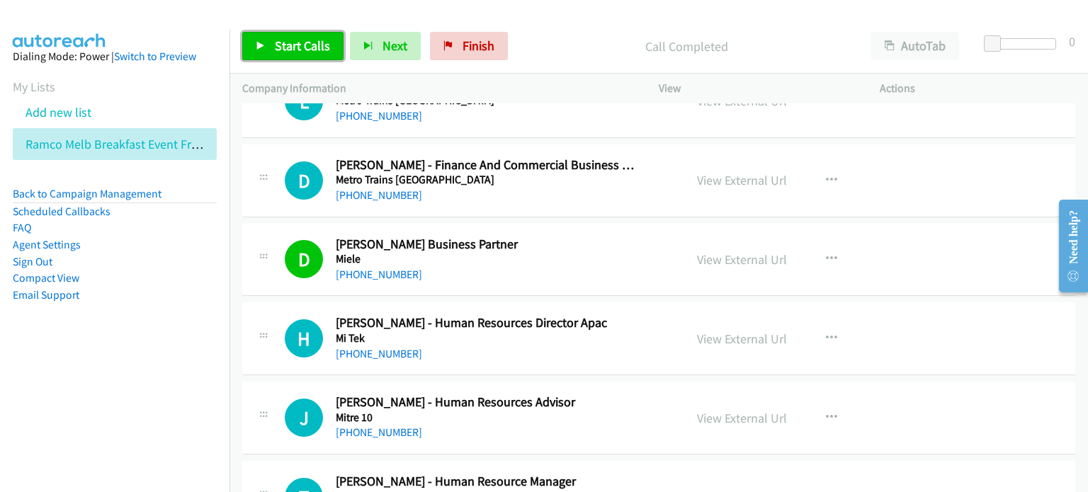
click at [288, 45] on span "Start Calls" at bounding box center [302, 46] width 55 height 16
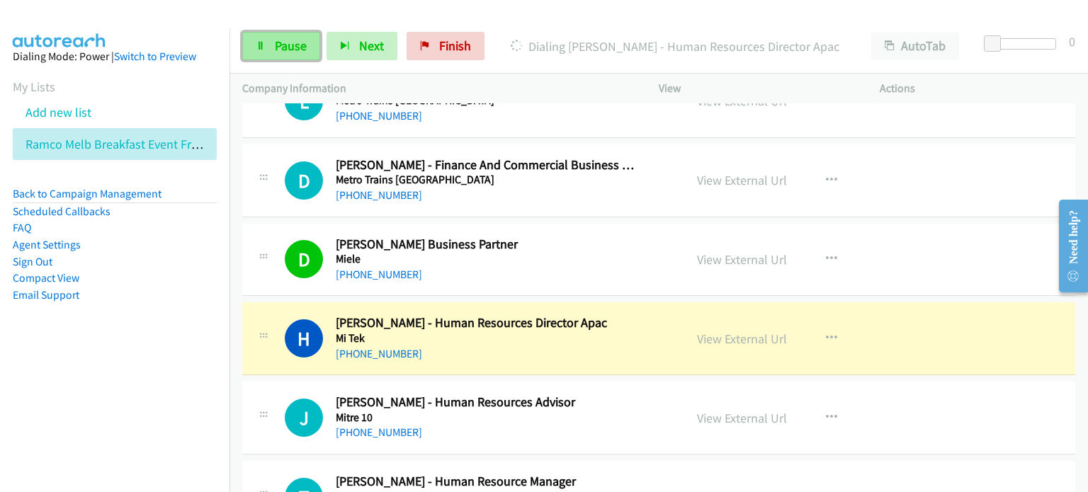
click at [286, 40] on span "Pause" at bounding box center [291, 46] width 32 height 16
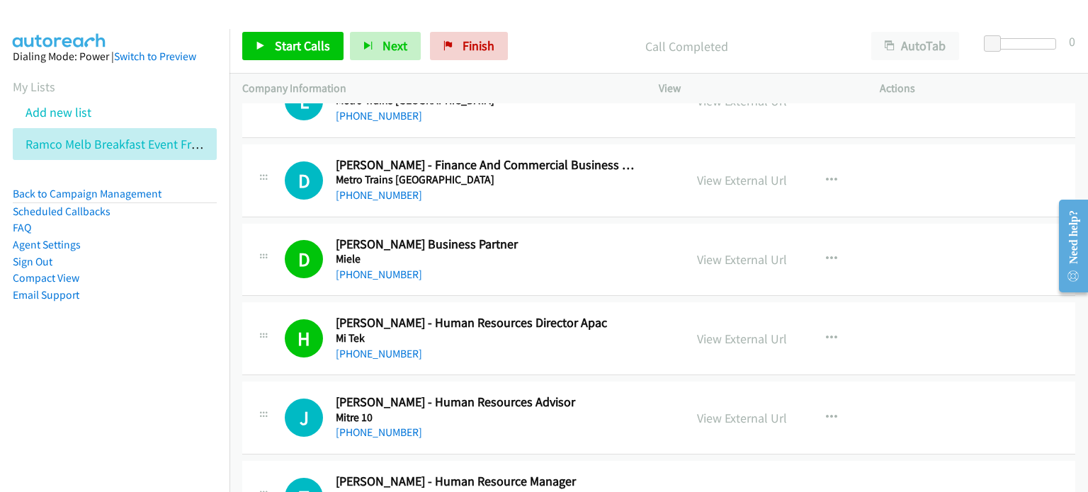
click at [546, 37] on p "Call Completed" at bounding box center [686, 46] width 319 height 19
click at [546, 47] on p "Call Completed" at bounding box center [686, 46] width 319 height 19
click at [479, 39] on span "Finish" at bounding box center [478, 46] width 32 height 16
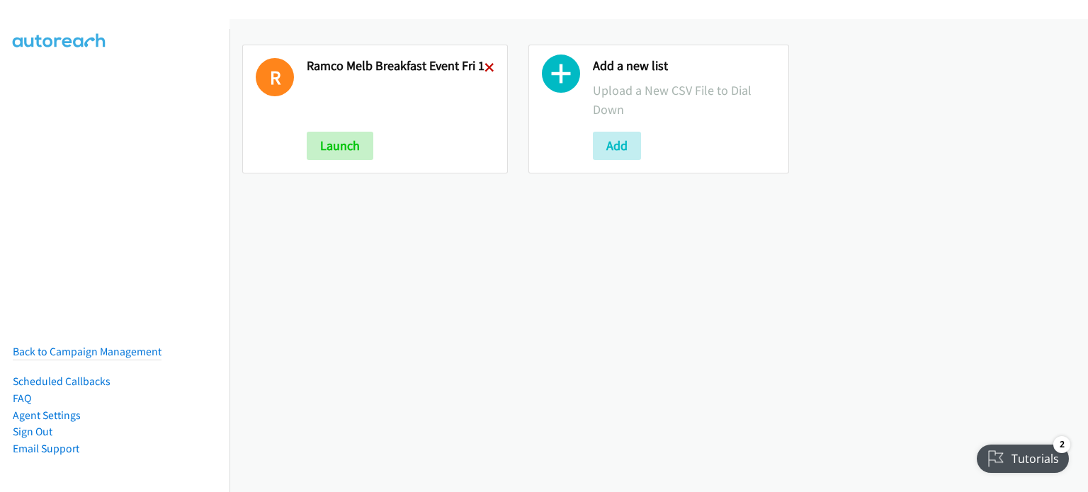
click at [485, 67] on icon at bounding box center [489, 69] width 10 height 10
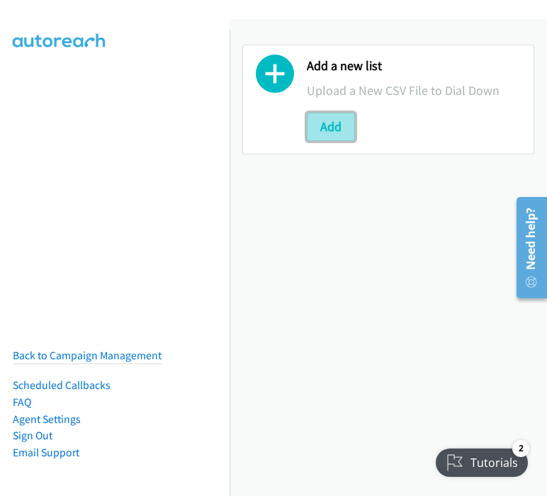
click at [323, 128] on button "Add" at bounding box center [331, 127] width 48 height 28
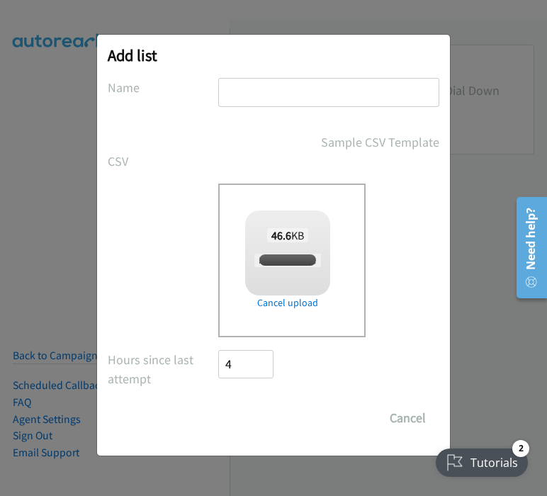
checkbox input "true"
click at [269, 93] on input "text" at bounding box center [328, 92] width 221 height 29
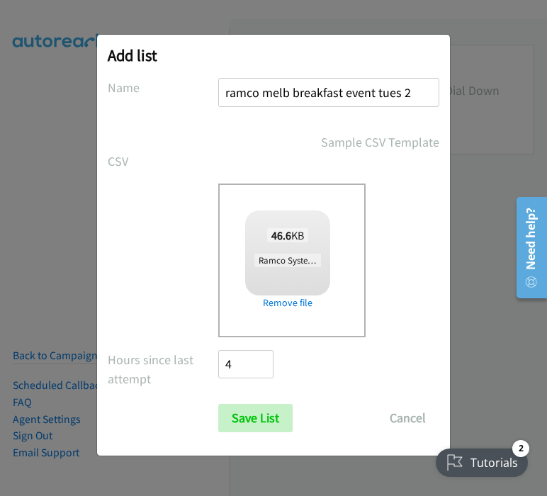
click at [398, 92] on input "ramco melb breakfast event tues 2" at bounding box center [328, 92] width 221 height 29
type input "ramco melb breakfast event fri 2"
drag, startPoint x: 242, startPoint y: 421, endPoint x: 360, endPoint y: 336, distance: 146.0
click at [243, 421] on input "Save List" at bounding box center [255, 418] width 74 height 28
